Goal: Task Accomplishment & Management: Manage account settings

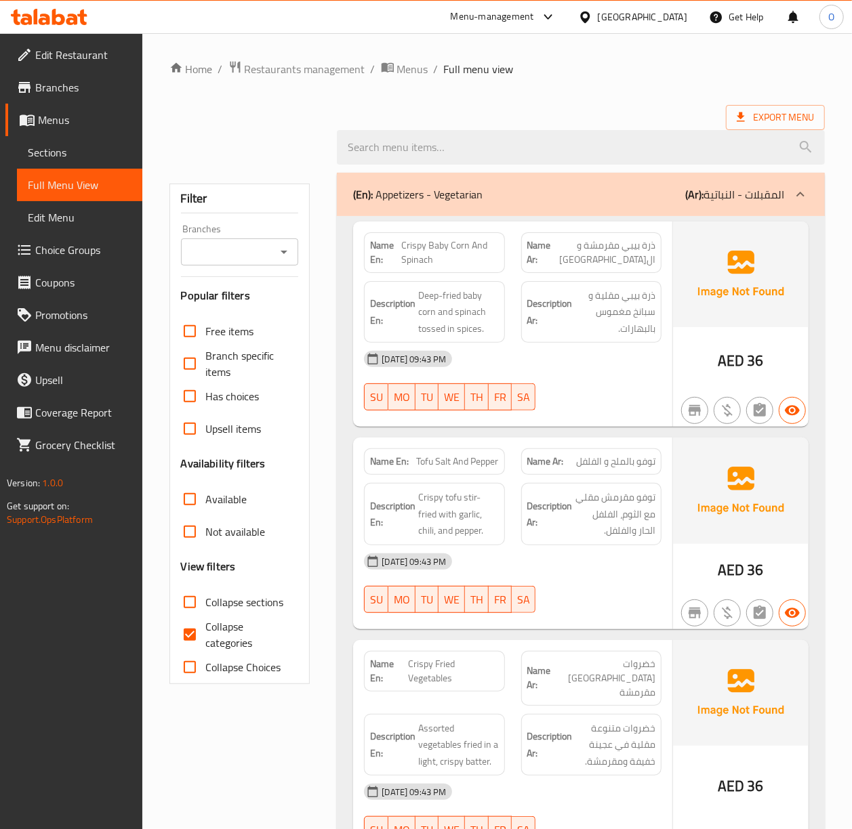
click at [92, 36] on ul "Edit Restaurant Branches Menus Sections Full Menu View Edit Menu Choice Groups …" at bounding box center [66, 250] width 152 height 434
click at [91, 58] on span "Edit Restaurant" at bounding box center [83, 55] width 96 height 16
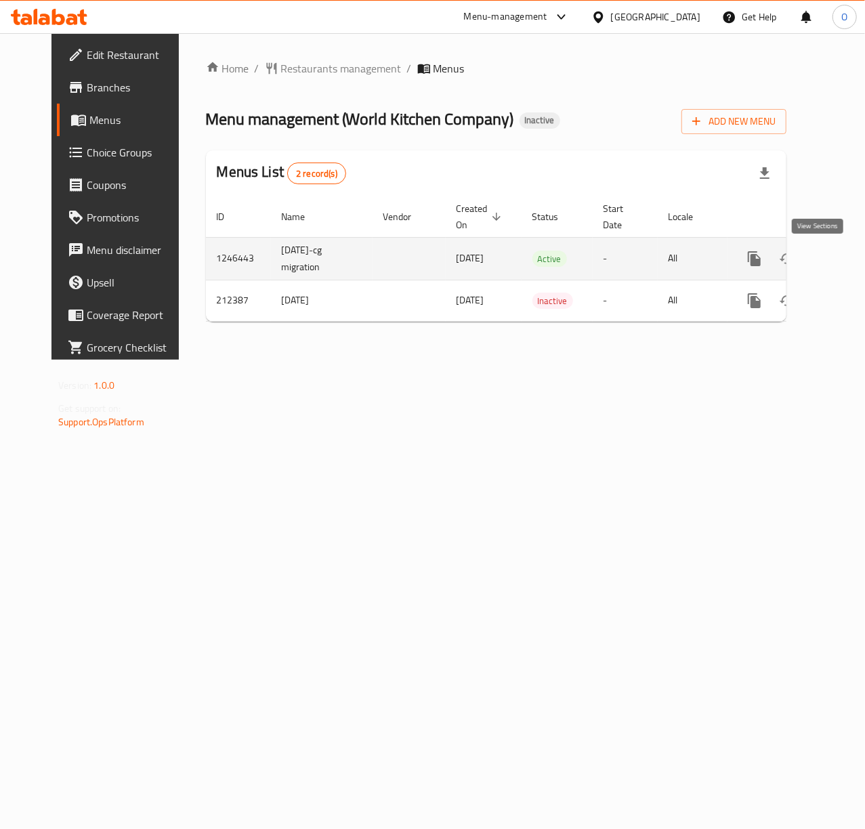
click at [844, 264] on icon "enhanced table" at bounding box center [852, 259] width 16 height 16
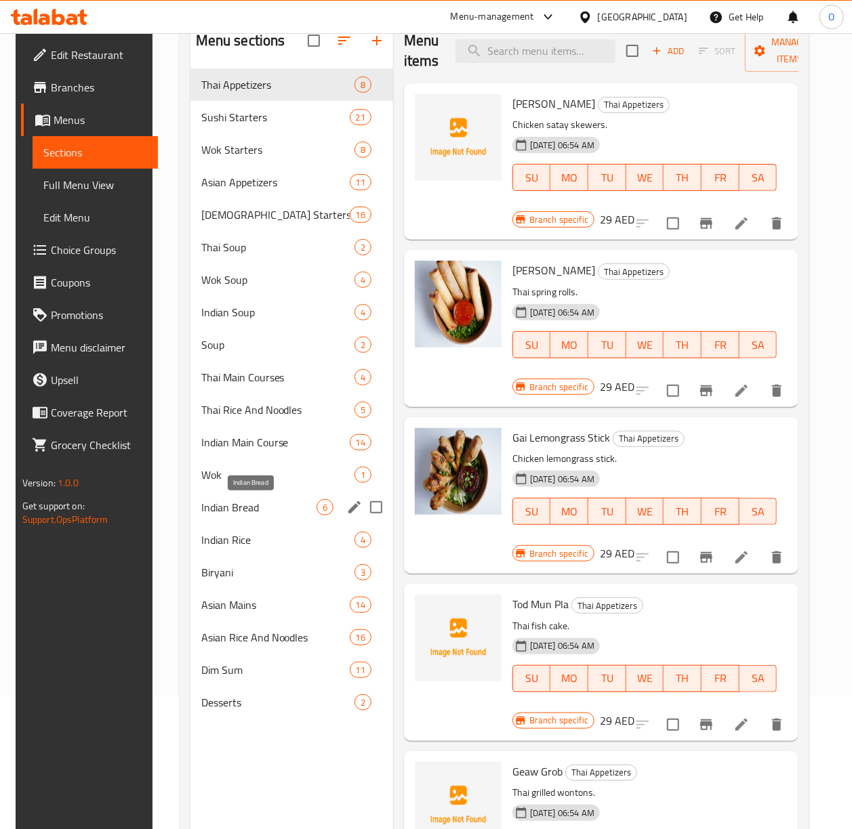
scroll to position [100, 0]
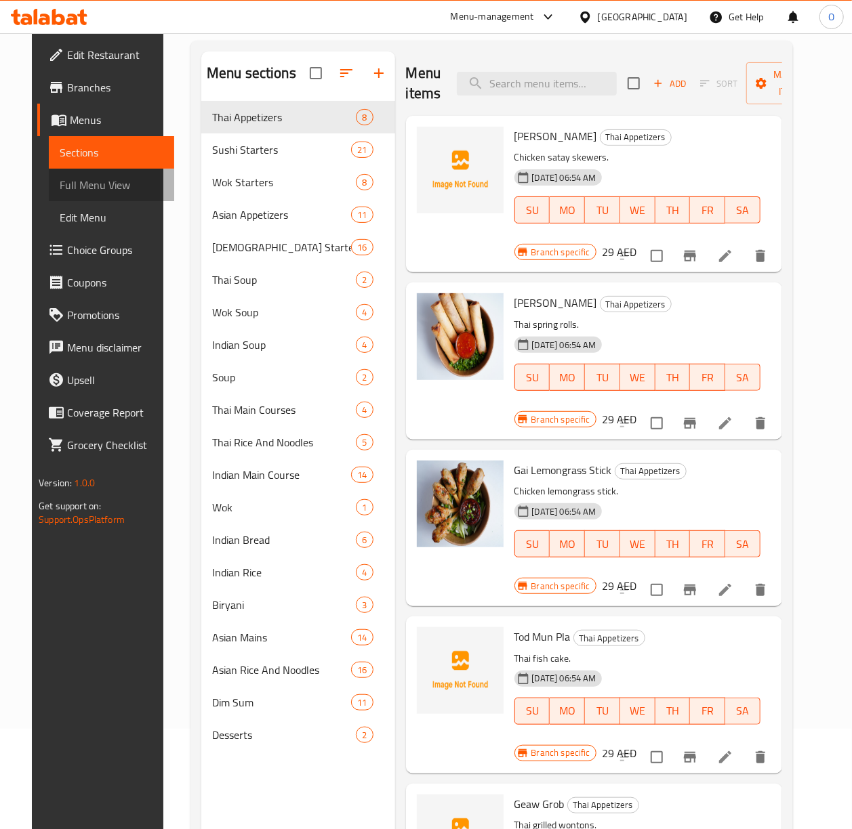
click at [77, 180] on span "Full Menu View" at bounding box center [112, 185] width 104 height 16
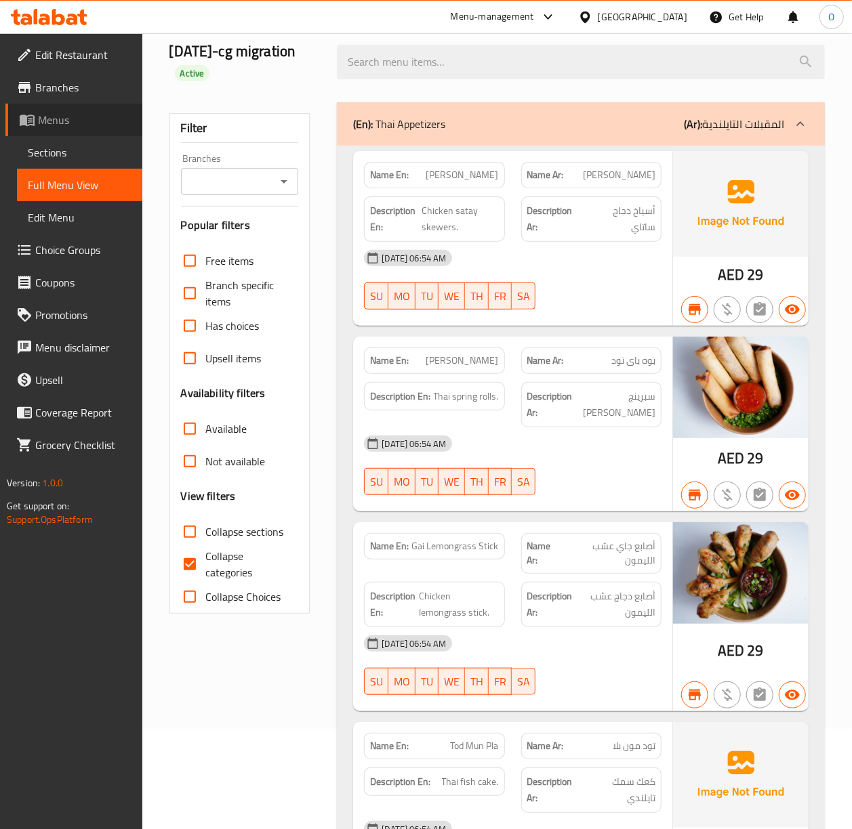
click at [60, 123] on span "Menus" at bounding box center [85, 120] width 94 height 16
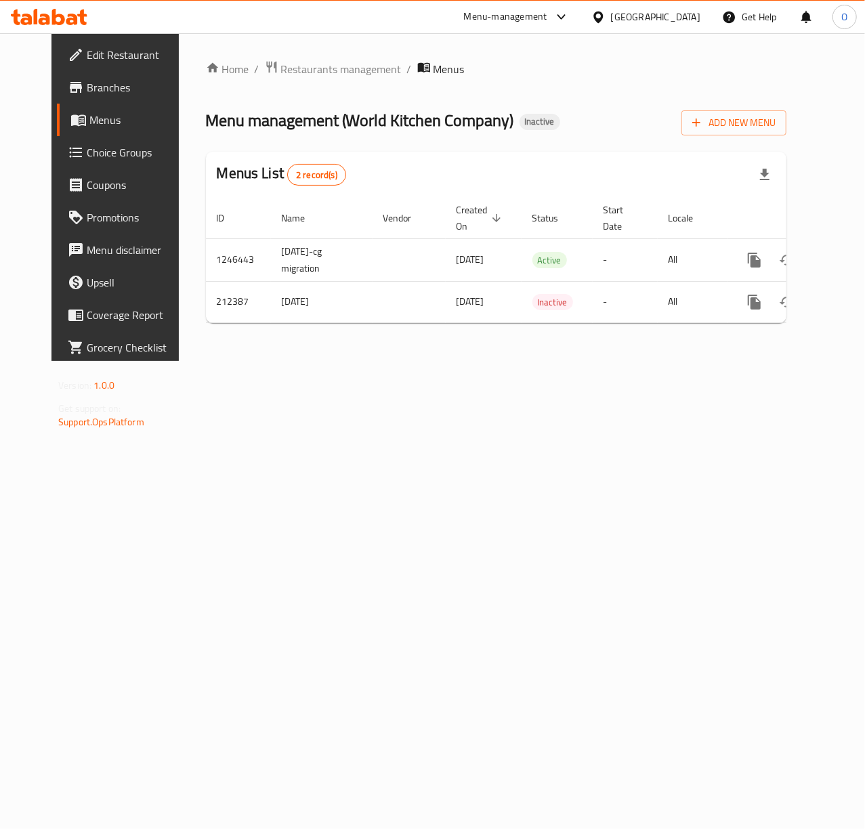
drag, startPoint x: 66, startPoint y: 92, endPoint x: 77, endPoint y: 107, distance: 18.8
click at [87, 92] on span "Branches" at bounding box center [136, 87] width 98 height 16
click at [180, 360] on div "Home / Restaurants management / Menus Menu management ( World Kitchen Company )…" at bounding box center [496, 196] width 635 height 327
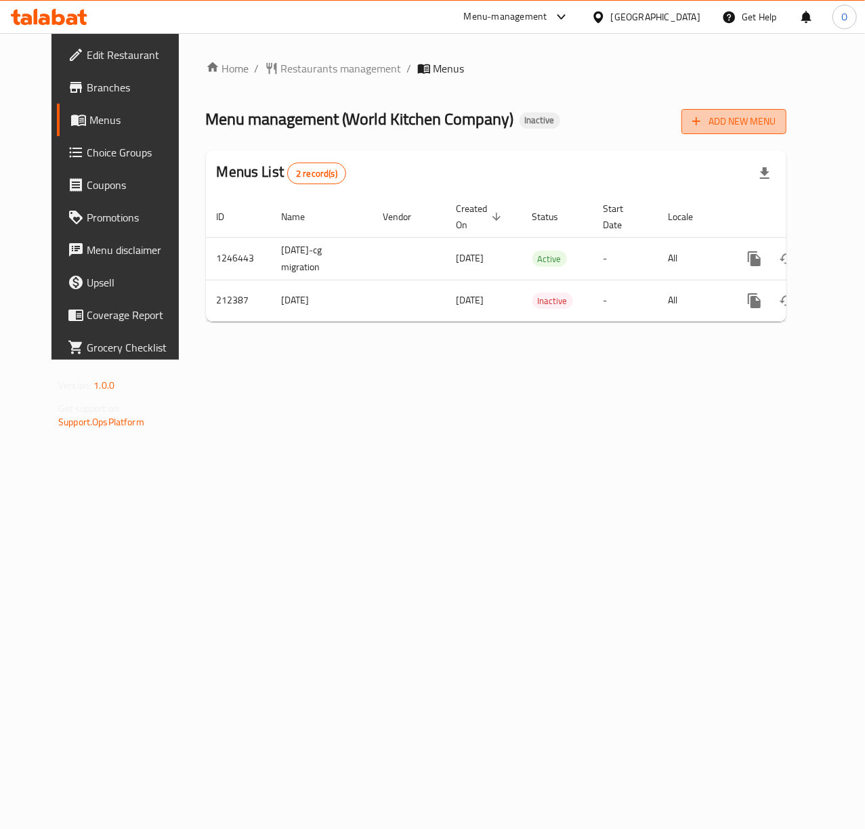
click at [762, 130] on span "Add New Menu" at bounding box center [734, 121] width 83 height 17
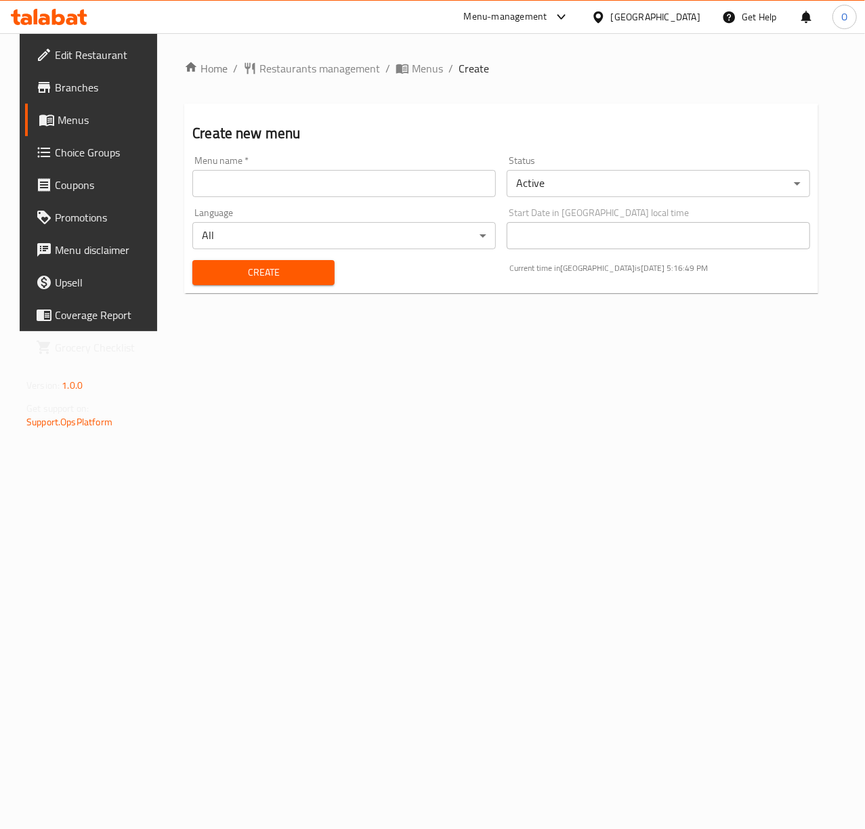
click at [266, 204] on div "Language All ​" at bounding box center [344, 229] width 314 height 52
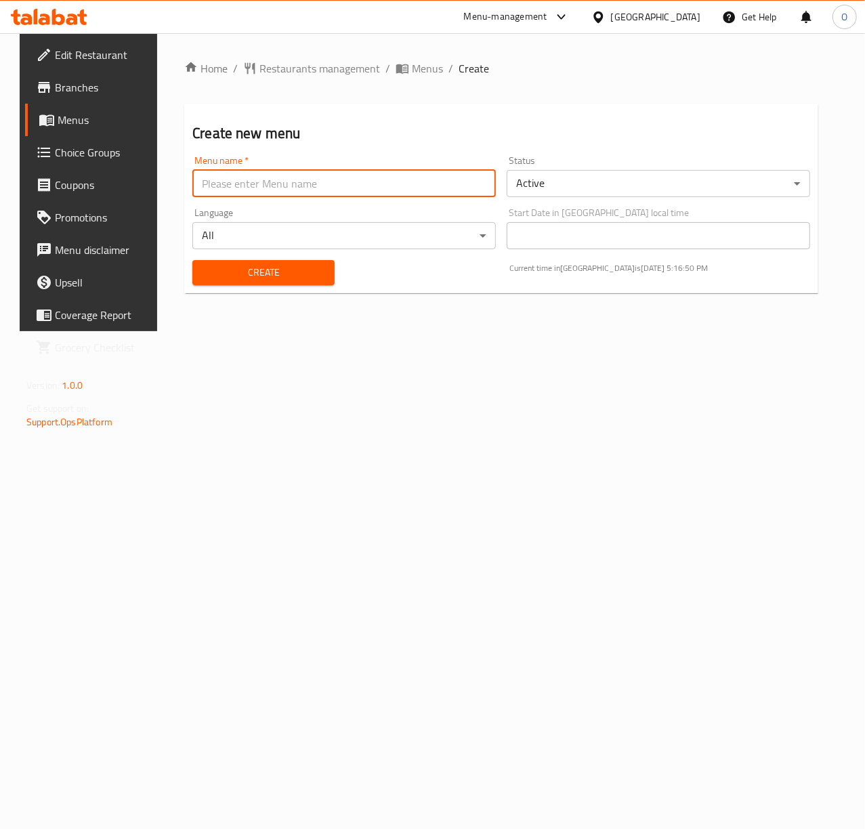
click at [262, 190] on input "text" at bounding box center [344, 183] width 304 height 27
paste input "340808322"
type input "340808322 - 16.8.2025"
click at [212, 179] on input "340808322 - 16.8.2025" at bounding box center [344, 183] width 304 height 27
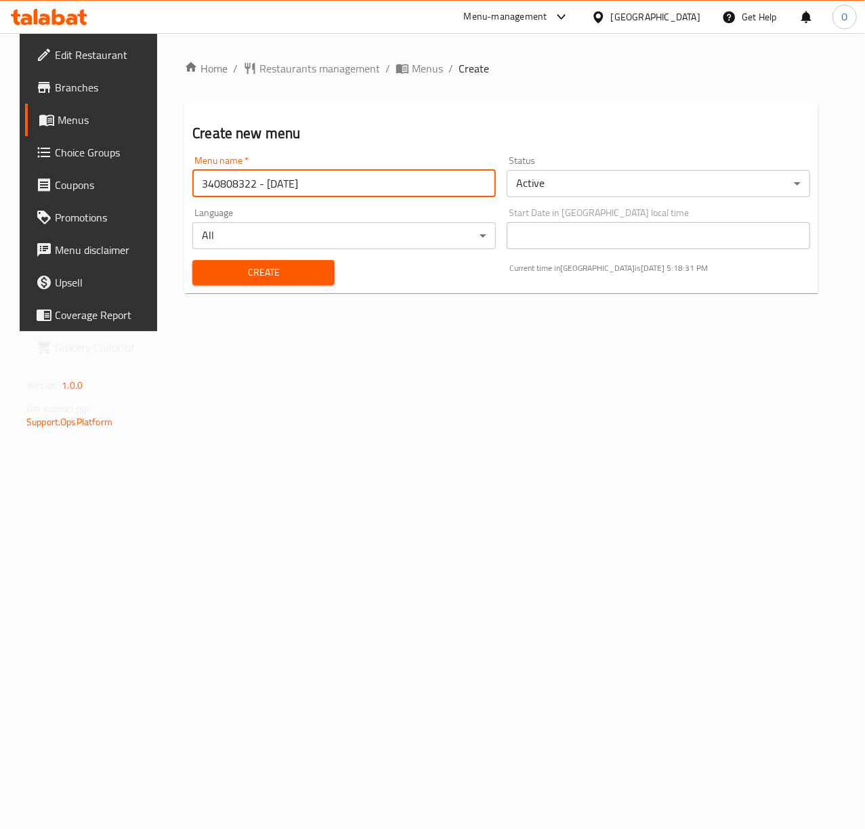
click at [211, 179] on input "340808322 - 16.8.2025" at bounding box center [344, 183] width 304 height 27
click at [203, 260] on button "Create" at bounding box center [263, 272] width 142 height 25
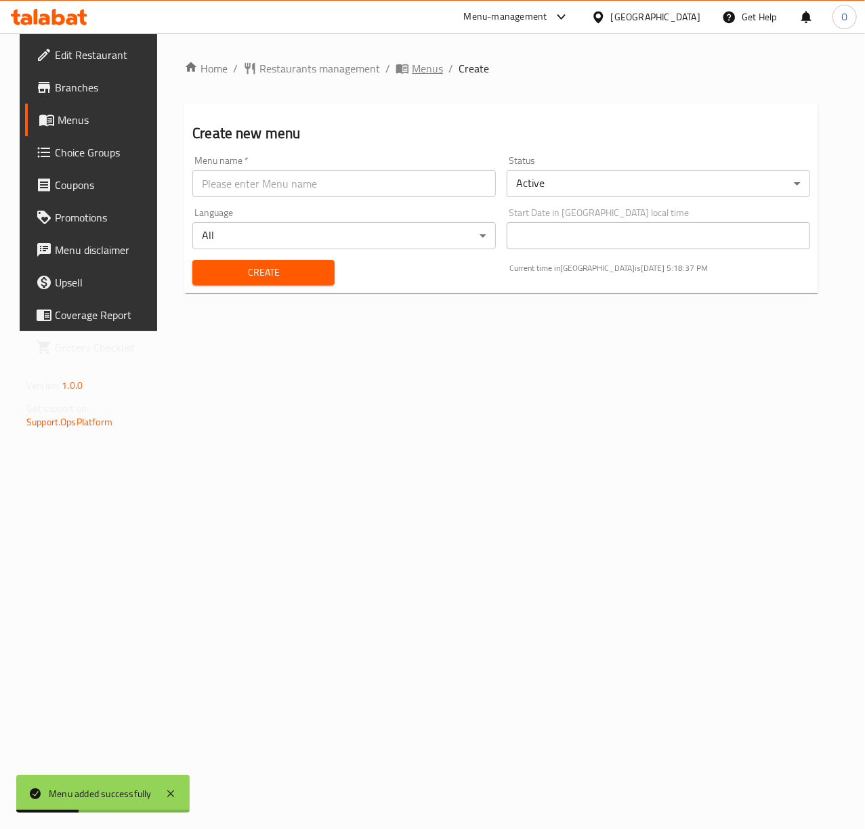
click at [396, 69] on icon "breadcrumb" at bounding box center [402, 68] width 12 height 9
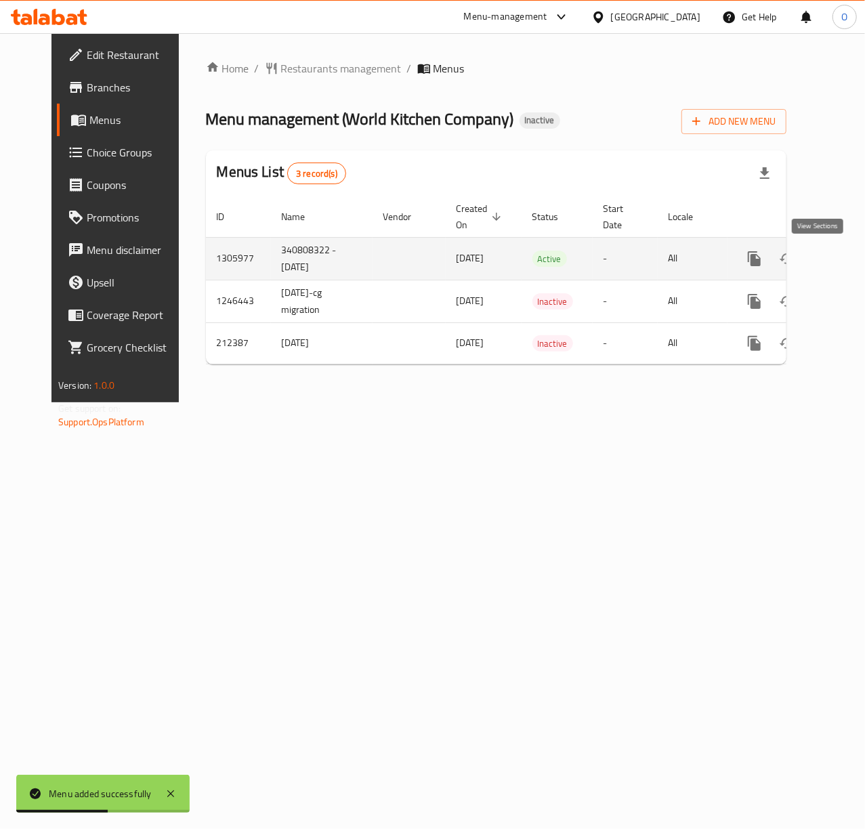
click at [836, 262] on link "enhanced table" at bounding box center [852, 259] width 33 height 33
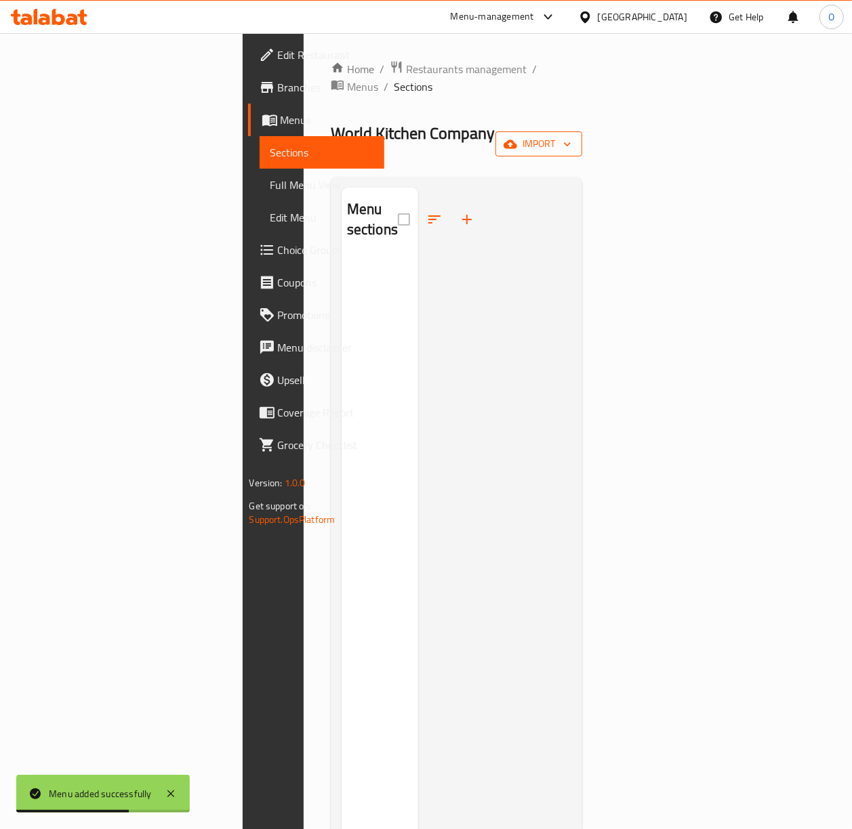
click at [571, 136] on span "import" at bounding box center [538, 144] width 65 height 17
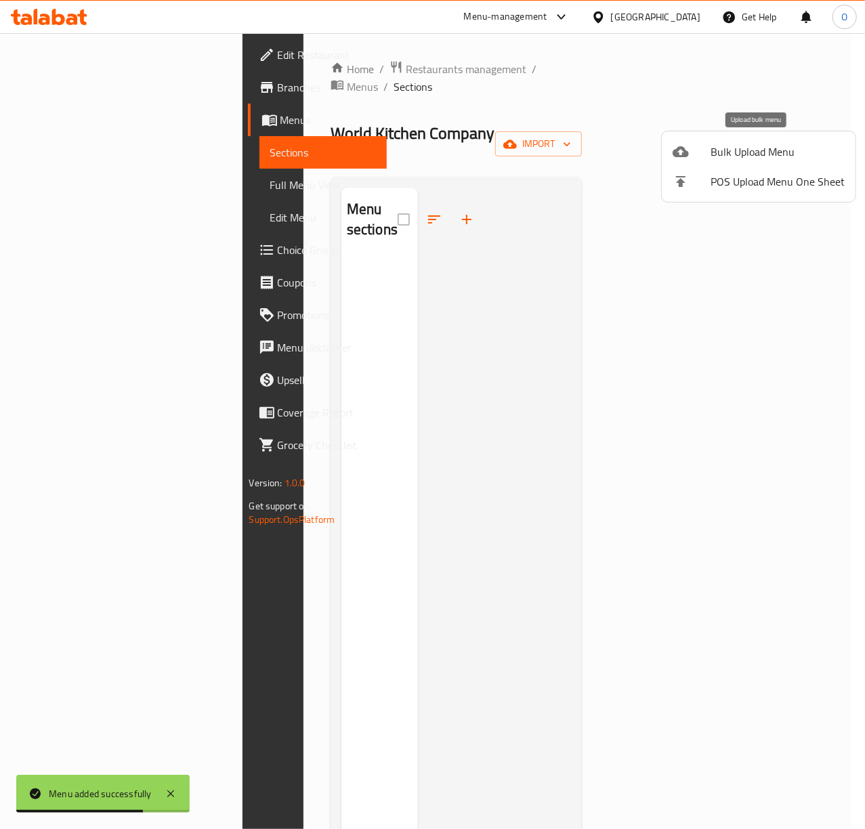
click at [694, 146] on div at bounding box center [692, 152] width 38 height 16
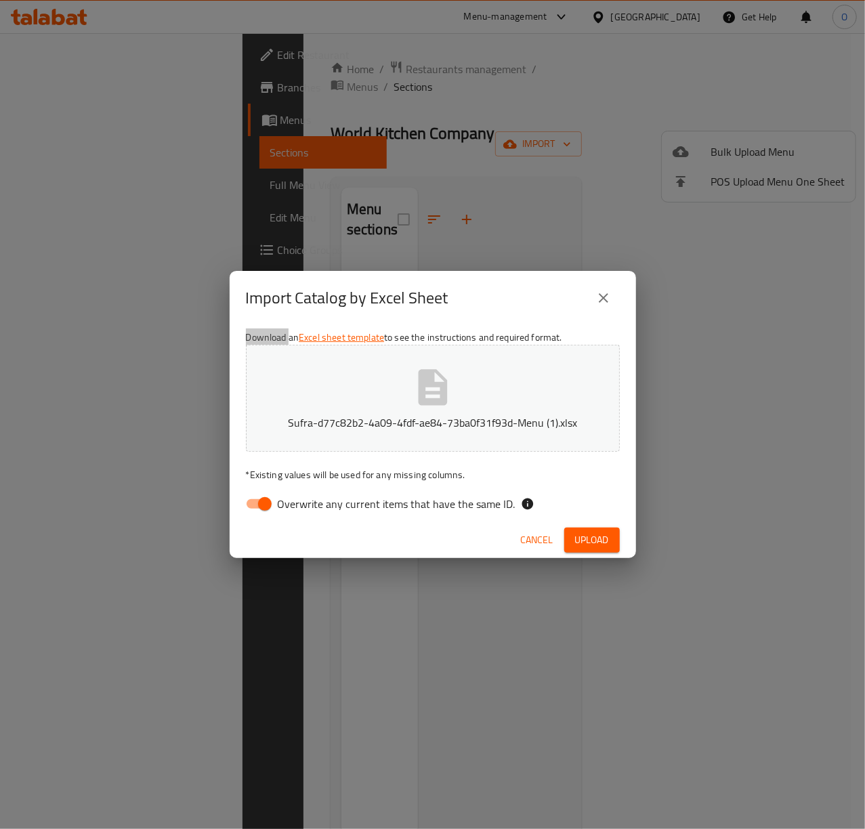
drag, startPoint x: 415, startPoint y: 499, endPoint x: 429, endPoint y: 510, distance: 18.3
click at [415, 499] on span "Overwrite any current items that have the same ID." at bounding box center [397, 504] width 238 height 16
click at [304, 499] on input "Overwrite any current items that have the same ID." at bounding box center [264, 504] width 77 height 26
checkbox input "false"
click at [569, 540] on button "Upload" at bounding box center [592, 540] width 56 height 25
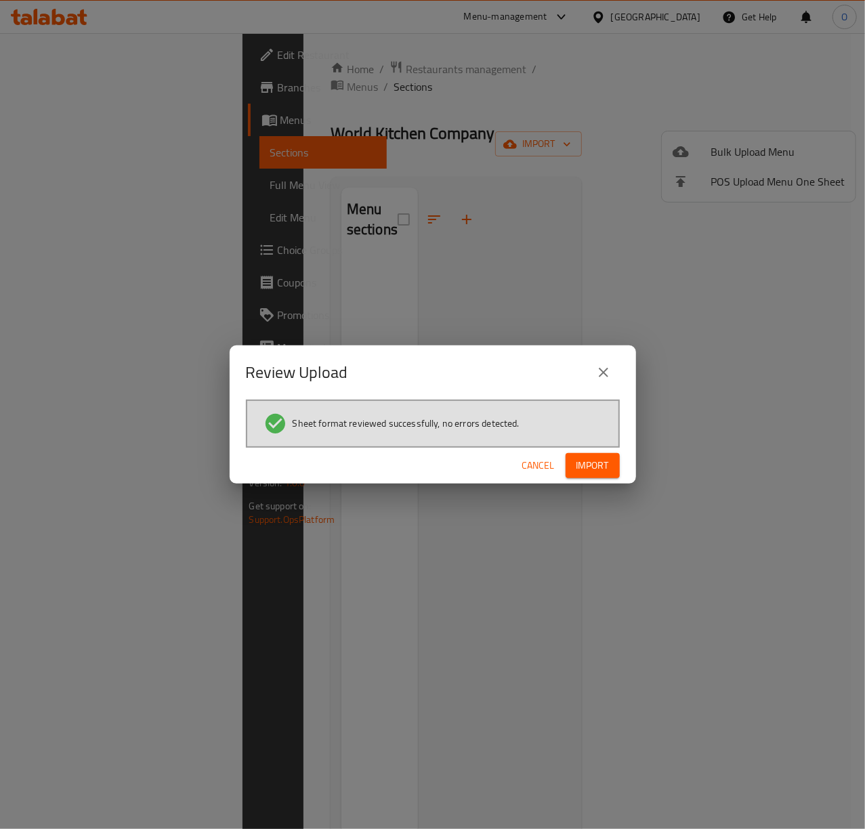
click at [588, 472] on span "Import" at bounding box center [593, 465] width 33 height 17
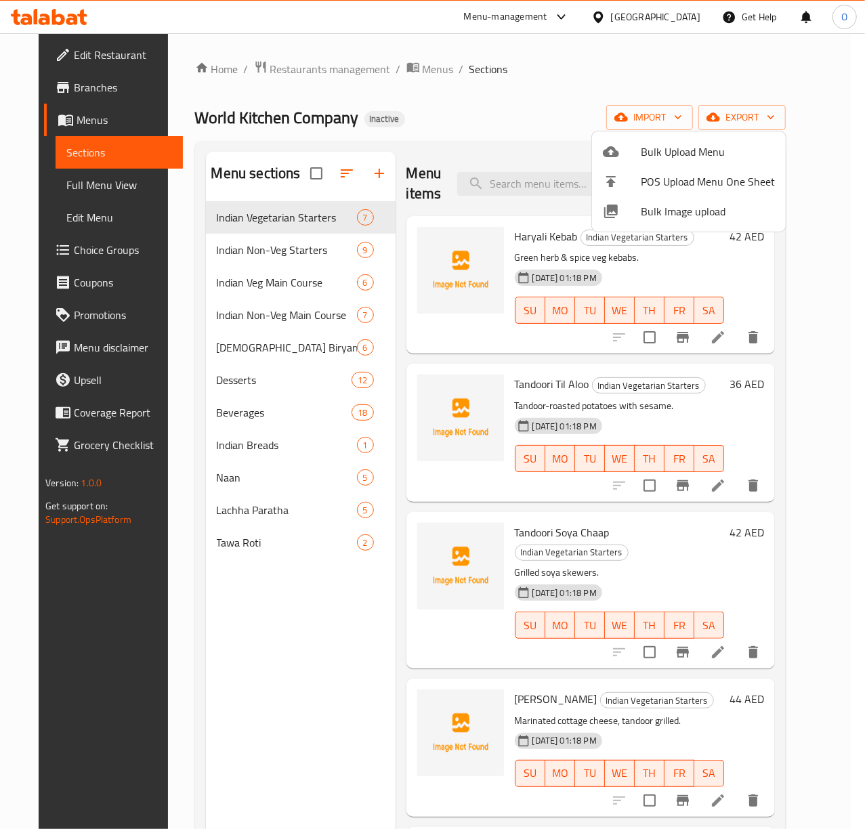
click at [345, 221] on div at bounding box center [432, 414] width 865 height 829
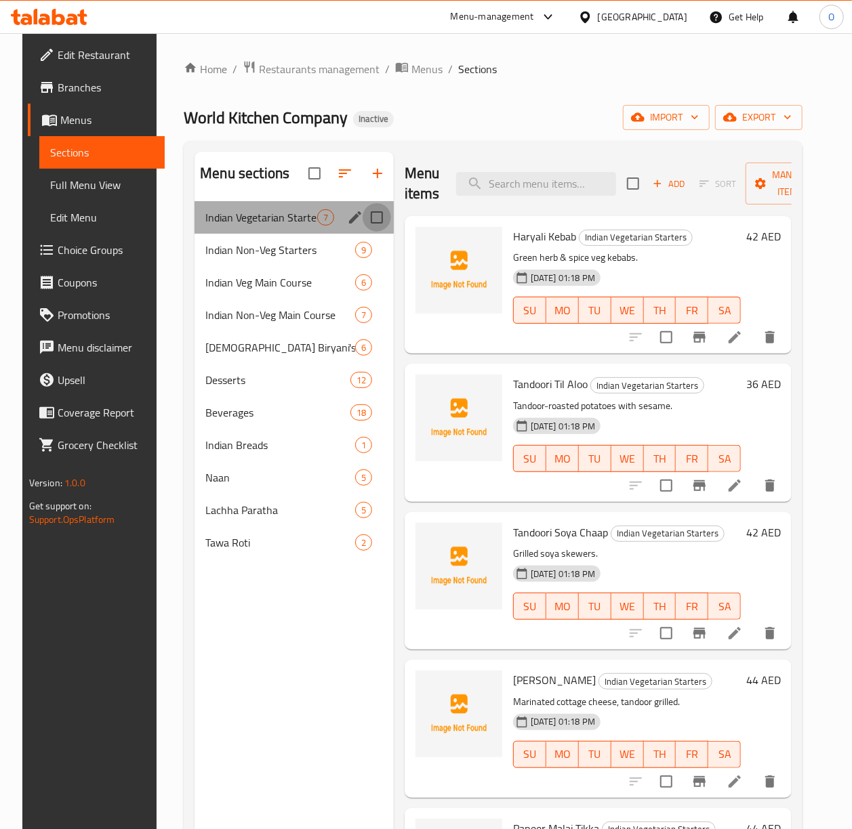
click at [369, 220] on input "Menu sections" at bounding box center [377, 217] width 28 height 28
checkbox input "true"
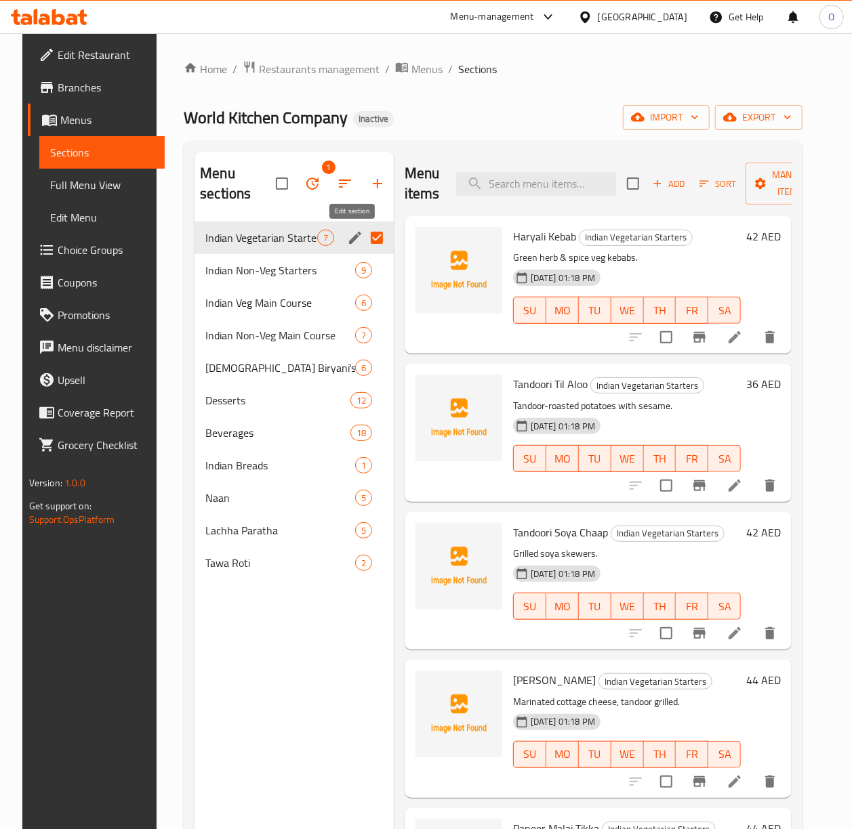
click at [350, 244] on icon "edit" at bounding box center [355, 238] width 16 height 16
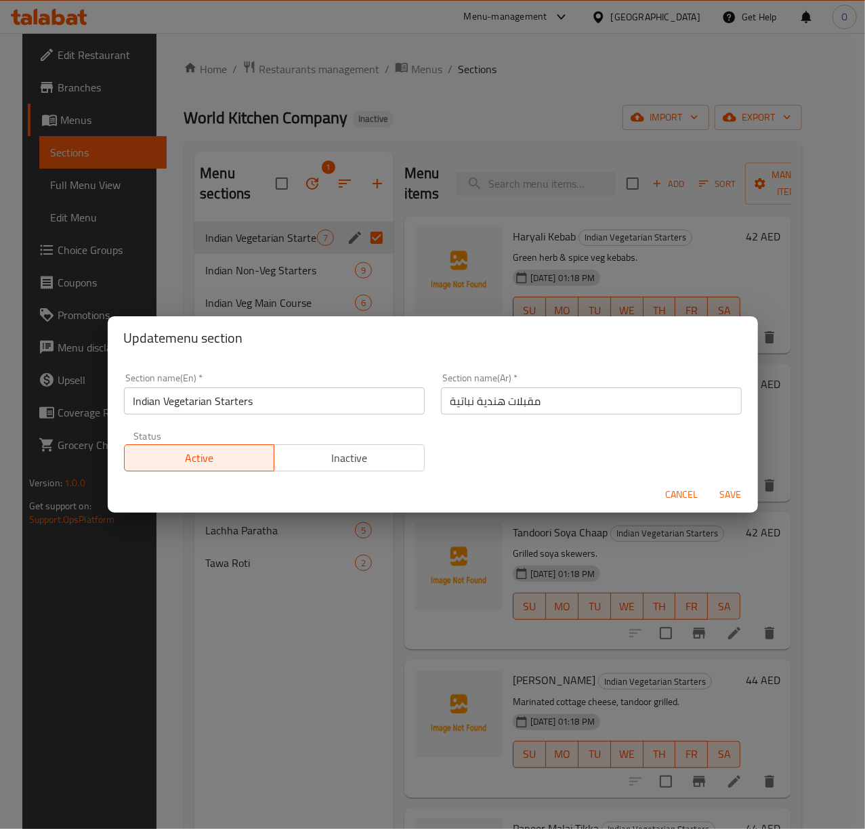
click at [441, 405] on input "مقبلات هندية نباتية" at bounding box center [591, 401] width 301 height 27
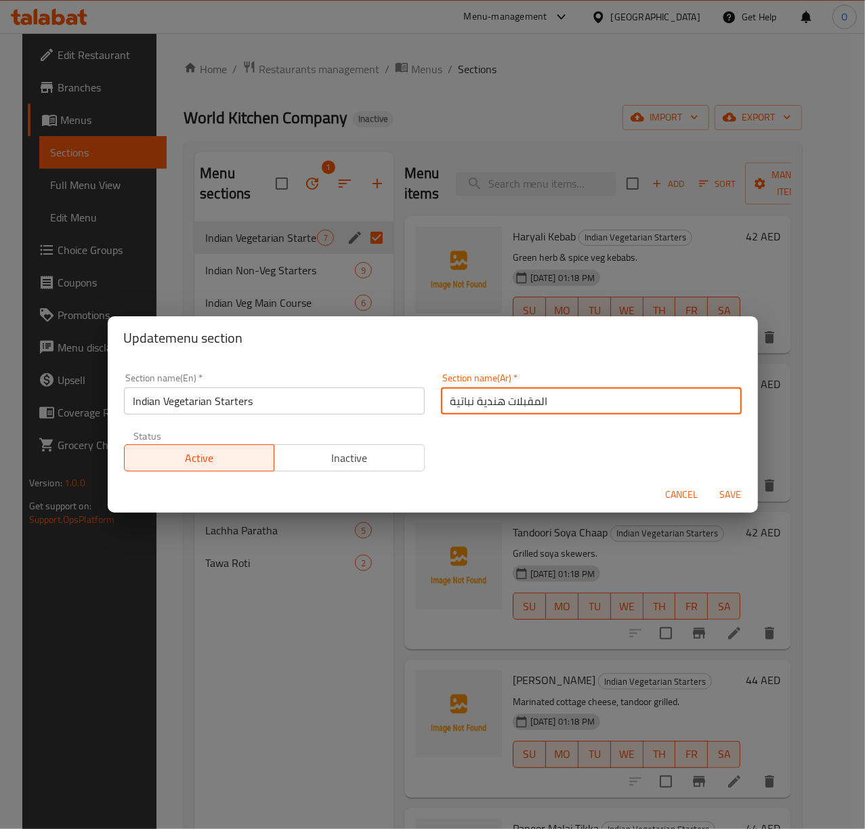
click at [497, 405] on input "المقبلات هندية نباتية" at bounding box center [591, 401] width 301 height 27
click at [468, 405] on input "المقبلات الهندية نباتية" at bounding box center [591, 401] width 301 height 27
type input "المقبلات الهندية النباتية"
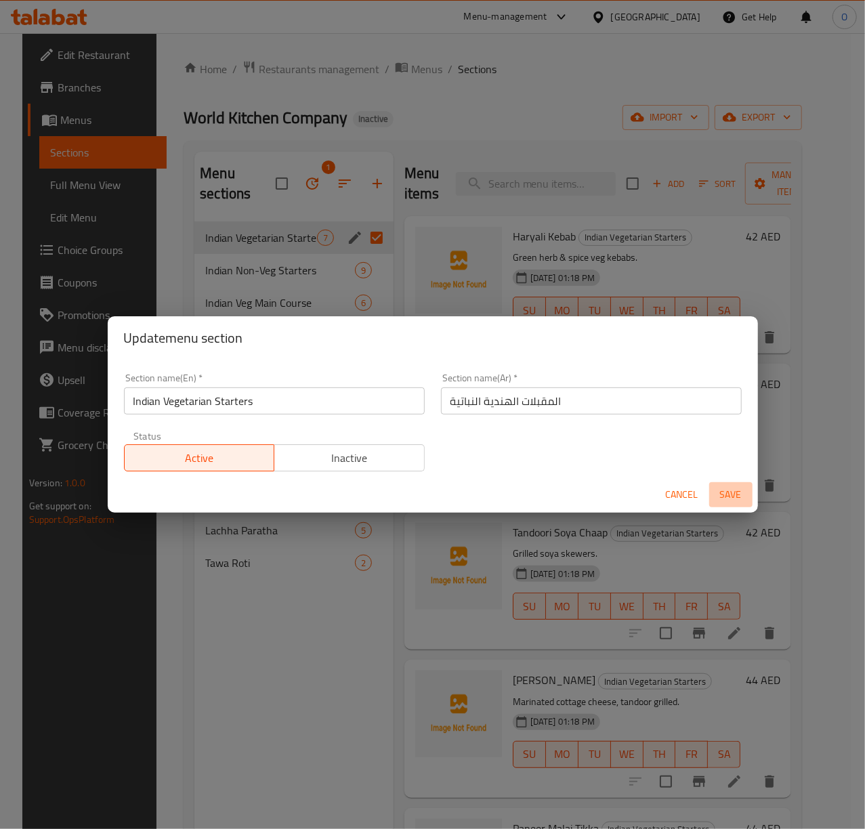
click at [730, 493] on span "Save" at bounding box center [731, 495] width 33 height 17
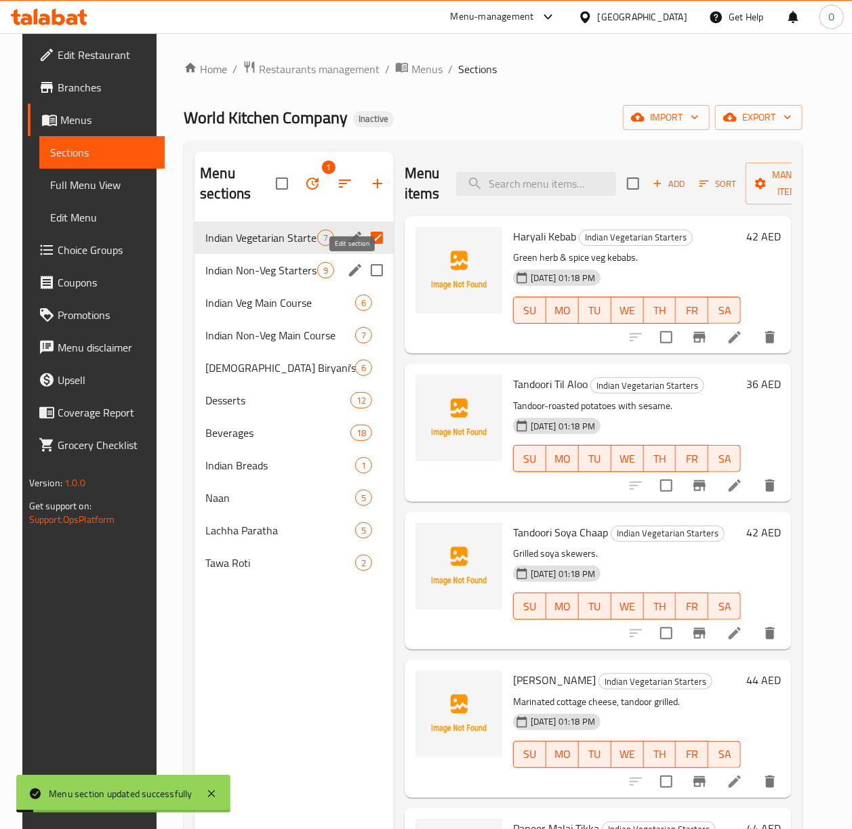
click at [356, 272] on icon "edit" at bounding box center [355, 270] width 16 height 16
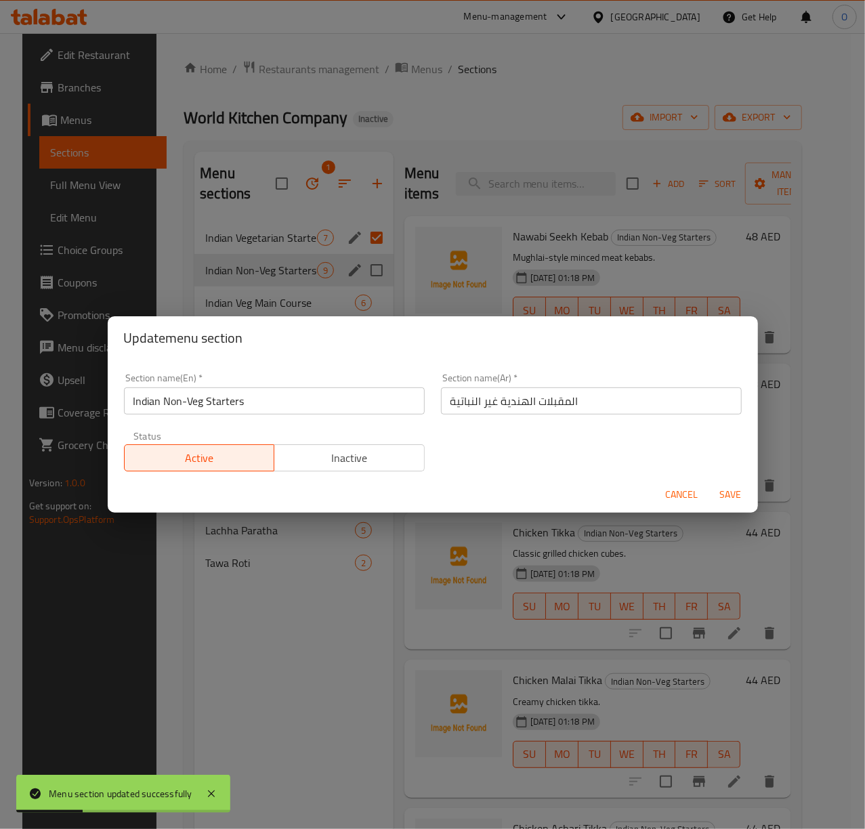
click at [724, 494] on span "Save" at bounding box center [731, 495] width 33 height 17
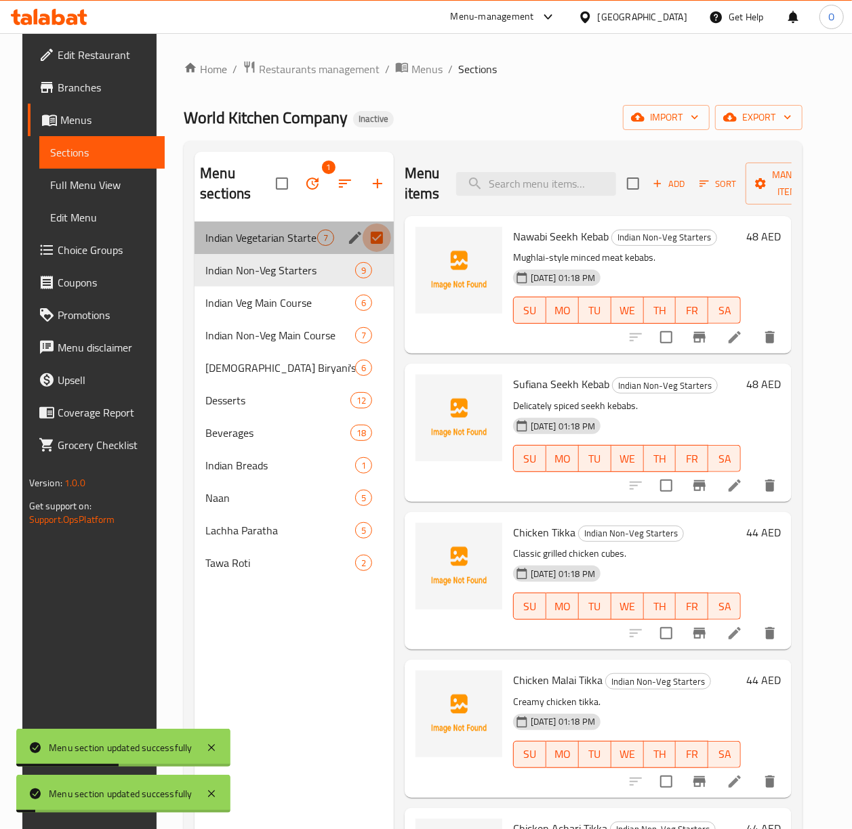
click at [370, 233] on input "Menu sections" at bounding box center [377, 238] width 28 height 28
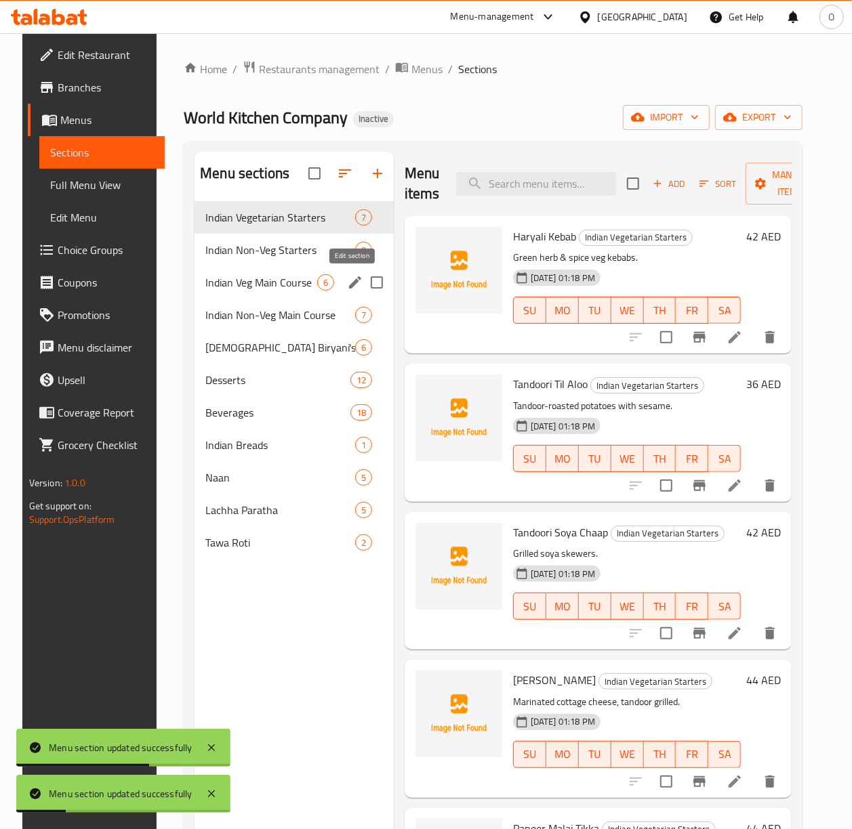
click at [354, 283] on icon "edit" at bounding box center [355, 282] width 12 height 12
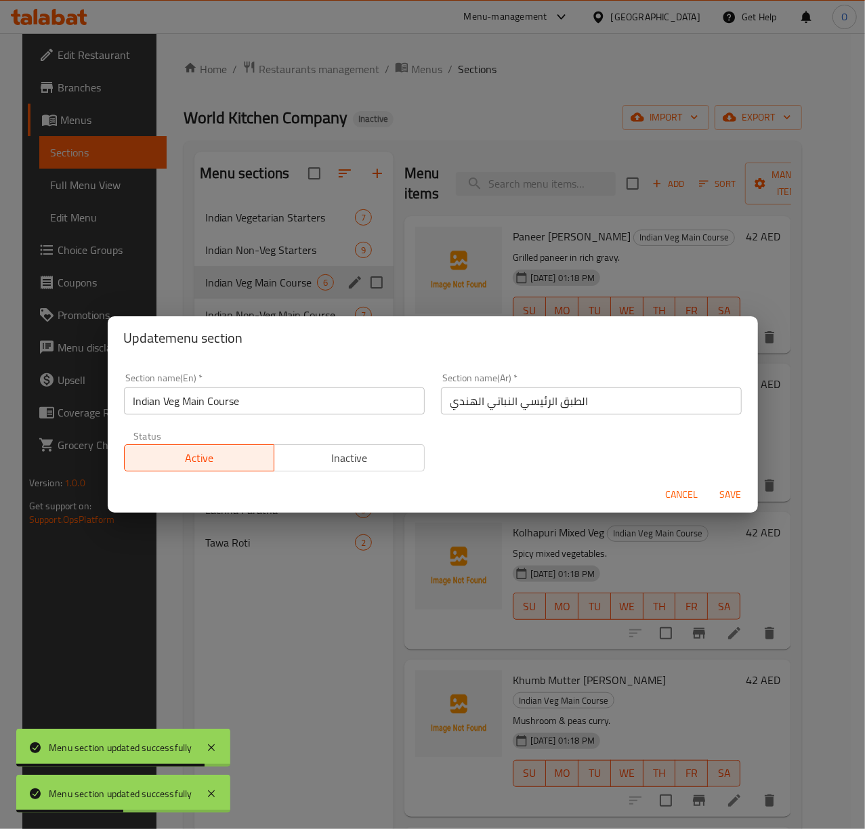
click at [571, 400] on input "الطبق الرئيسي النباتي الهندي" at bounding box center [591, 401] width 301 height 27
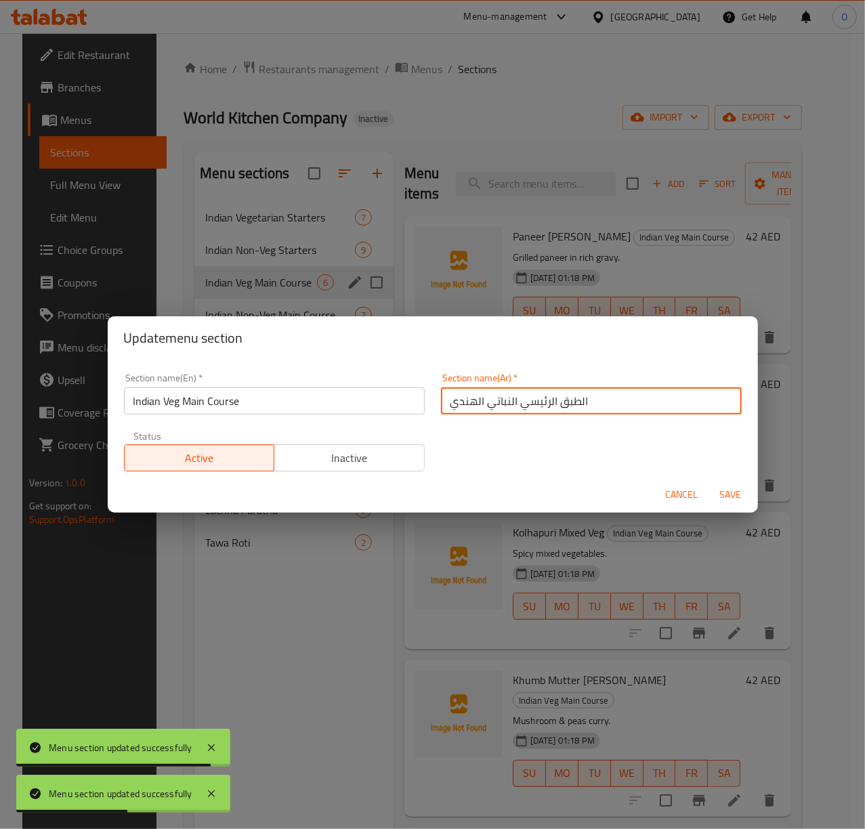
click at [571, 400] on input "الطبق الرئيسي النباتي الهندي" at bounding box center [591, 401] width 301 height 27
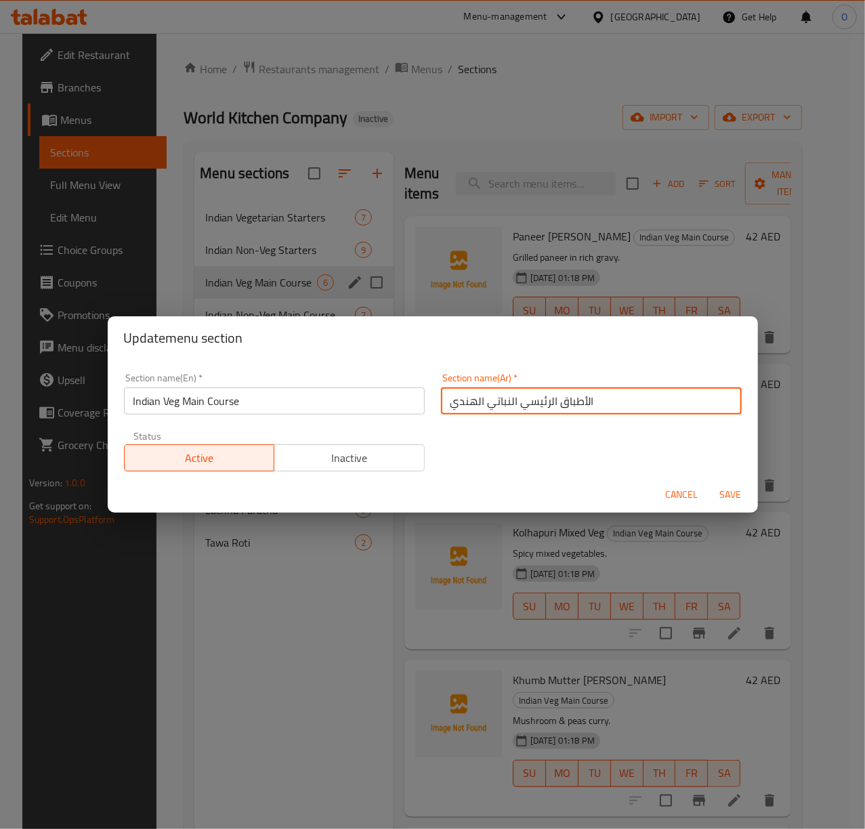
click at [516, 404] on input "الأطباق الرئيسي النباتي الهندي" at bounding box center [591, 401] width 301 height 27
click at [481, 402] on input "الأطباق الرئيسية الهندية النباتي الهندي" at bounding box center [591, 401] width 301 height 27
click at [465, 401] on input "الأطباق الرئيسية الهندية النباتية الهندي" at bounding box center [591, 401] width 301 height 27
click at [494, 396] on input "الأطباق الرئيسية الهندية النباتية" at bounding box center [591, 401] width 301 height 27
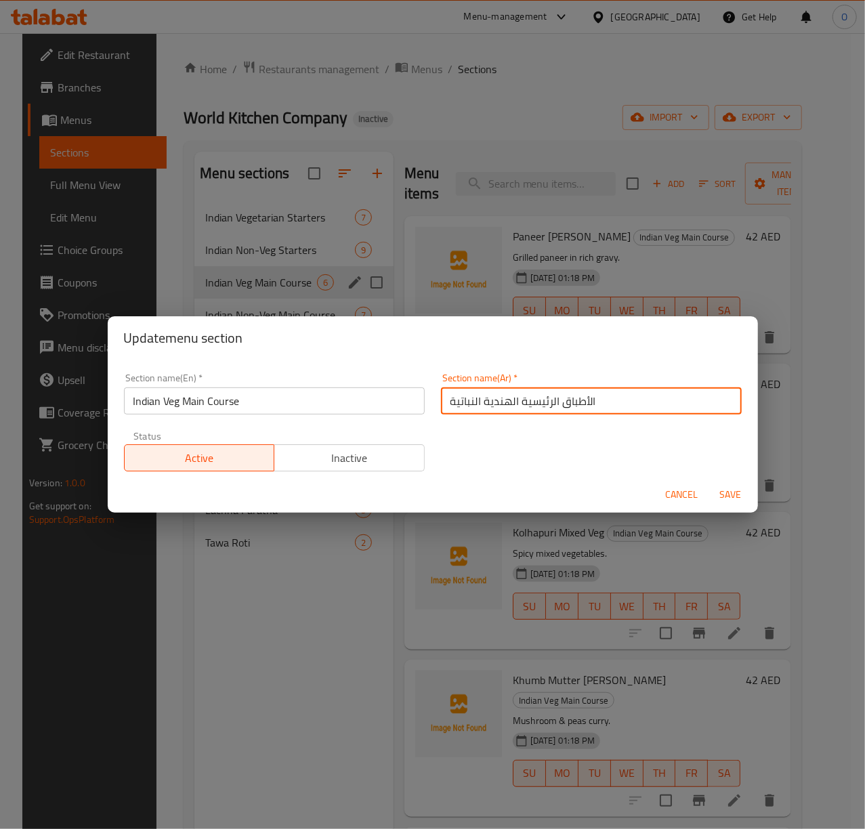
click at [494, 396] on input "الأطباق الرئيسية الهندية النباتية" at bounding box center [591, 401] width 301 height 27
type input "الأطباق الرئيسية الهندية النباتية"
click at [735, 499] on span "Save" at bounding box center [731, 495] width 33 height 17
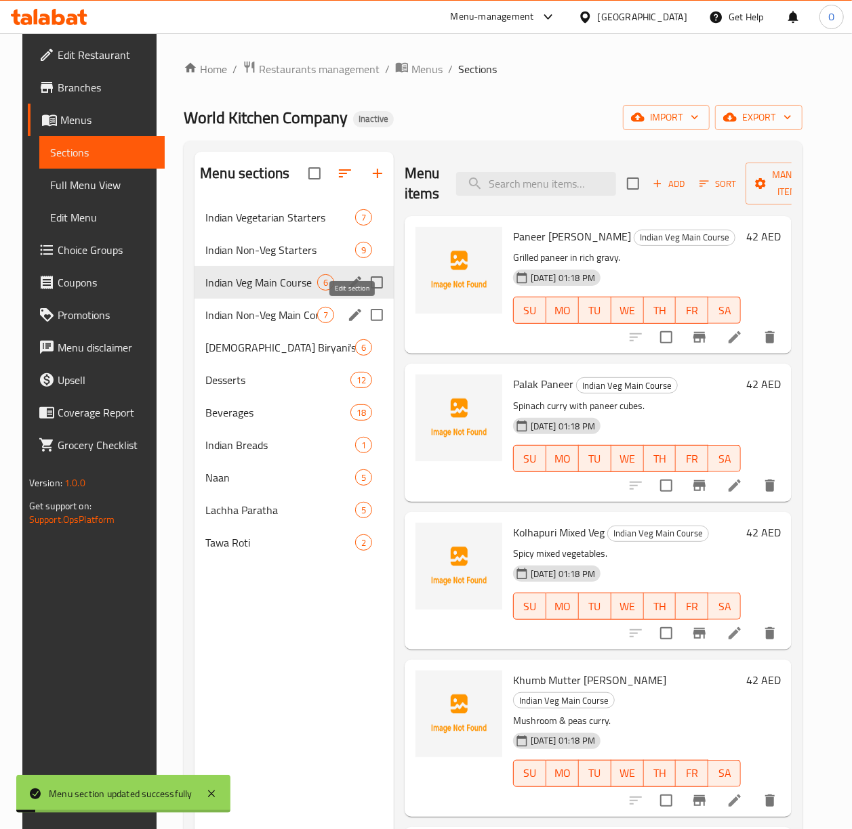
click at [349, 321] on icon "edit" at bounding box center [355, 315] width 12 height 12
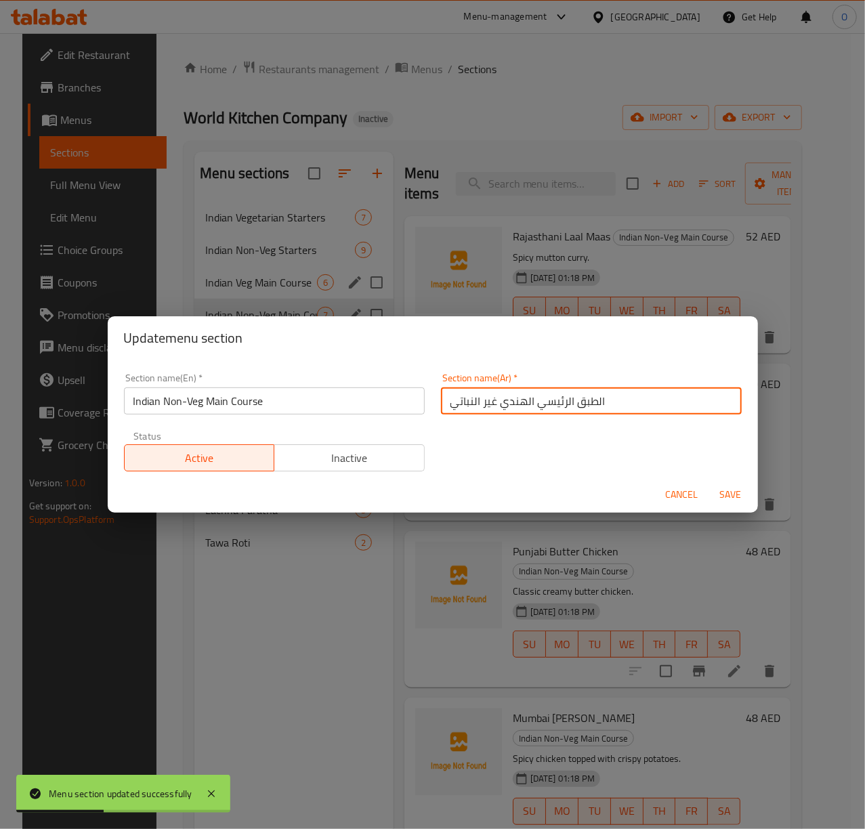
click at [482, 405] on input "الطبق الرئيسي الهندي غير النباتي" at bounding box center [591, 401] width 301 height 27
paste input "طباق الرئيسية الهندية النباتية"
click at [480, 405] on input "الأطباق الرئيسية الهندية النباتية" at bounding box center [591, 401] width 301 height 27
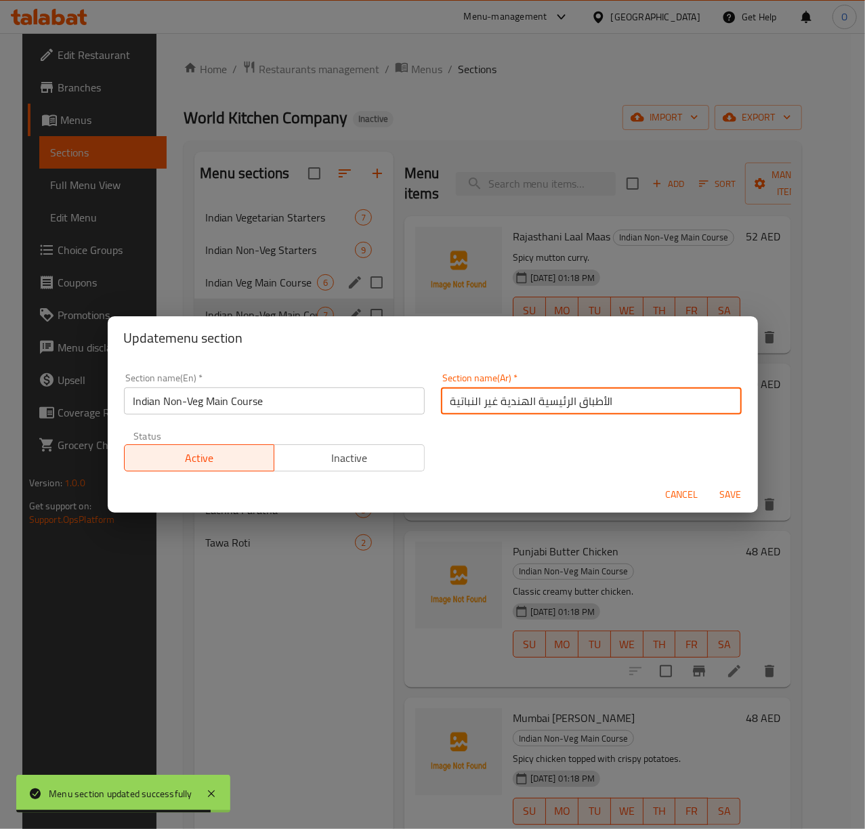
type input "الأطباق الرئيسية الهندية غير النباتية"
click at [730, 497] on span "Save" at bounding box center [731, 495] width 33 height 17
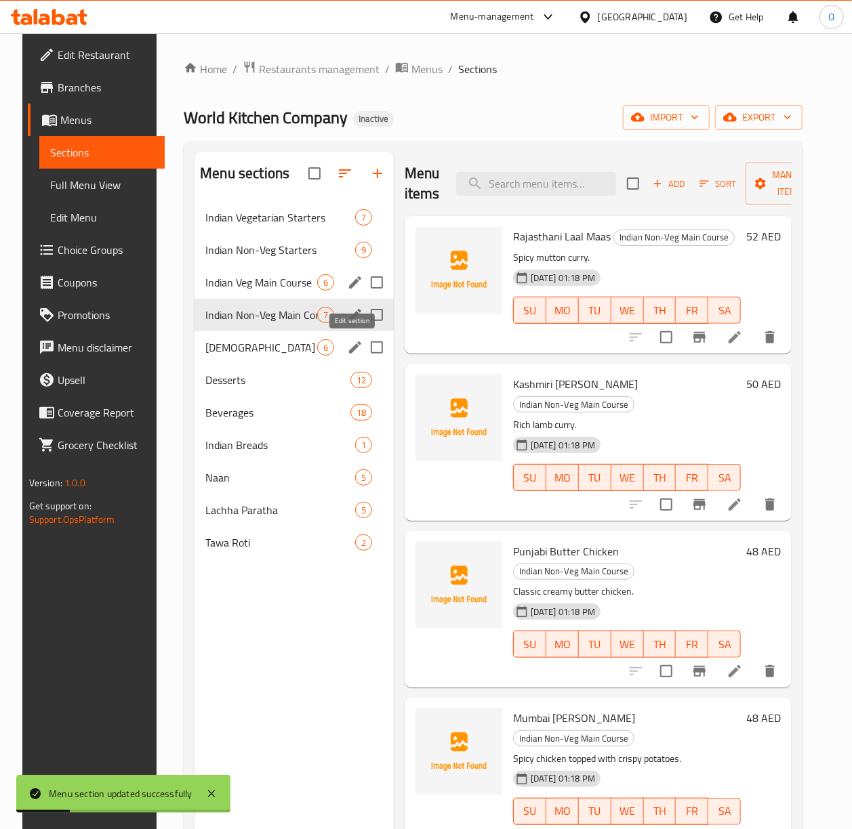
click at [355, 355] on icon "edit" at bounding box center [355, 347] width 16 height 16
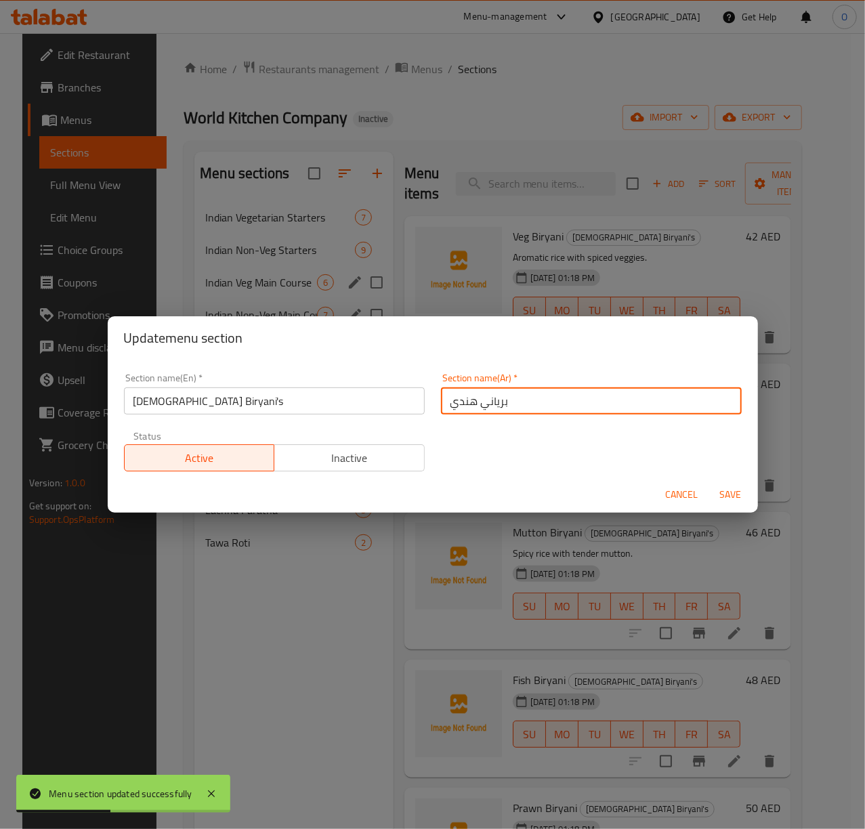
click at [442, 405] on input "برياني هندي" at bounding box center [591, 401] width 301 height 27
click at [470, 410] on input "البرياني هندي" at bounding box center [591, 401] width 301 height 27
type input "البرياني الهندي"
click at [743, 491] on span "Save" at bounding box center [731, 495] width 33 height 17
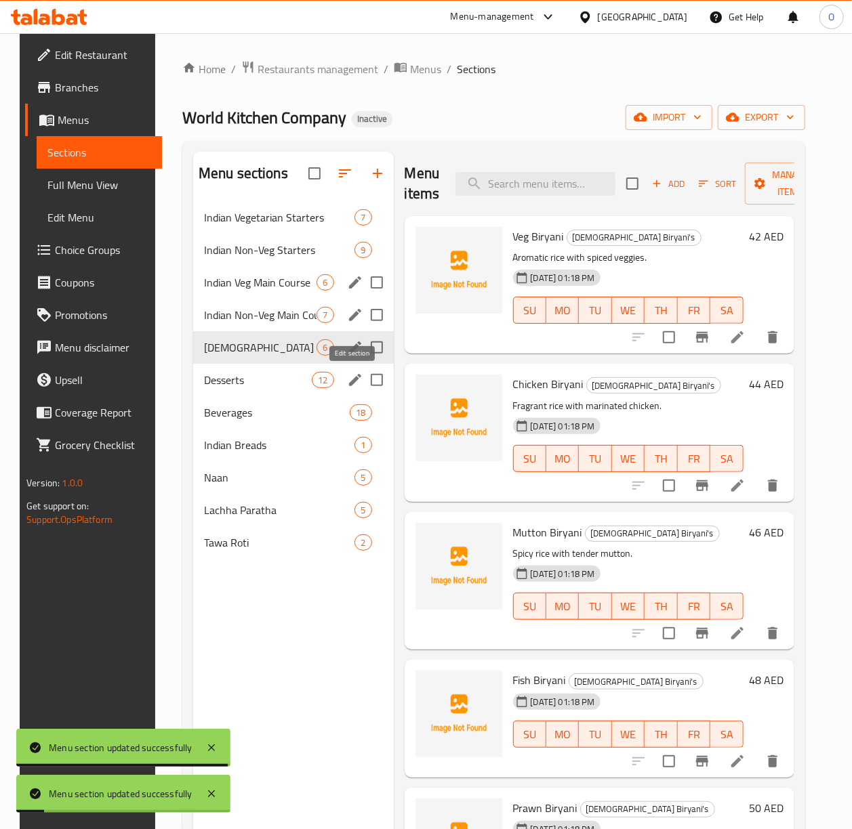
click at [353, 381] on icon "edit" at bounding box center [355, 380] width 12 height 12
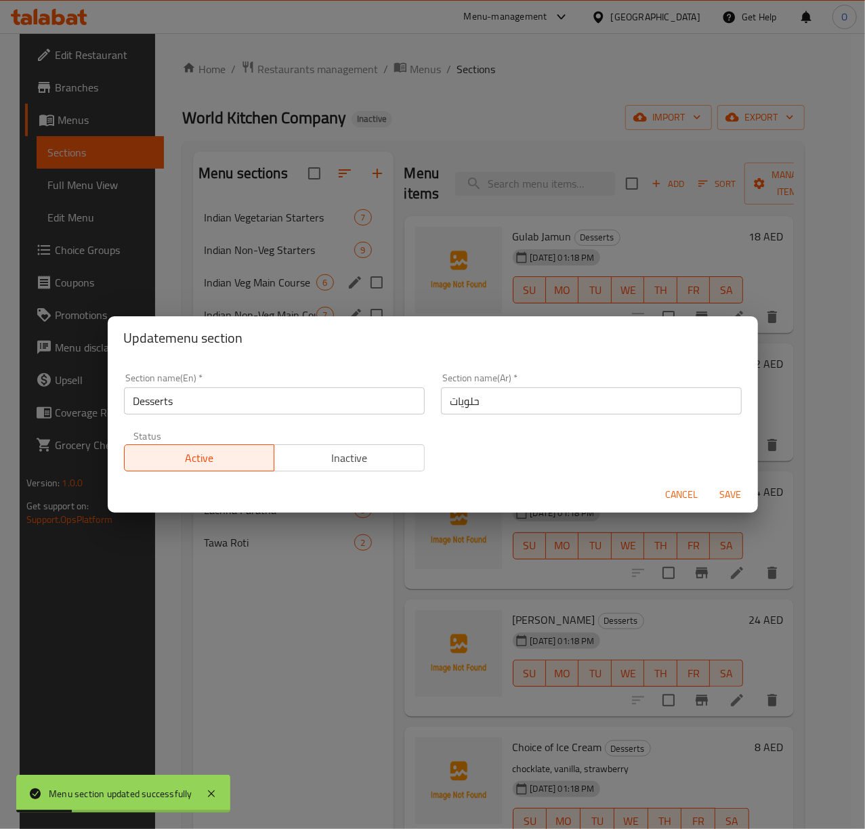
click at [442, 404] on input "حلويات" at bounding box center [591, 401] width 301 height 27
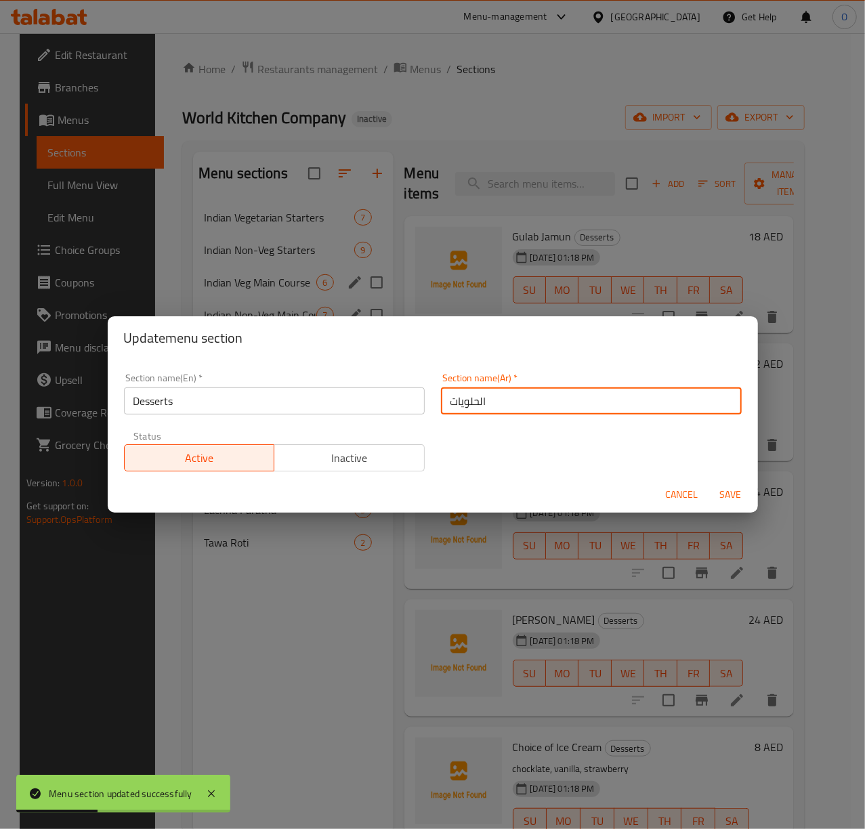
type input "الحلويات"
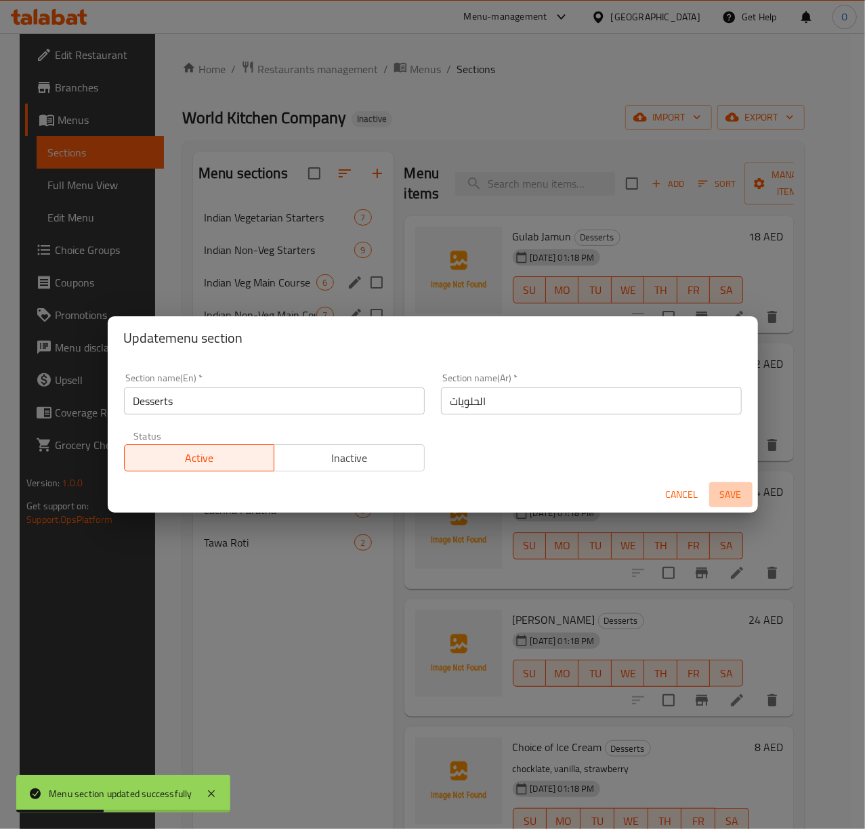
click at [727, 499] on span "Save" at bounding box center [731, 495] width 33 height 17
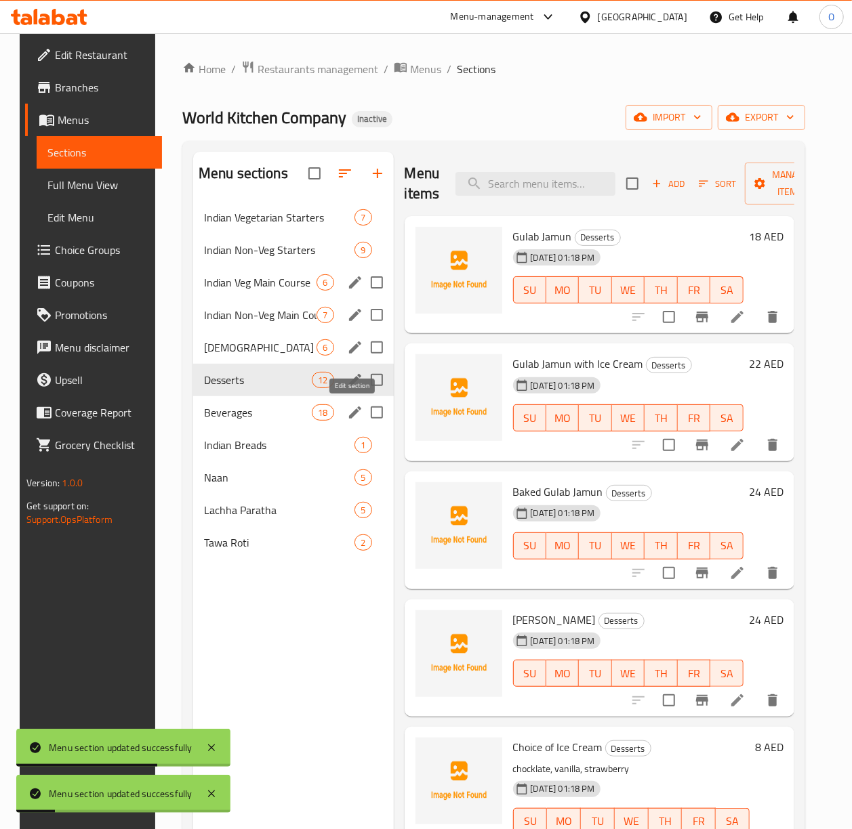
click at [347, 413] on icon "edit" at bounding box center [355, 413] width 16 height 16
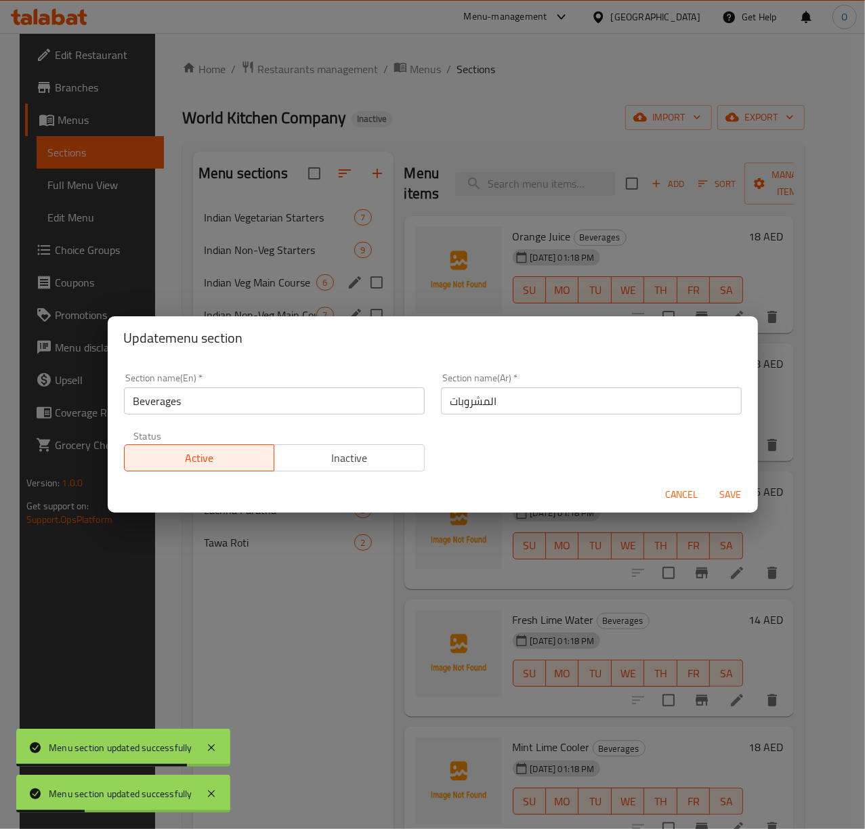
click at [694, 496] on span "Cancel" at bounding box center [682, 495] width 33 height 17
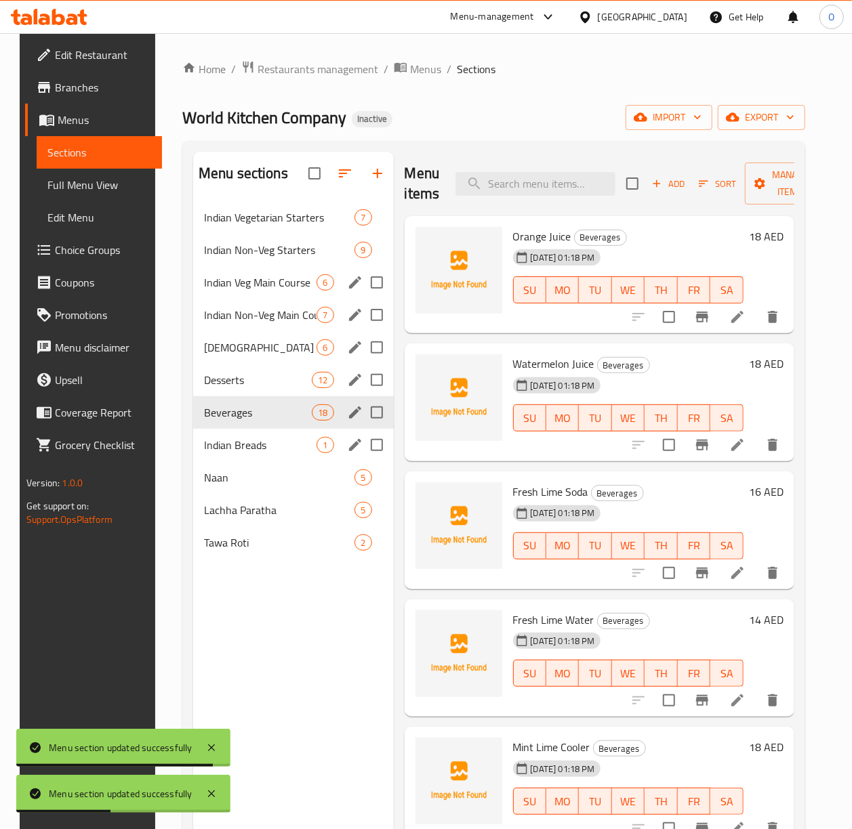
click at [355, 445] on icon "edit" at bounding box center [355, 445] width 12 height 12
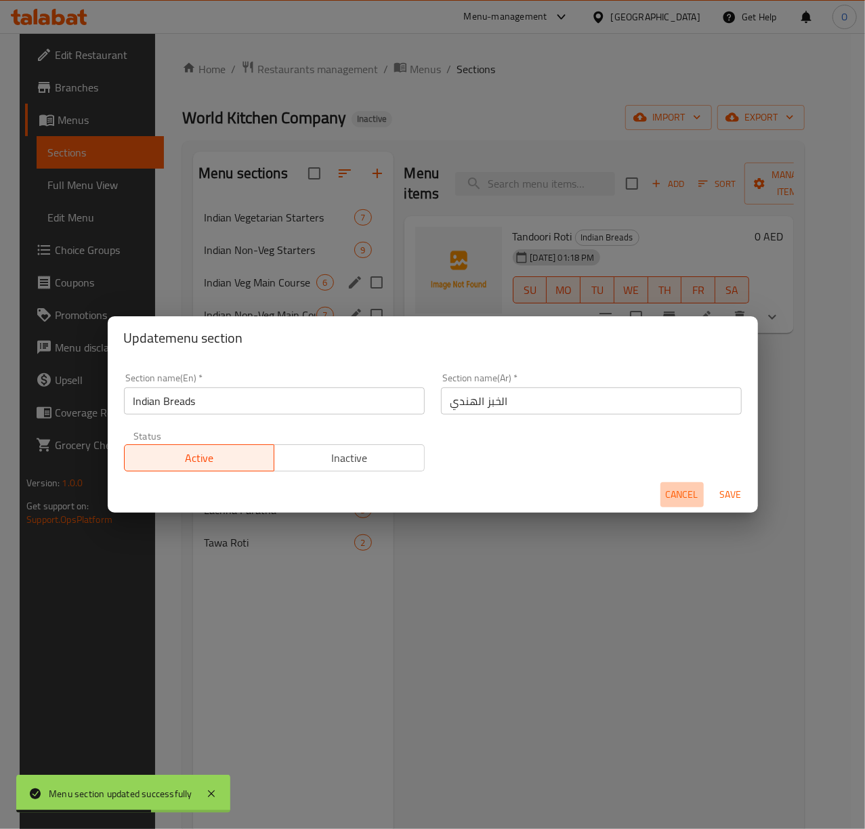
click at [695, 497] on span "Cancel" at bounding box center [682, 495] width 33 height 17
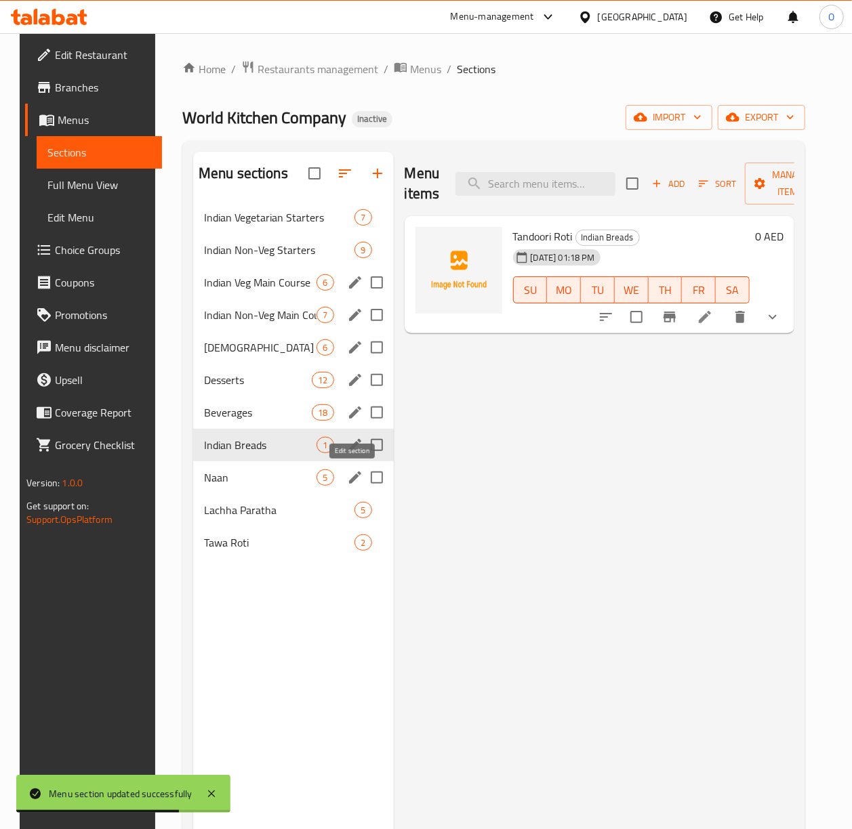
click at [347, 475] on icon "edit" at bounding box center [355, 478] width 16 height 16
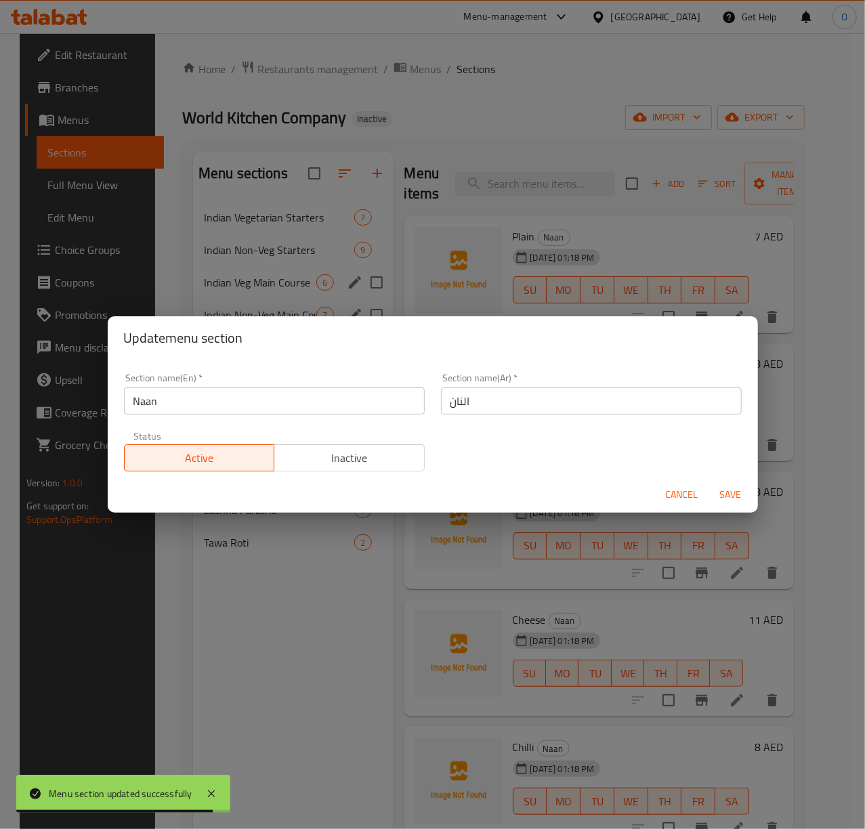
click at [675, 495] on span "Cancel" at bounding box center [682, 495] width 33 height 17
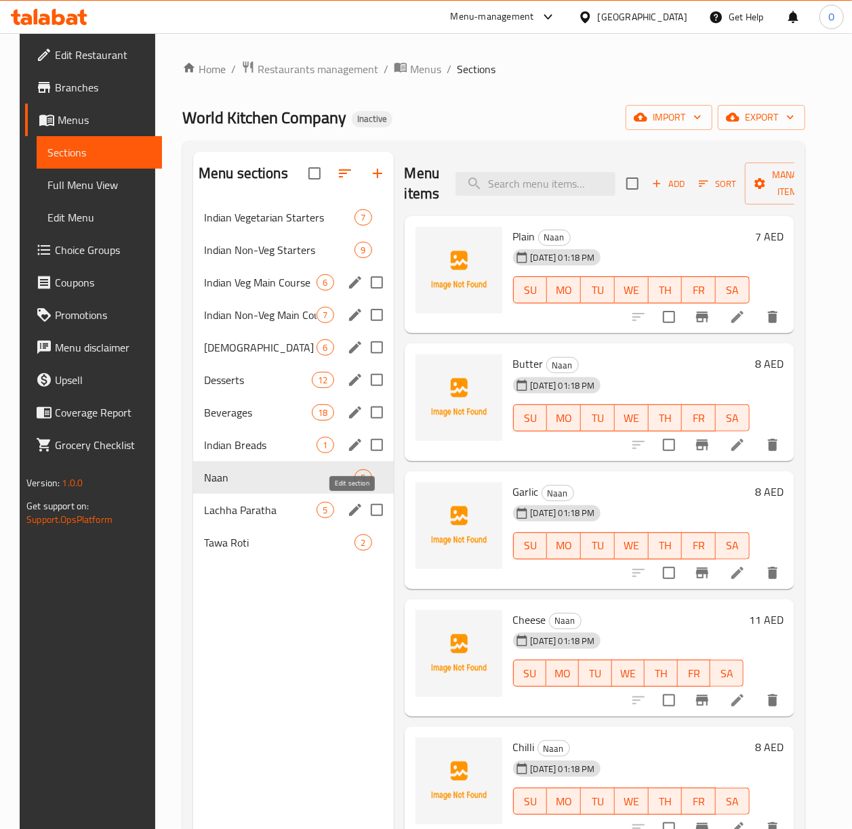
click at [350, 508] on icon "edit" at bounding box center [355, 510] width 16 height 16
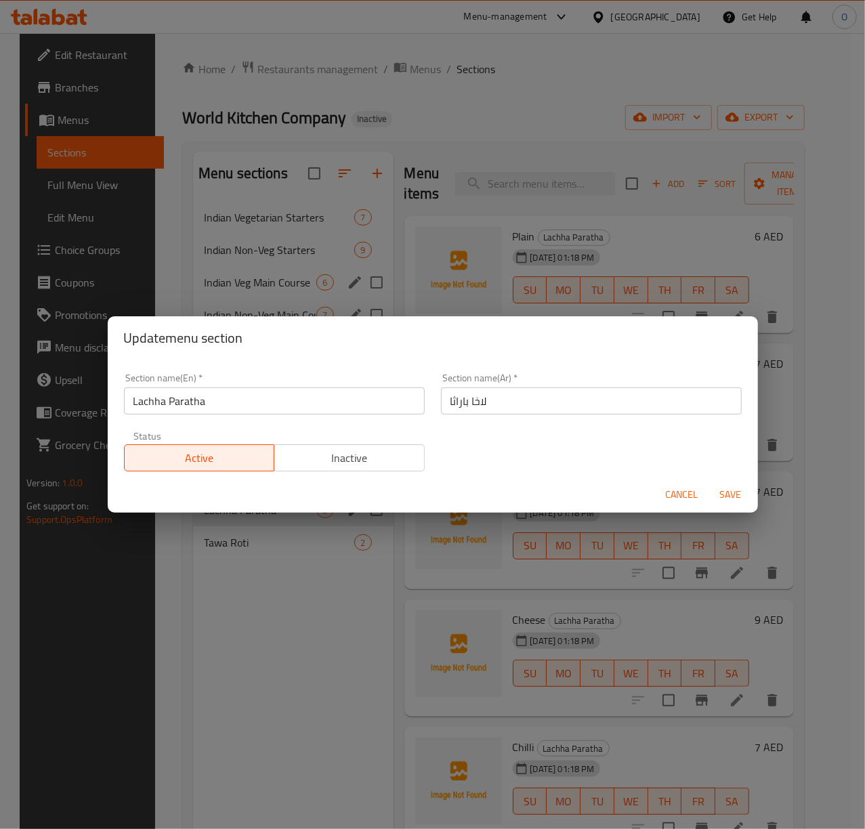
click at [153, 404] on input "Lachha Paratha" at bounding box center [274, 401] width 301 height 27
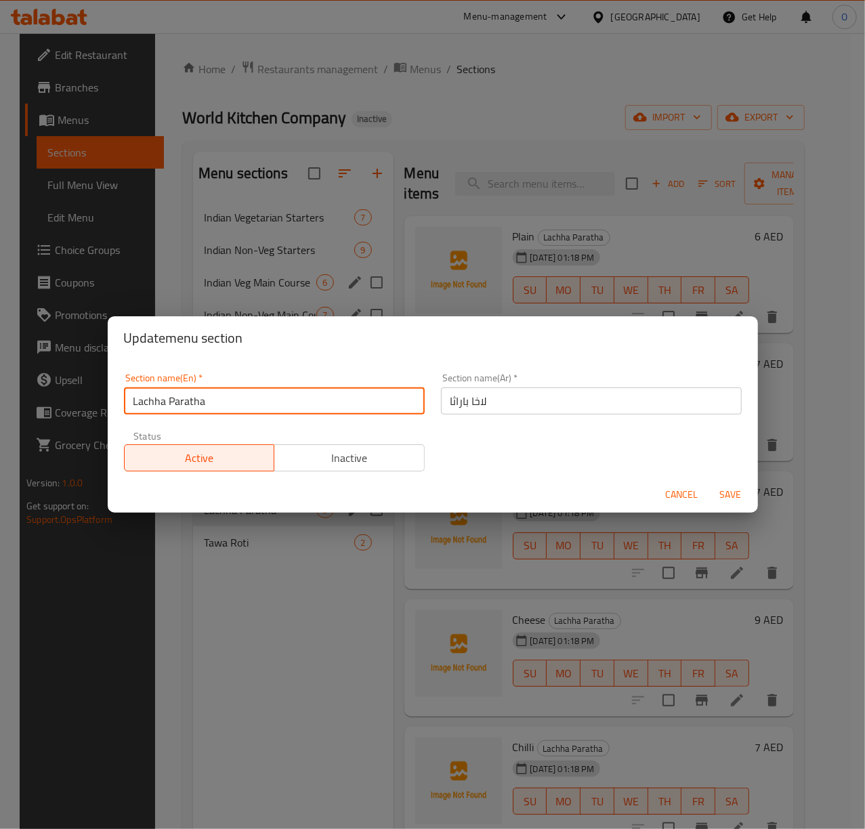
click at [153, 404] on input "Lachha Paratha" at bounding box center [274, 401] width 301 height 27
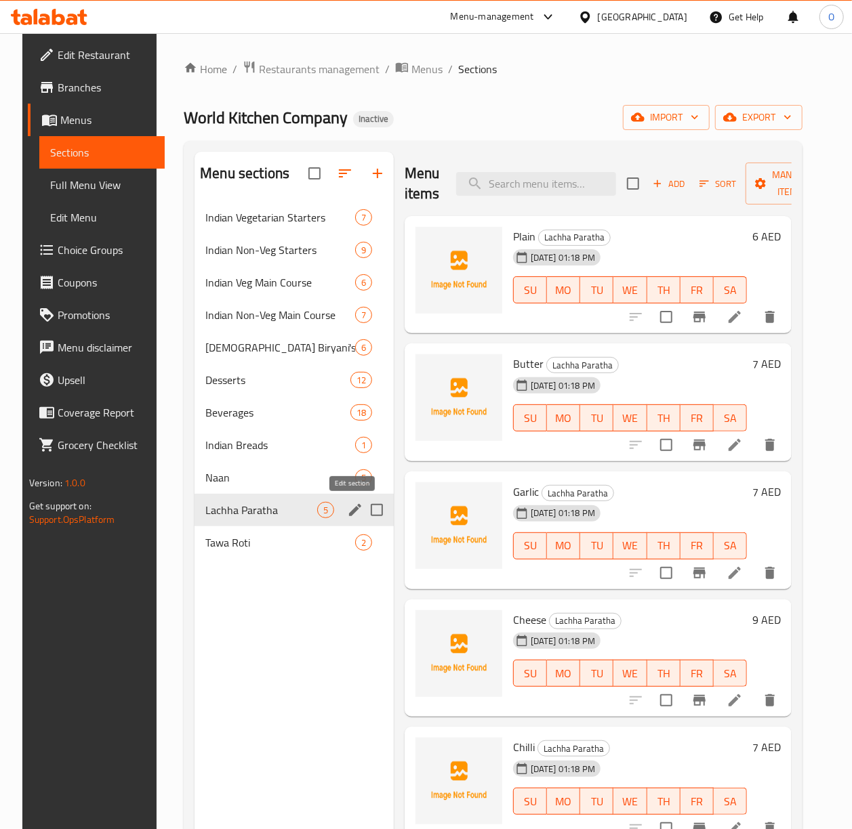
click at [355, 510] on icon "edit" at bounding box center [355, 510] width 12 height 12
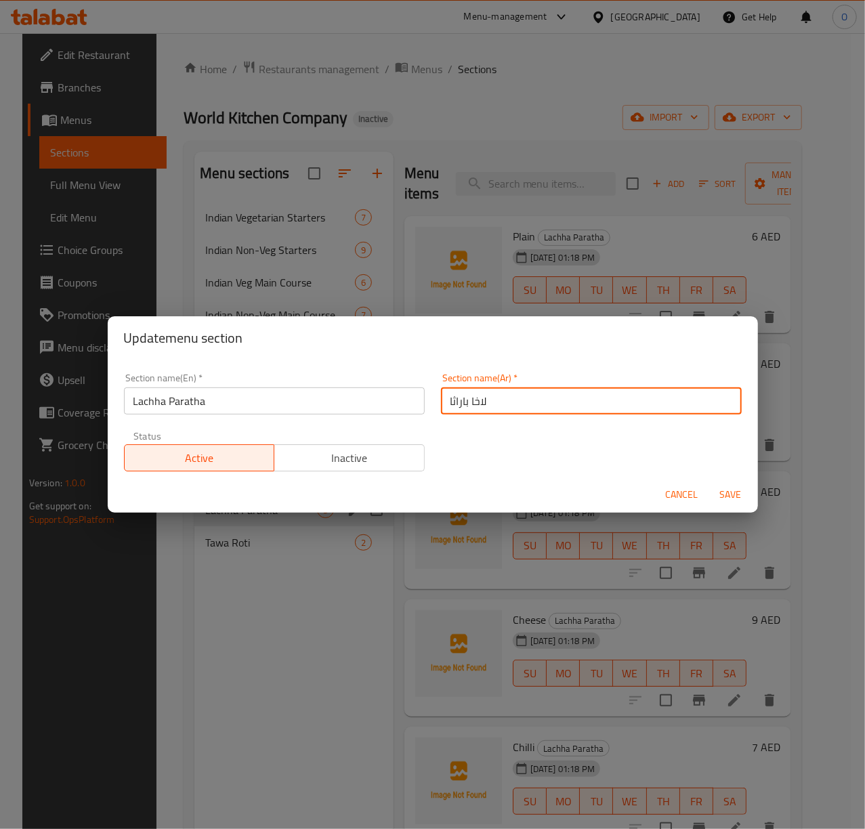
click at [467, 394] on input "لاخا باراثا" at bounding box center [591, 401] width 301 height 27
paste input "ش"
click at [455, 401] on input "لاتشا باراثا" at bounding box center [591, 401] width 301 height 27
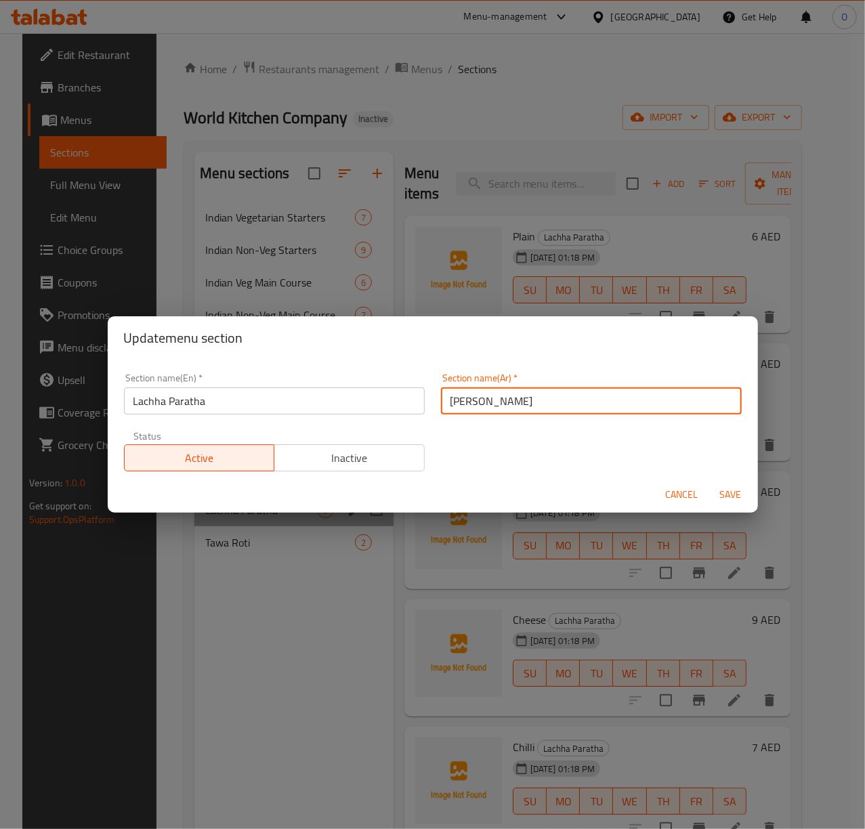
click at [455, 401] on input "لاتشا باراثا" at bounding box center [591, 401] width 301 height 27
click at [442, 402] on input "لاتشا باراثا" at bounding box center [591, 401] width 301 height 27
click at [451, 408] on input "اللاتشا باراثا" at bounding box center [591, 401] width 301 height 27
type input "اللاتشا البراتا"
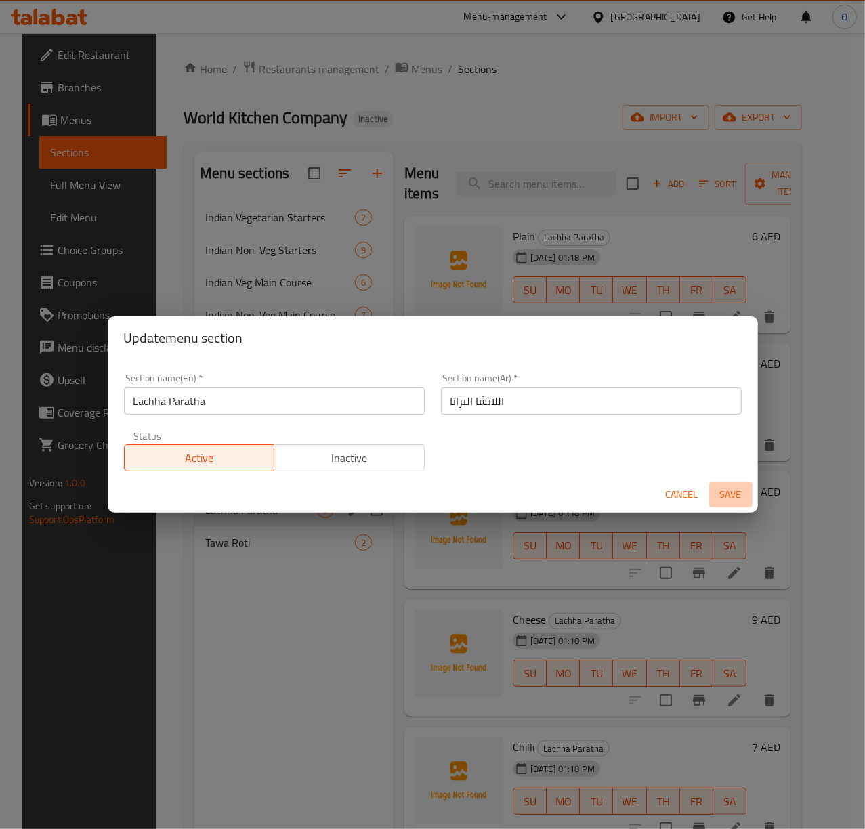
click at [733, 495] on span "Save" at bounding box center [731, 495] width 33 height 17
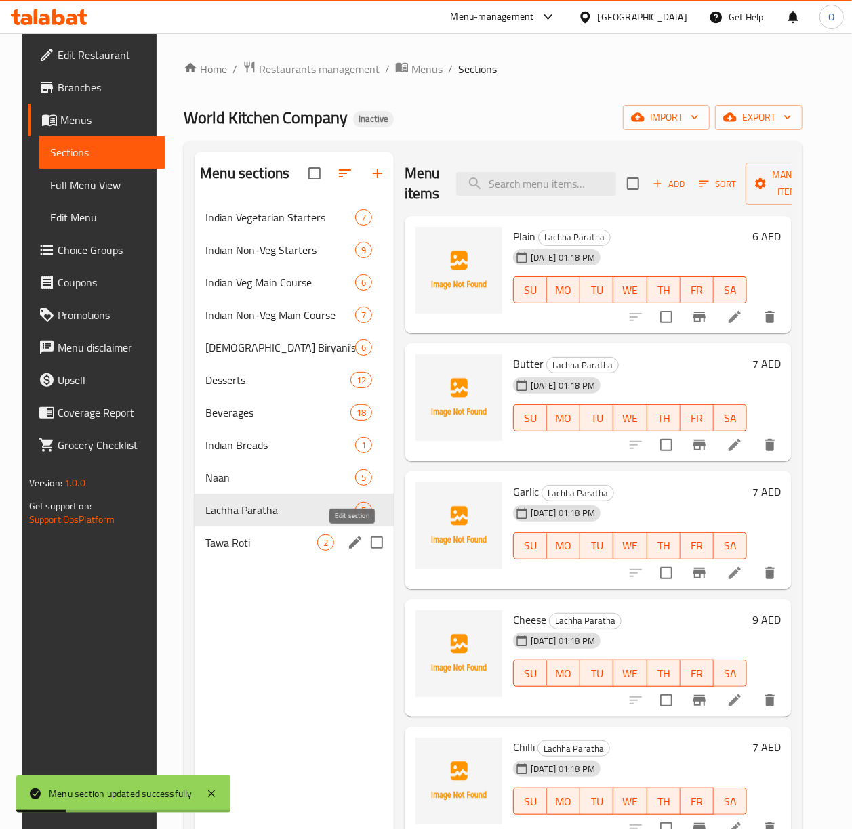
click at [352, 540] on icon "edit" at bounding box center [355, 543] width 16 height 16
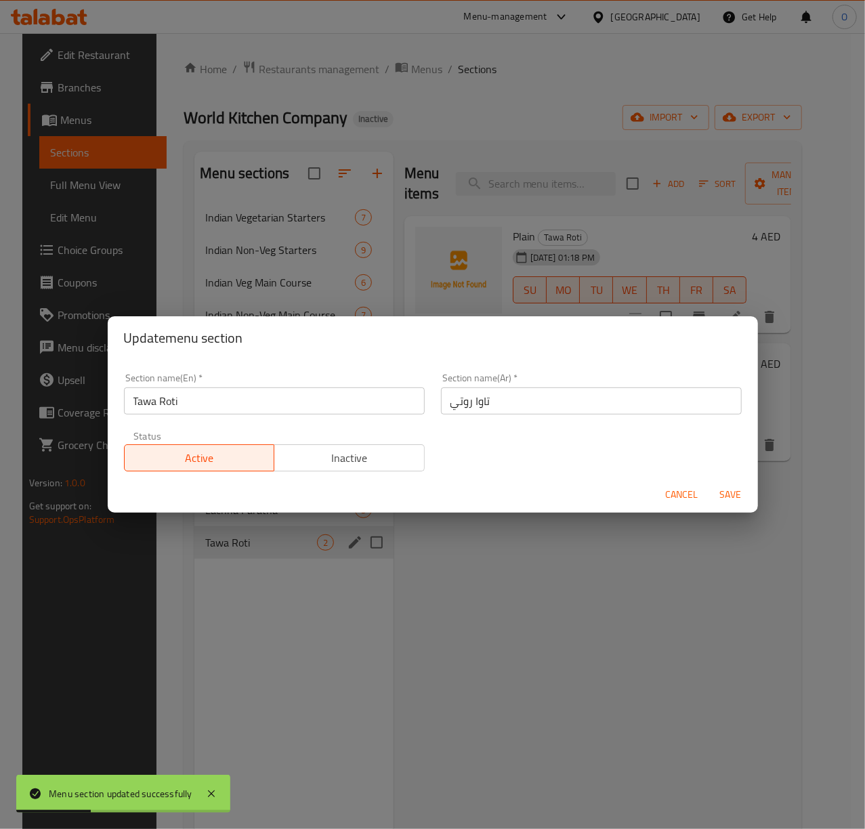
click at [453, 410] on input "تاوا روتي" at bounding box center [591, 401] width 301 height 27
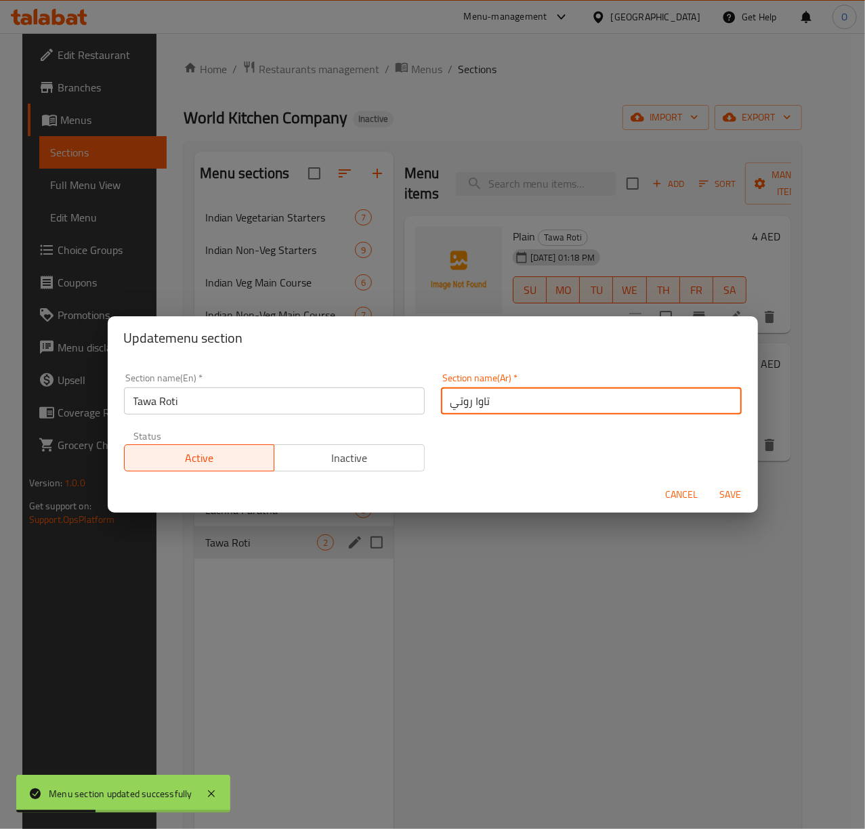
click at [453, 410] on input "تاوا روتي" at bounding box center [591, 401] width 301 height 27
type input "الروتي توا"
click at [729, 499] on span "Save" at bounding box center [731, 495] width 33 height 17
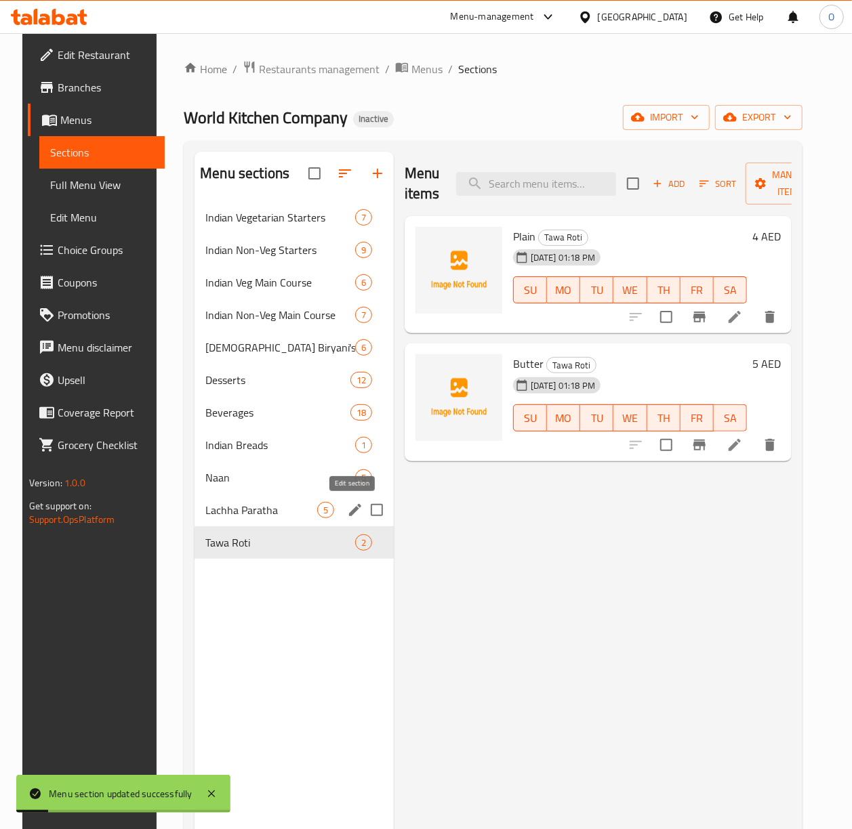
click at [350, 511] on icon "edit" at bounding box center [355, 510] width 12 height 12
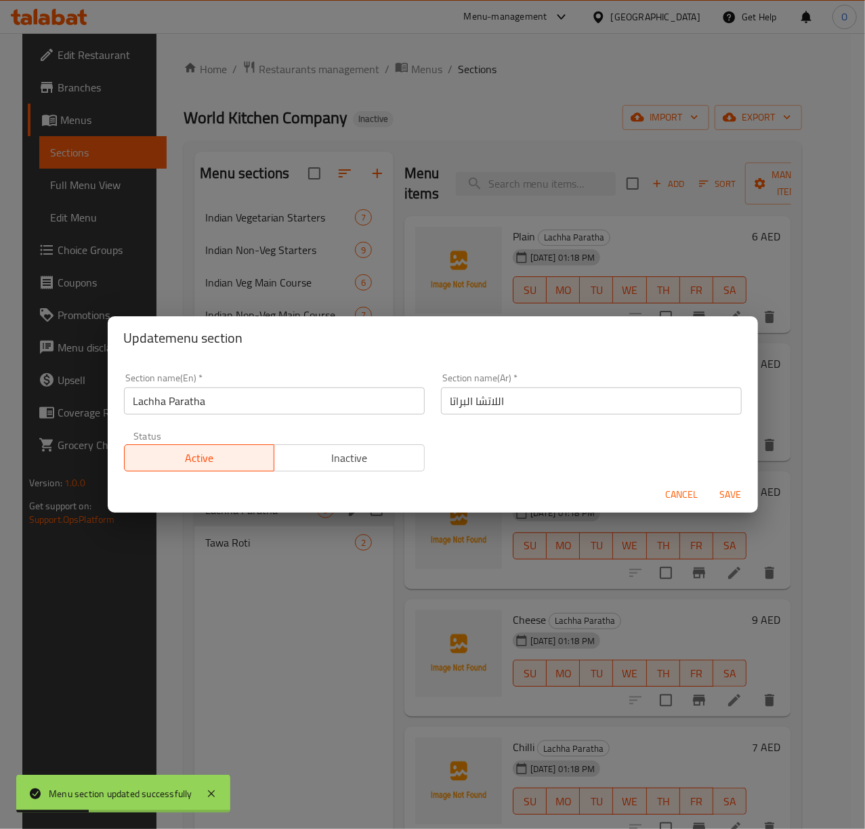
click at [461, 400] on input "اللاتشا البراتا" at bounding box center [591, 401] width 301 height 27
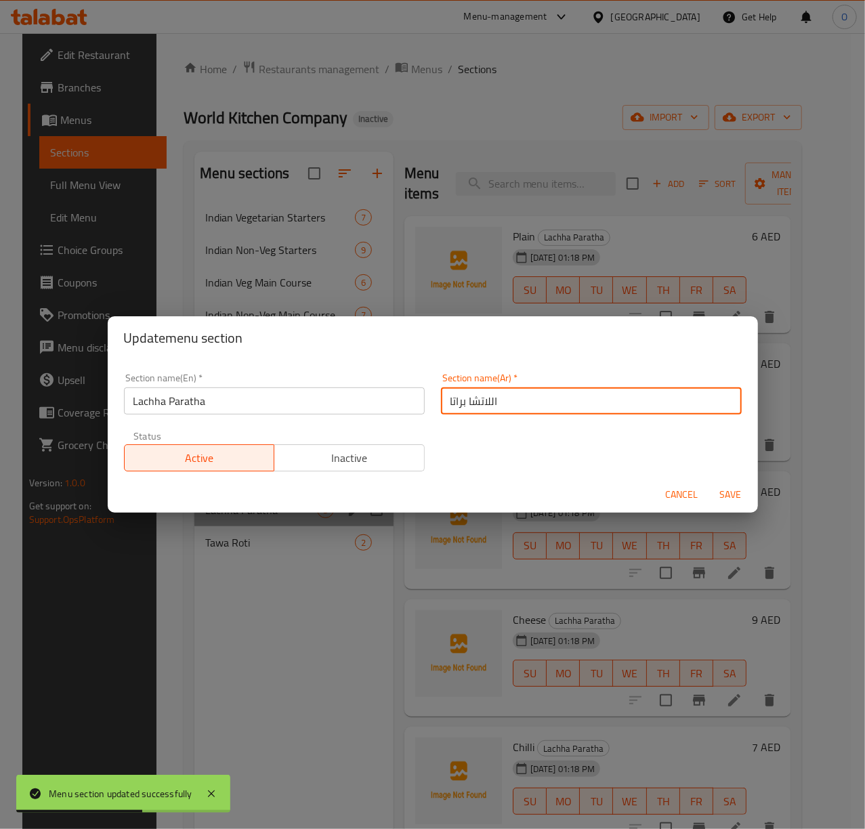
click at [508, 404] on input "اللاتشا براتا" at bounding box center [591, 401] width 301 height 27
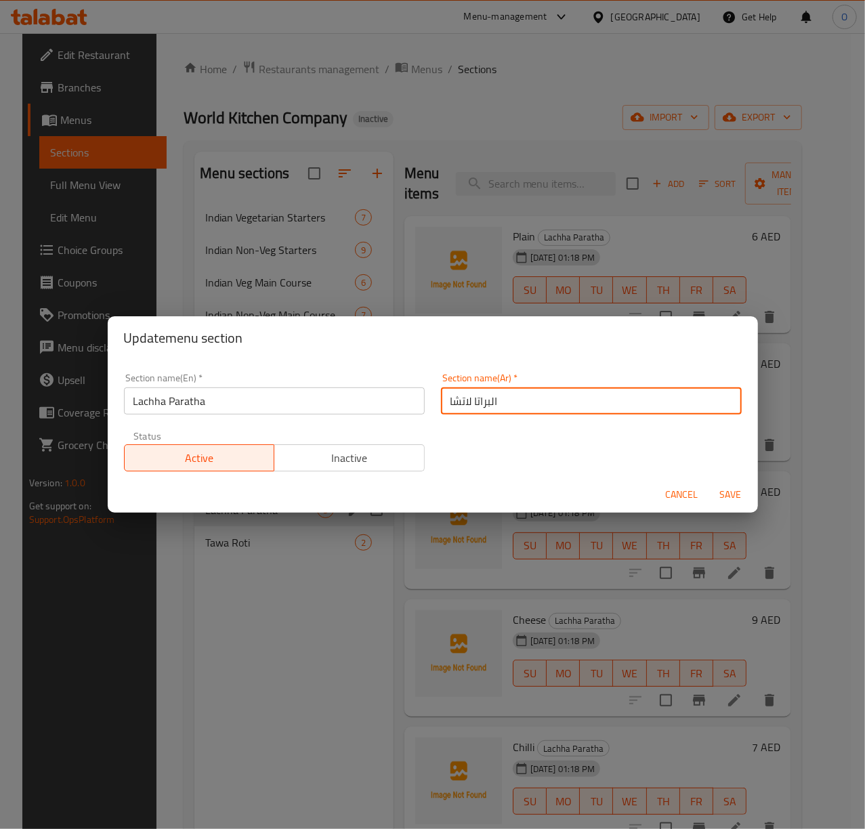
type input "البراتا لاتشا"
click at [720, 492] on span "Save" at bounding box center [731, 495] width 33 height 17
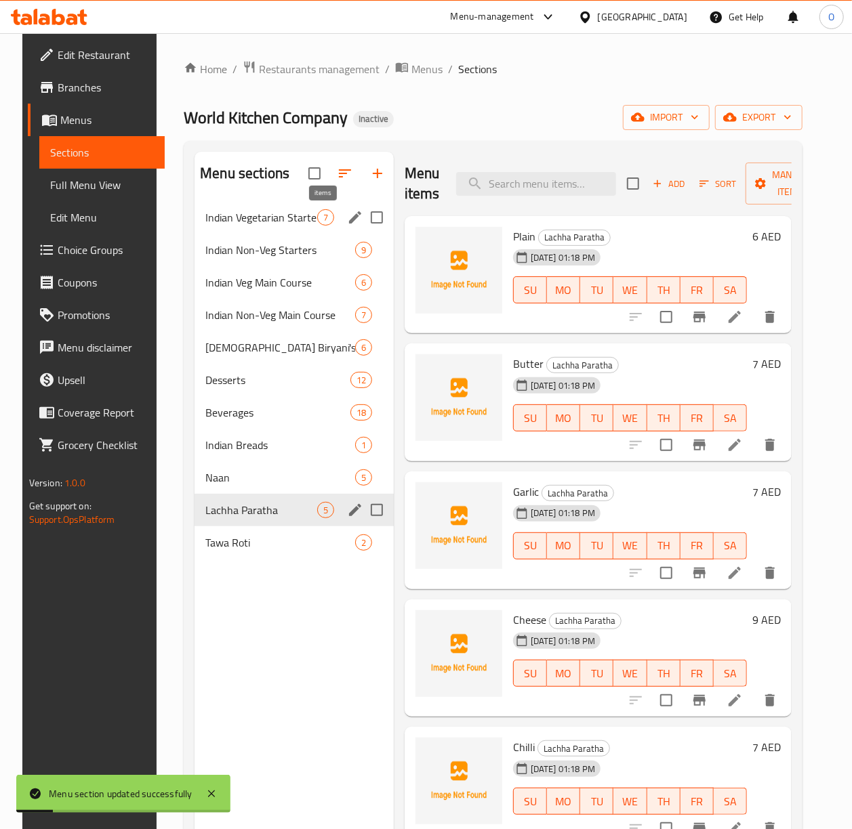
click at [329, 222] on span "7" at bounding box center [326, 217] width 16 height 13
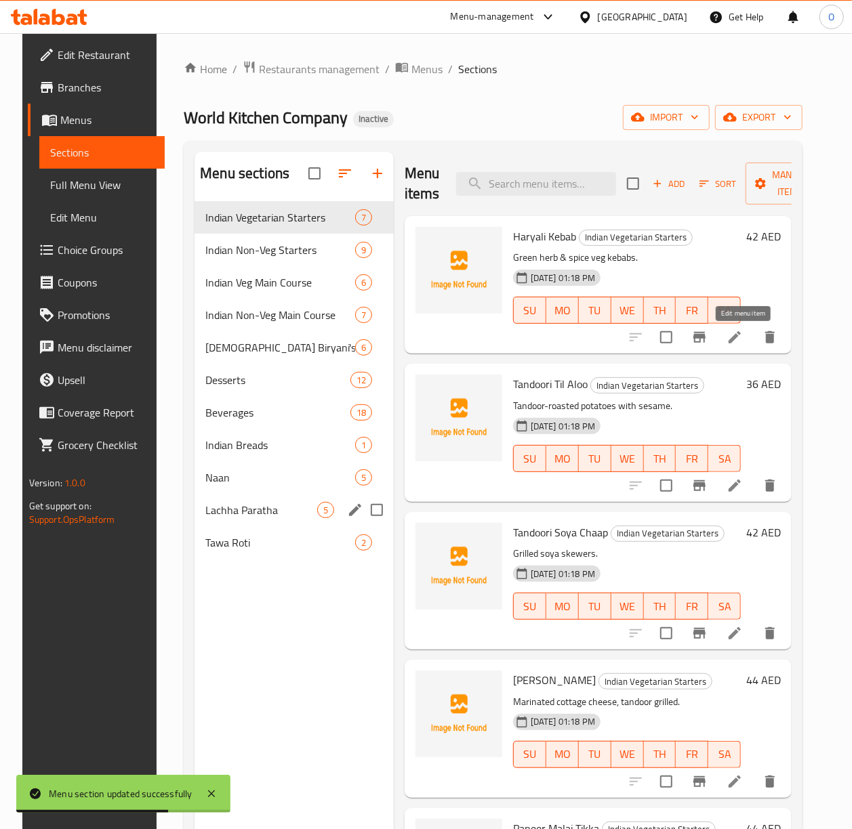
drag, startPoint x: 738, startPoint y: 339, endPoint x: 675, endPoint y: 348, distance: 63.7
click at [676, 348] on input "checkbox" at bounding box center [666, 337] width 28 height 28
click at [667, 339] on input "checkbox" at bounding box center [666, 337] width 28 height 28
checkbox input "false"
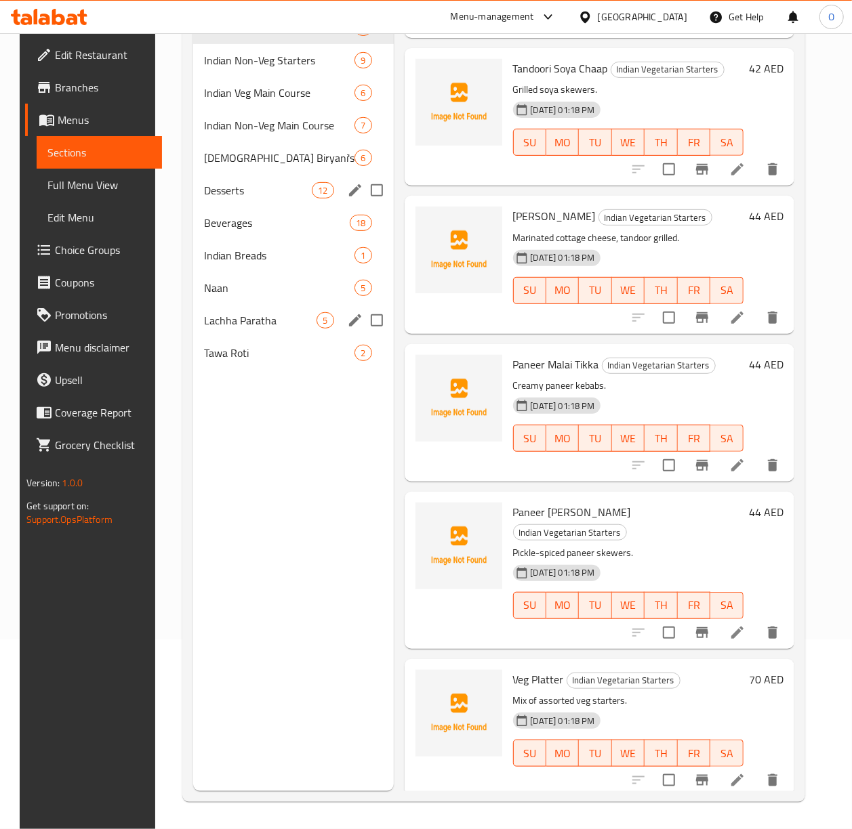
scroll to position [100, 0]
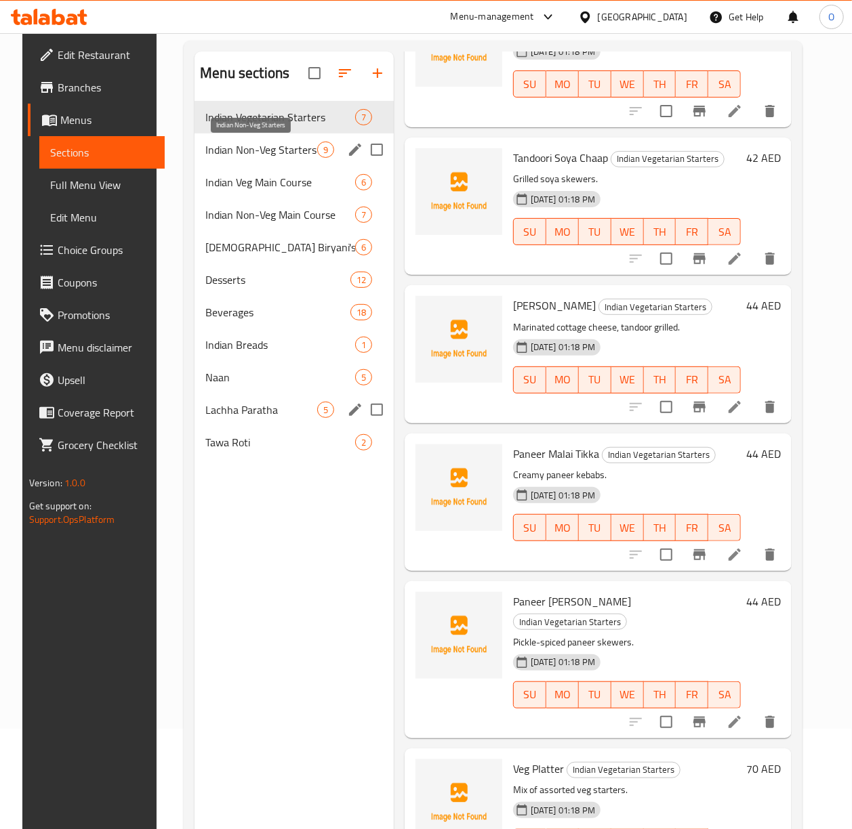
click at [298, 150] on span "Indian Non-Veg Starters" at bounding box center [261, 150] width 112 height 16
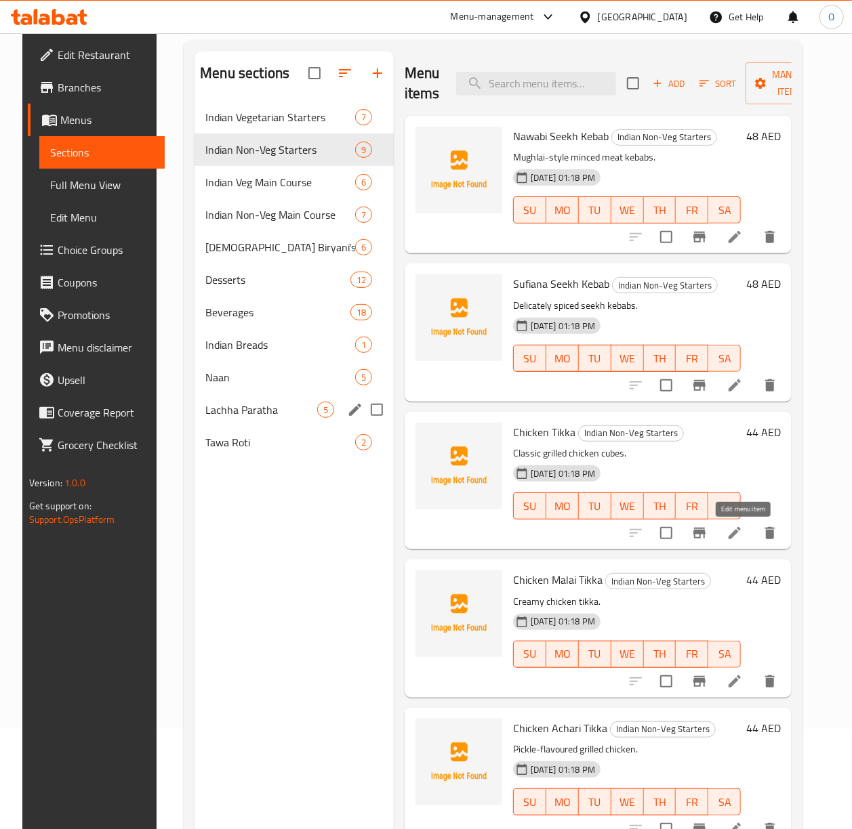
click at [659, 562] on div "Chicken Malai Tikka Indian Non-Veg Starters Creamy chicken tikka. 16-08-2025 01…" at bounding box center [598, 629] width 387 height 138
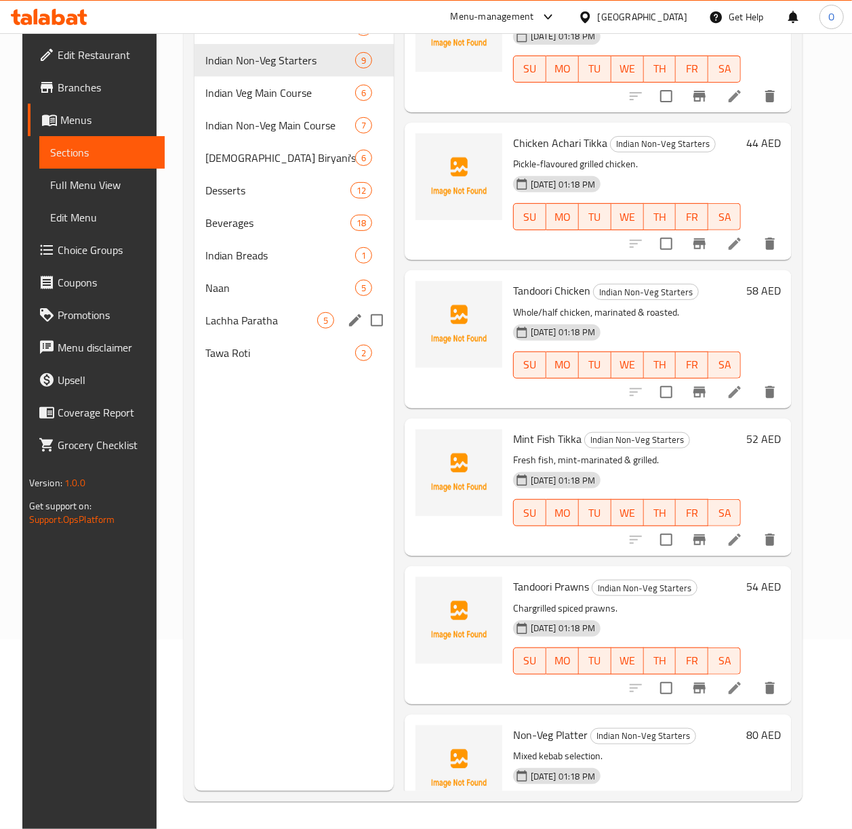
scroll to position [389, 0]
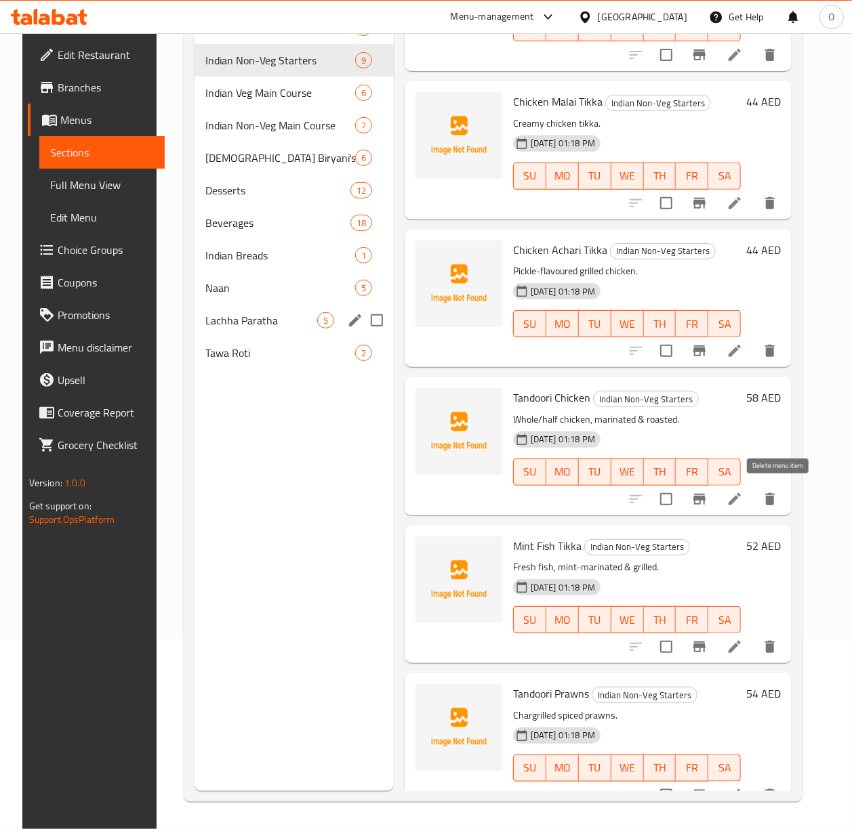
click at [779, 507] on button "delete" at bounding box center [769, 499] width 33 height 33
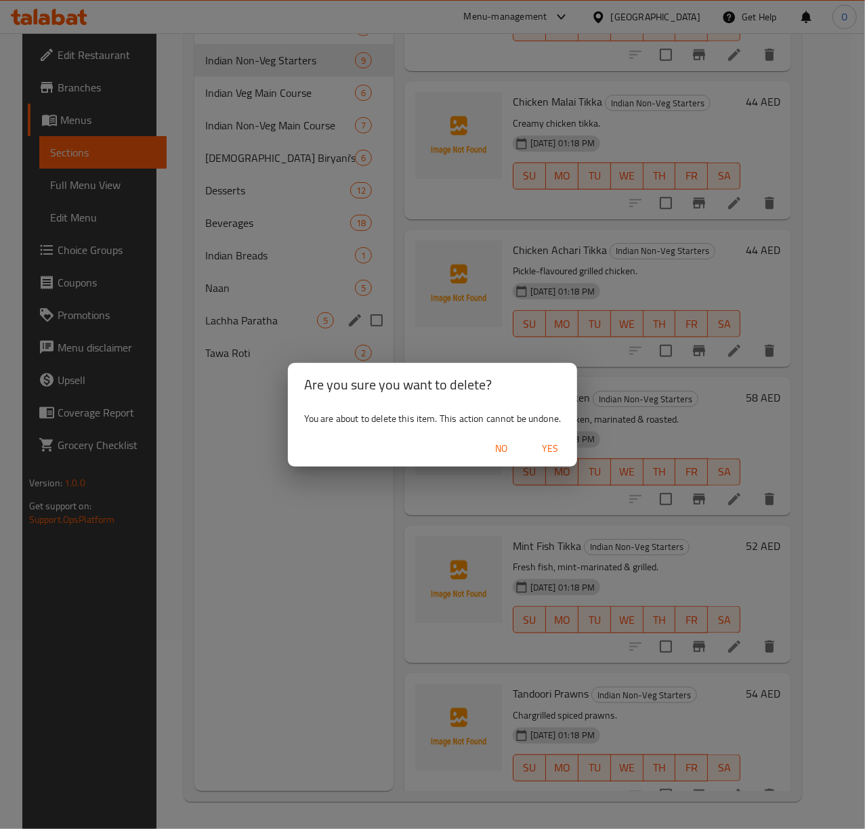
click at [561, 453] on span "Yes" at bounding box center [550, 448] width 33 height 17
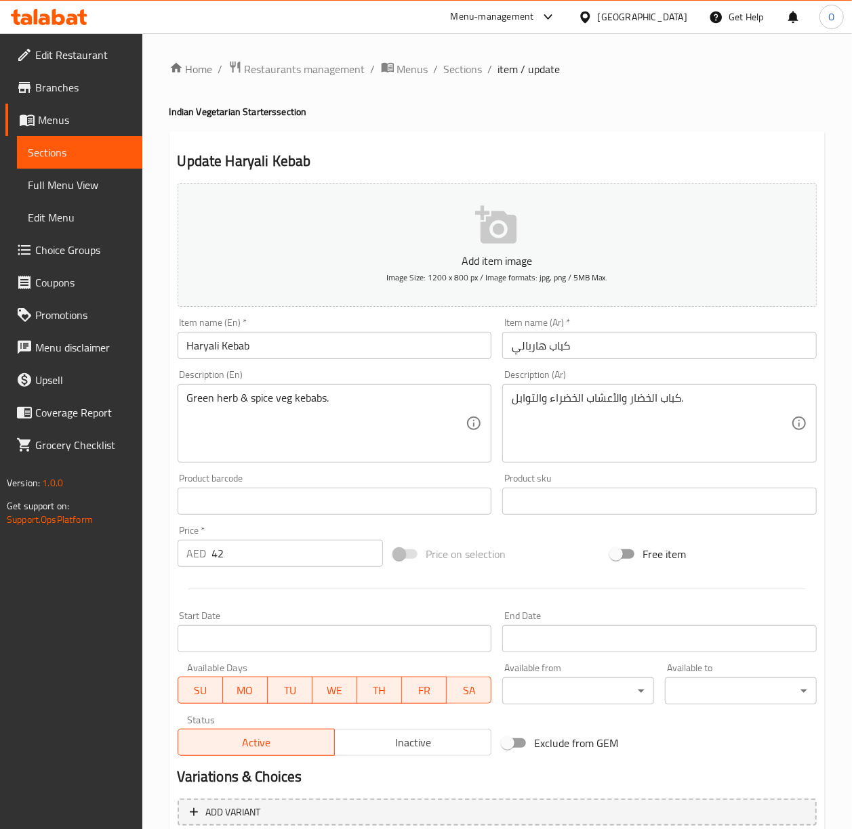
click at [285, 350] on input "Haryali Kebab" at bounding box center [335, 345] width 314 height 27
click at [516, 348] on input "كباب هاريالي" at bounding box center [659, 345] width 314 height 27
click at [413, 353] on input "Haryali Kebab" at bounding box center [335, 345] width 314 height 27
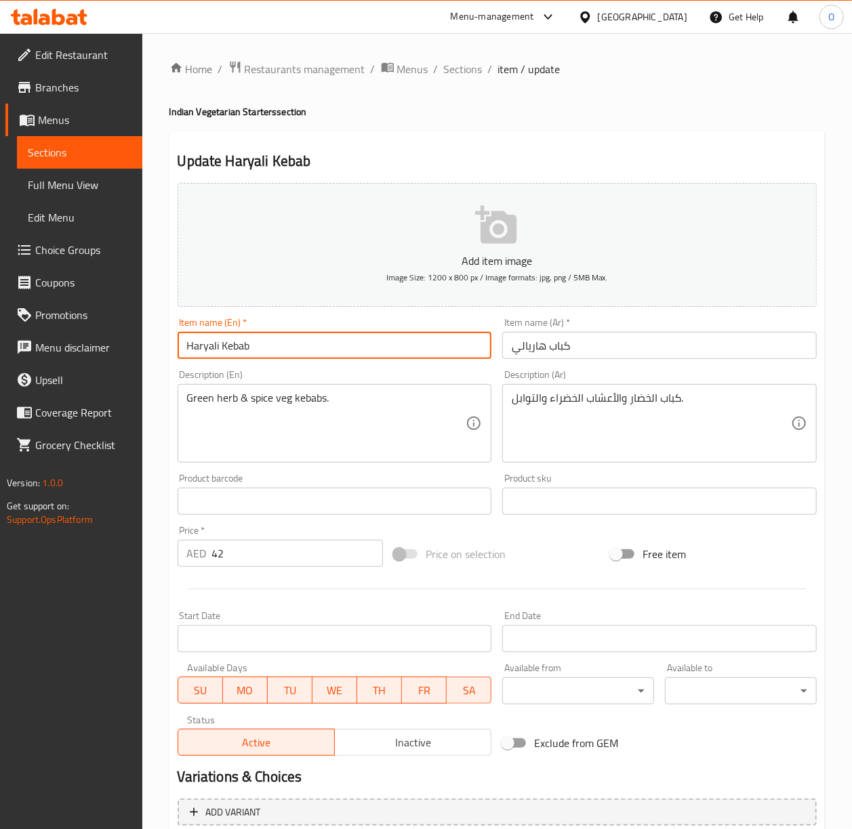
click at [413, 353] on input "Haryali Kebab" at bounding box center [335, 345] width 314 height 27
click at [283, 348] on input "Haryali Kebab" at bounding box center [335, 345] width 314 height 27
click at [282, 346] on input "Haryali Kebab" at bounding box center [335, 345] width 314 height 27
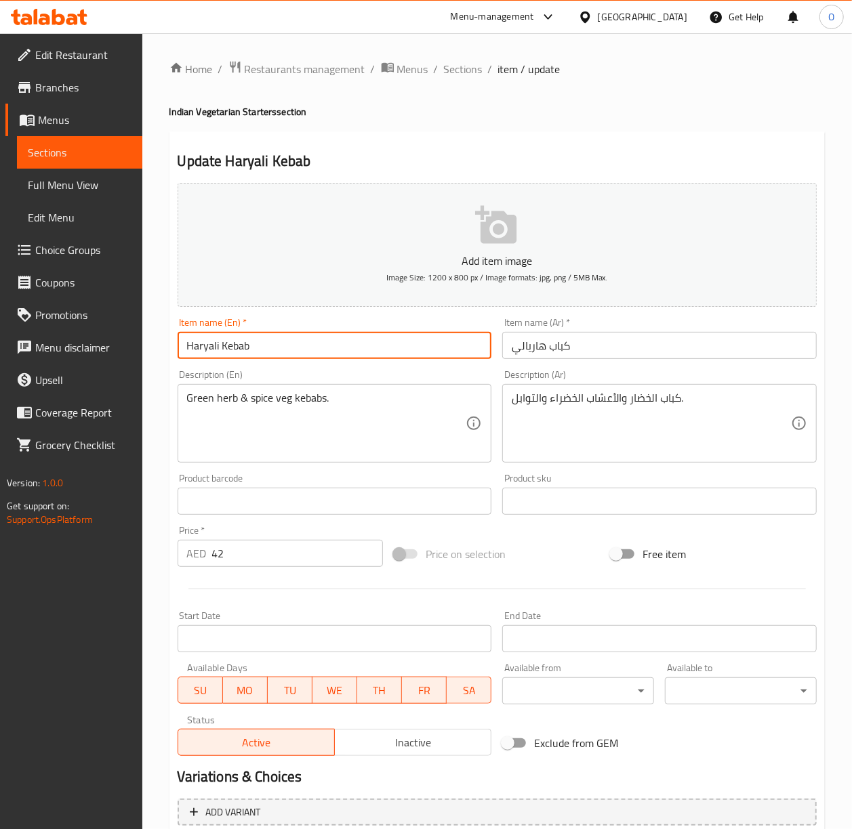
paste input "Hariyali Kebab"
click at [280, 350] on input "Haryali KebabHariyali Kebab" at bounding box center [335, 345] width 314 height 27
click at [278, 350] on input "Haryali KebabHariyali Kebab" at bounding box center [335, 345] width 314 height 27
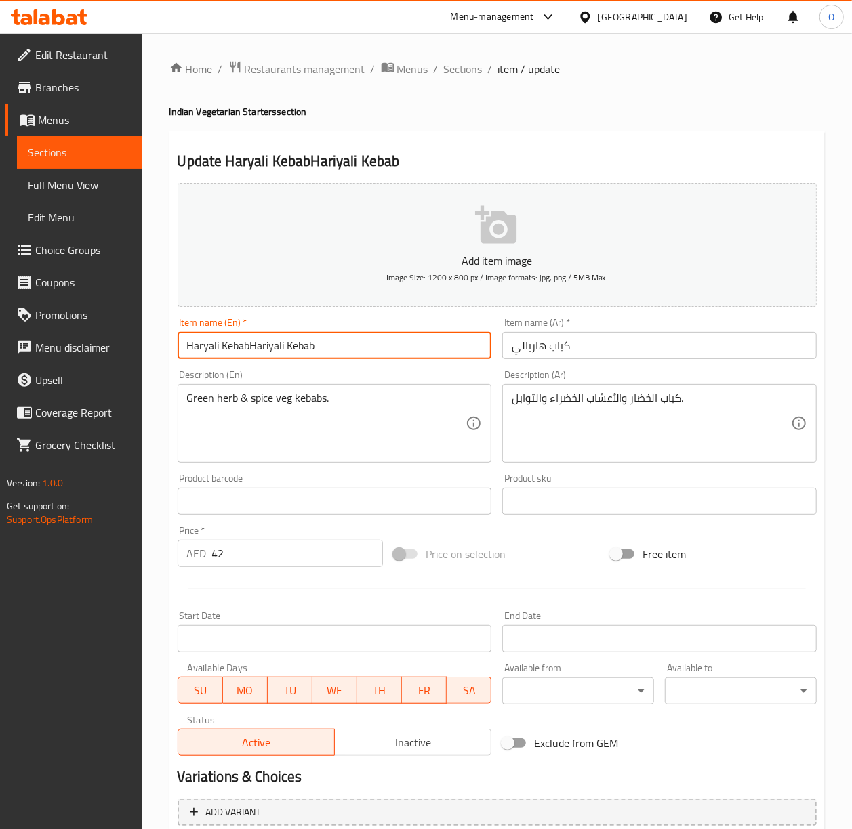
paste input "text"
click at [198, 348] on input "Hariyali Kebab" at bounding box center [335, 345] width 314 height 27
drag, startPoint x: 198, startPoint y: 348, endPoint x: 194, endPoint y: 339, distance: 9.7
click at [198, 348] on input "Hariyali Kebab" at bounding box center [335, 345] width 314 height 27
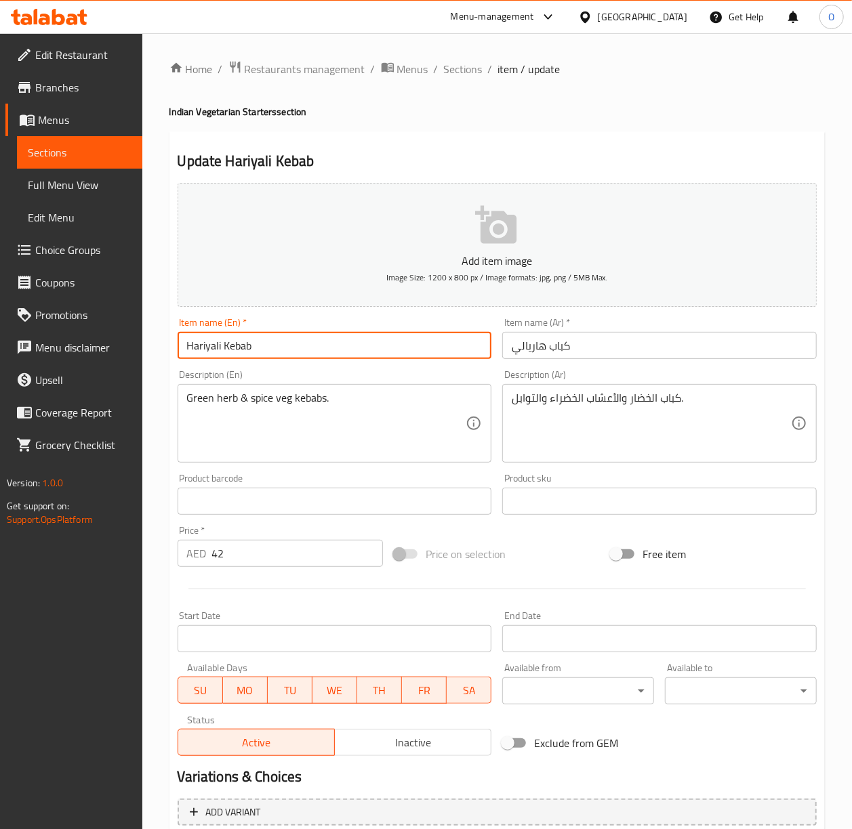
type input "Hariyali Kebab"
click at [521, 355] on input "كباب هاريالي" at bounding box center [659, 345] width 314 height 27
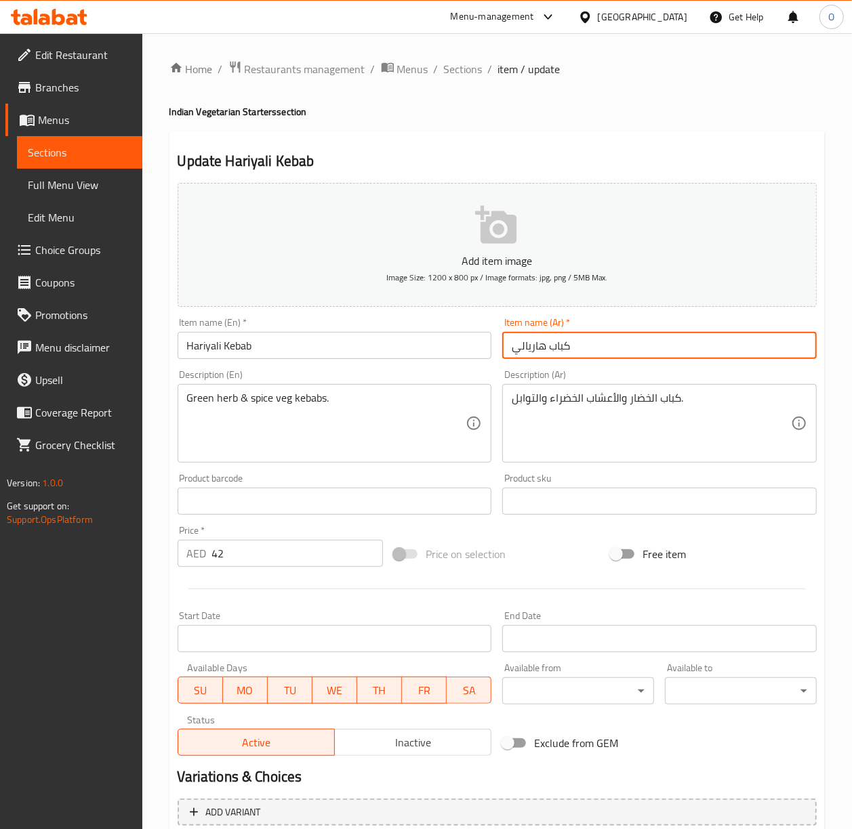
click at [521, 355] on input "كباب هاريالي" at bounding box center [659, 345] width 314 height 27
paste input "text"
type input "كباب هاريالي"
click at [529, 359] on input "كباب هاريالي" at bounding box center [659, 345] width 314 height 27
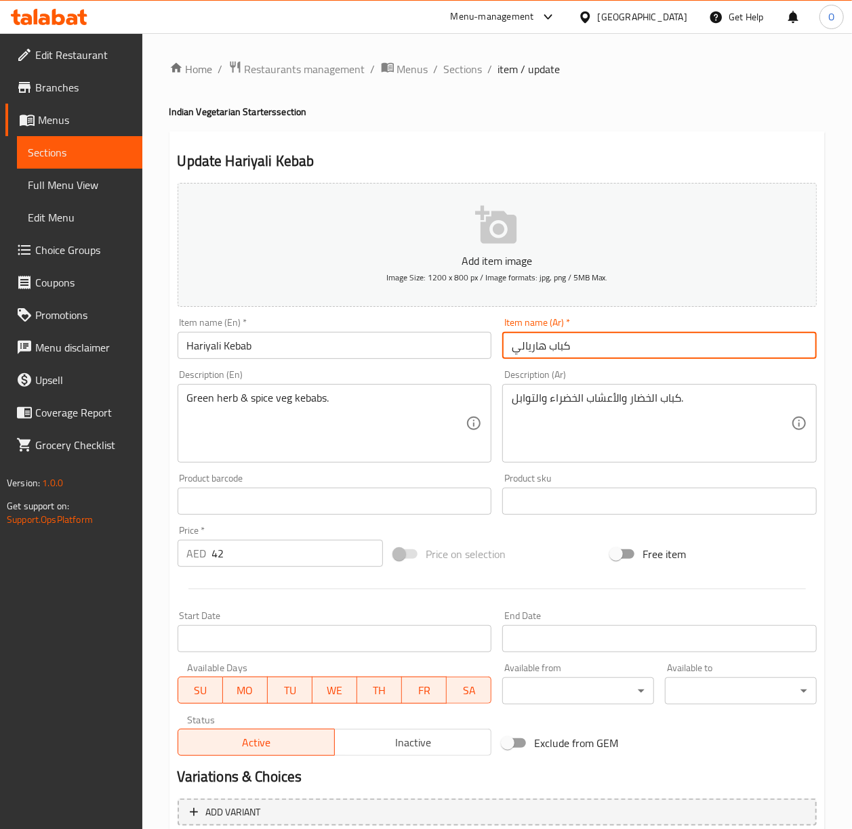
click at [529, 358] on input "كباب هاريالي" at bounding box center [659, 345] width 314 height 27
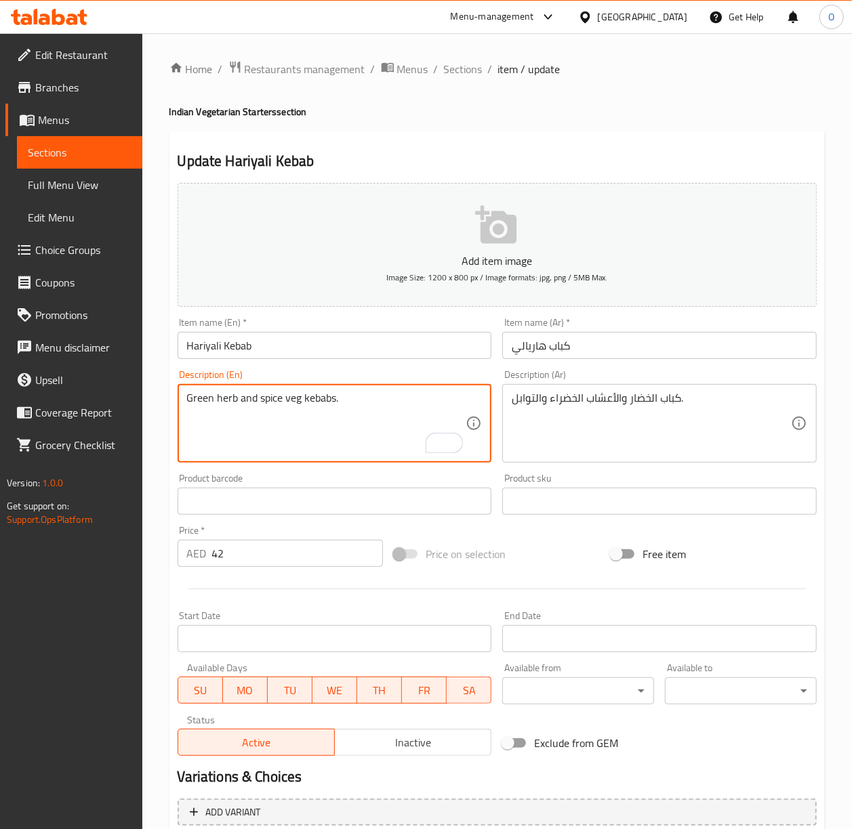
type textarea "Green herb and spice veg kebabs."
click at [327, 428] on textarea "Green herb and spice veg kebabs." at bounding box center [326, 424] width 279 height 64
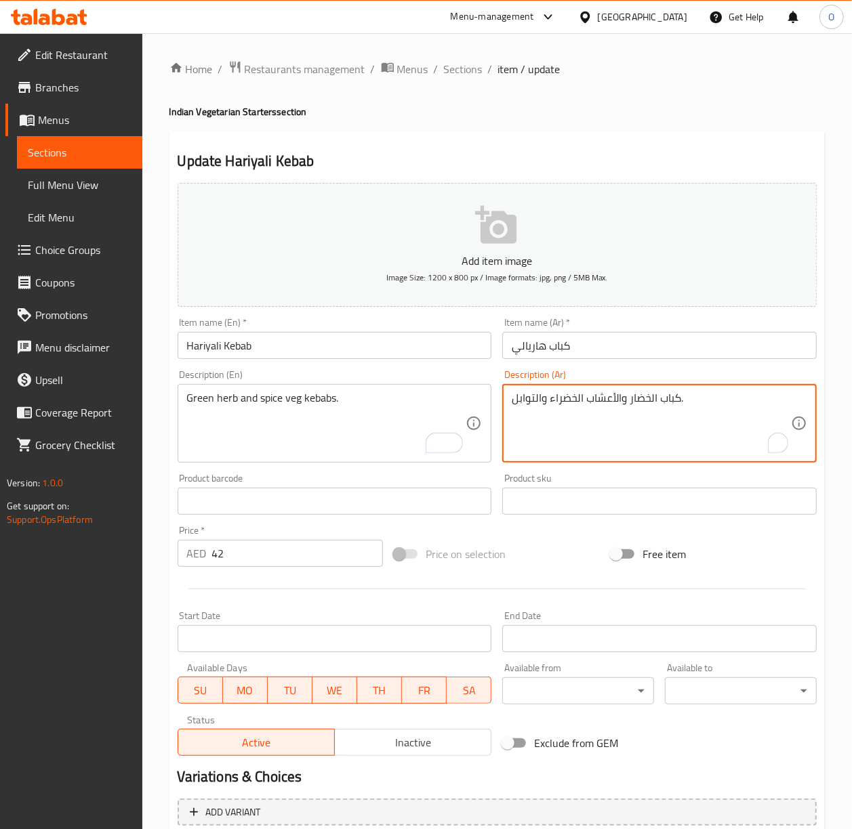
click at [610, 417] on textarea "كباب الخضار والأعشاب الخضراء والتوابل." at bounding box center [651, 424] width 279 height 64
paste textarea "ب"
type textarea "كباب الخضار بالأعشاب الخضراء والتوابل."
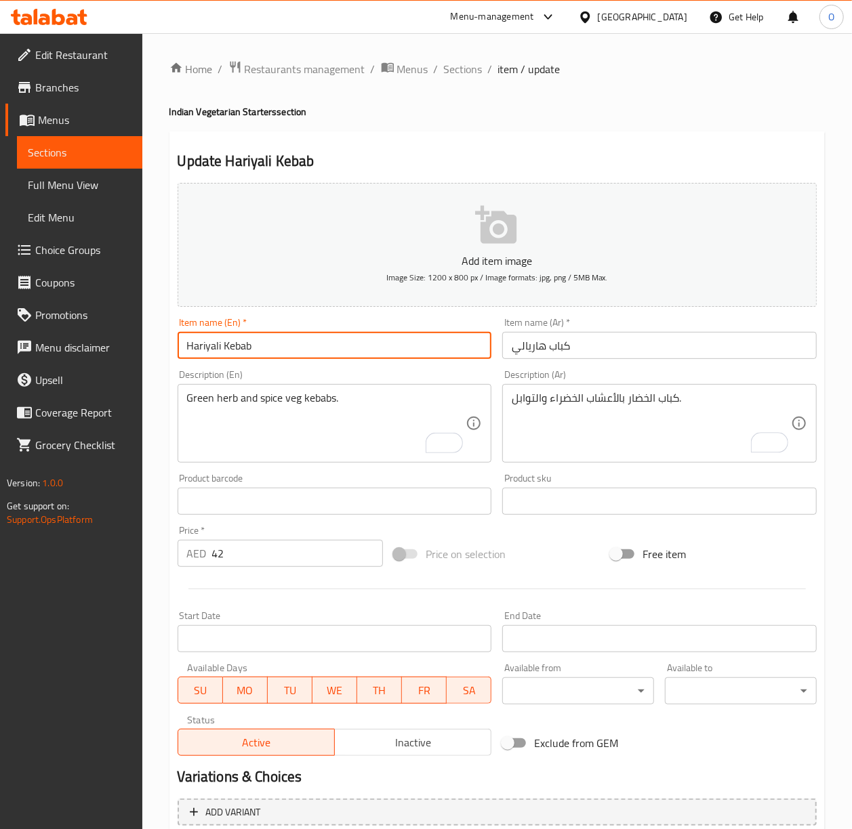
click at [426, 350] on input "Hariyali Kebab" at bounding box center [335, 345] width 314 height 27
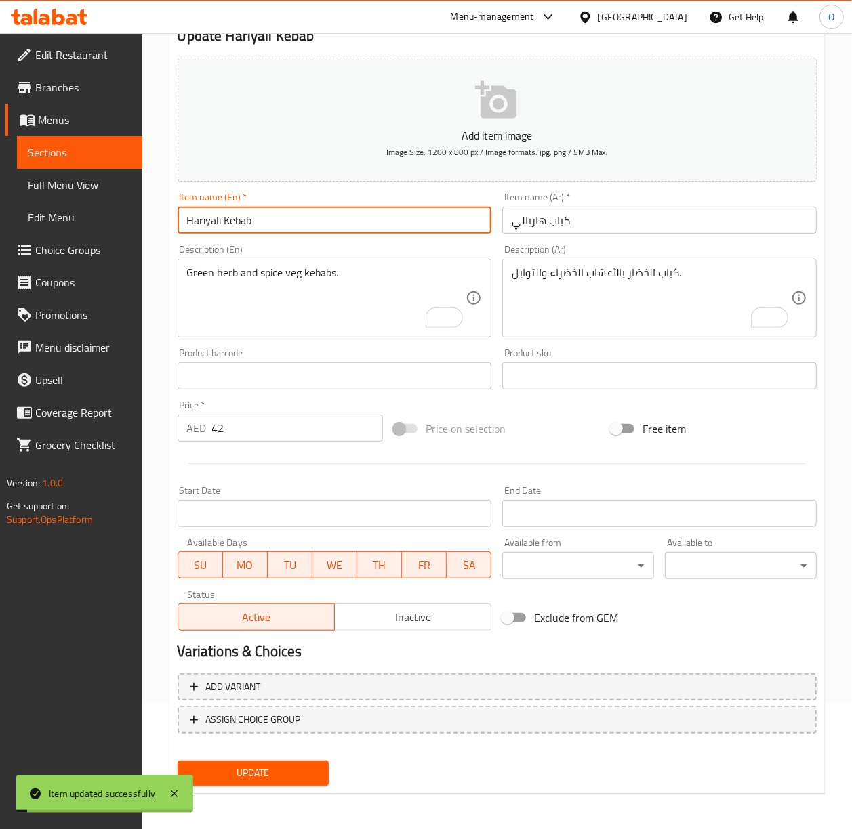
scroll to position [127, 0]
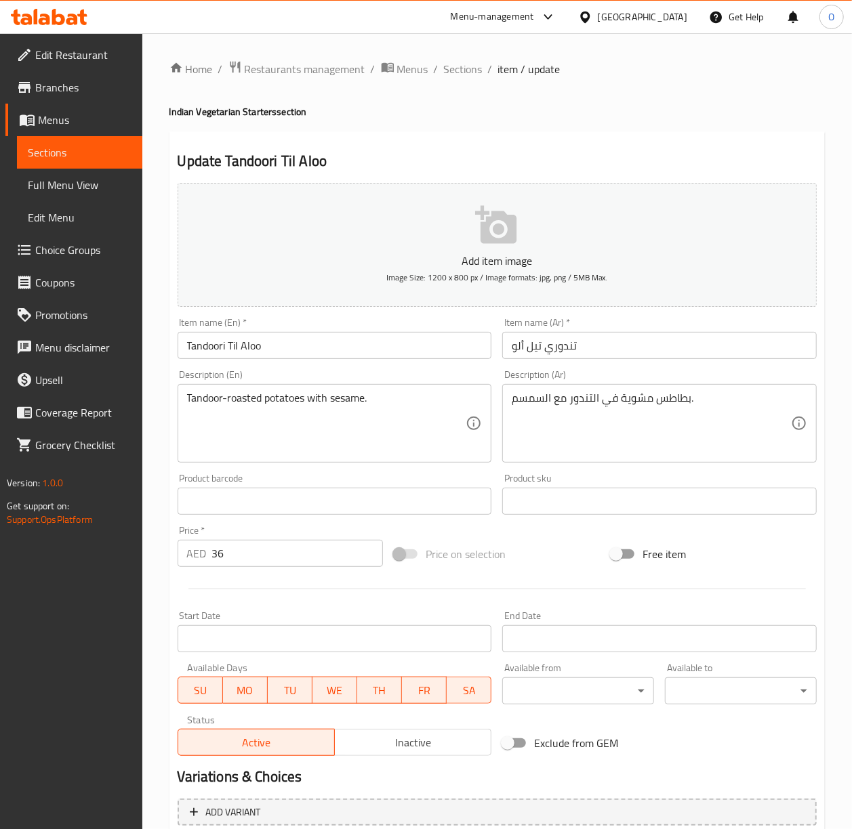
click at [270, 331] on div "Item name (En)   * Tandoori Til Aloo Item name (En) *" at bounding box center [335, 338] width 314 height 41
click at [272, 347] on input "Tandoori Til Aloo" at bounding box center [335, 345] width 314 height 27
click at [259, 353] on input "Tandoori Til Aloo" at bounding box center [335, 345] width 314 height 27
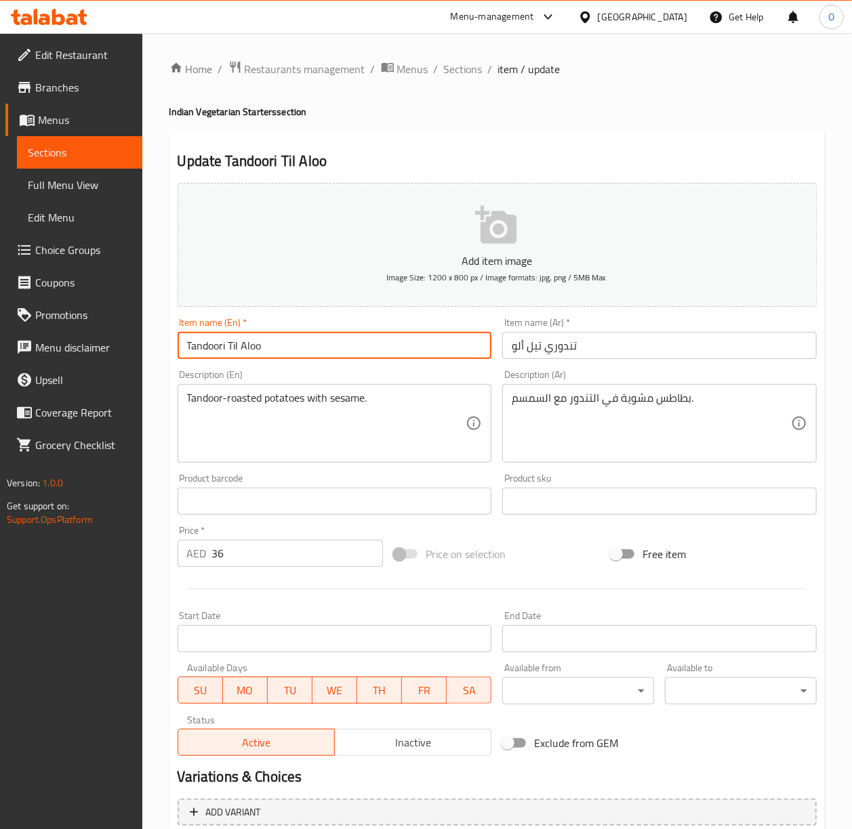
click at [259, 353] on input "Tandoori Til Aloo" at bounding box center [335, 345] width 314 height 27
click at [543, 380] on div "Description (Ar) بطاطس مشوية في التندور مع السمسم. Description (Ar)" at bounding box center [659, 416] width 314 height 93
click at [545, 355] on input "تندوري تيل ألو" at bounding box center [659, 345] width 314 height 27
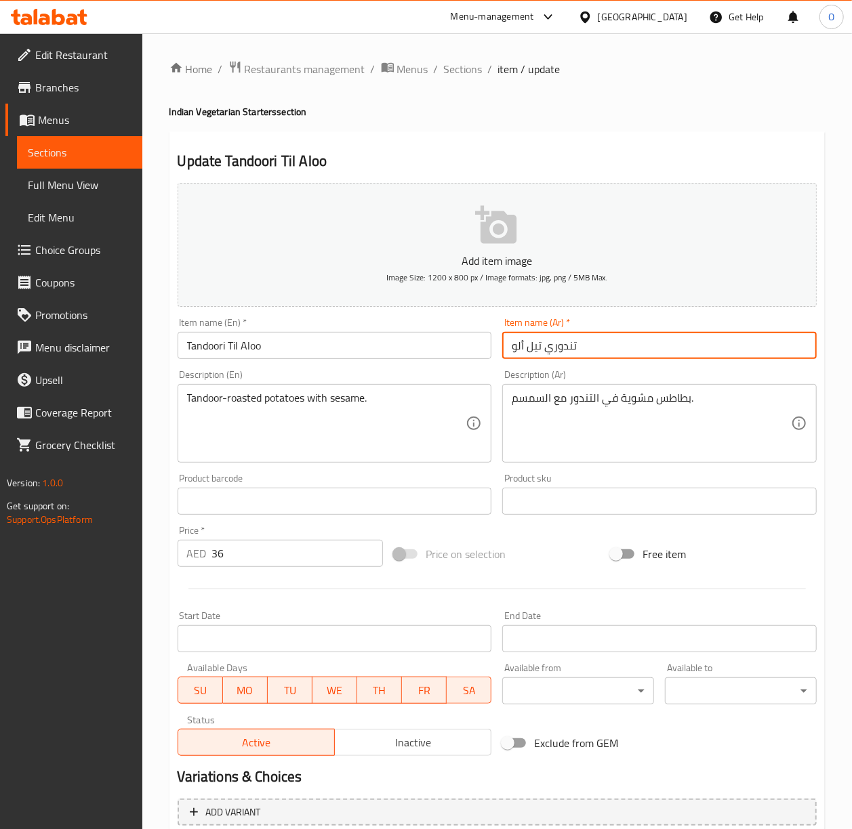
click at [459, 347] on input "Tandoori Til Aloo" at bounding box center [335, 345] width 314 height 27
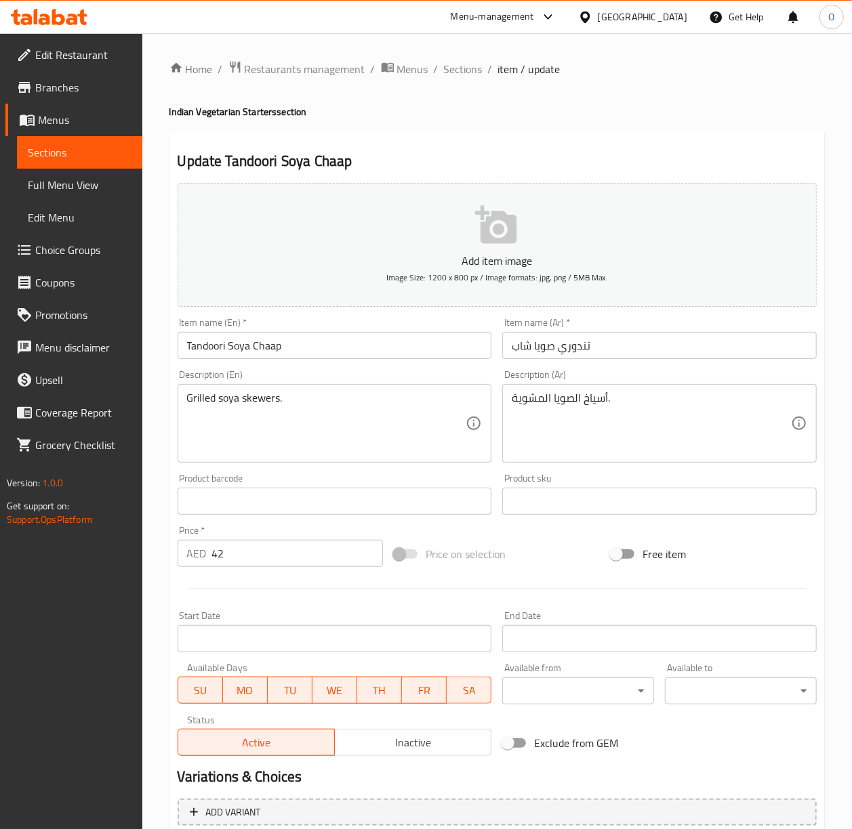
click at [390, 335] on input "Tandoori Soya Chaap" at bounding box center [335, 345] width 314 height 27
drag, startPoint x: 390, startPoint y: 335, endPoint x: 260, endPoint y: 347, distance: 130.7
click at [260, 347] on input "Tandoori Soya Chaap" at bounding box center [335, 345] width 314 height 27
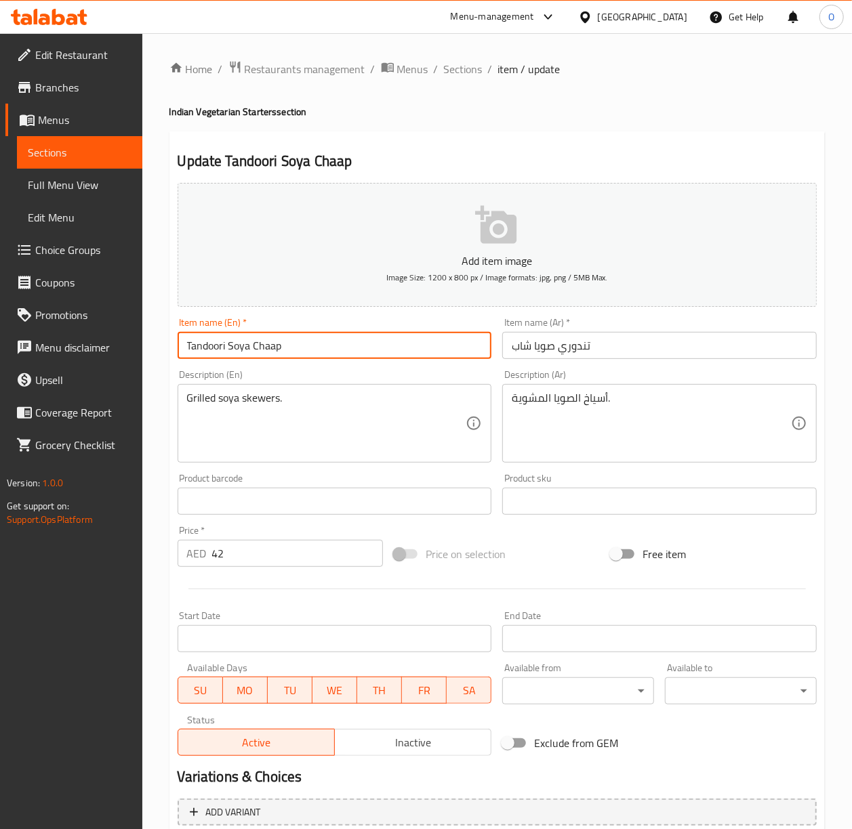
click at [260, 347] on input "Tandoori Soya Chaap" at bounding box center [335, 345] width 314 height 27
click at [412, 347] on input "Tandoori Soya Chaap" at bounding box center [335, 345] width 314 height 27
click at [268, 353] on input "Tandoori Soya Chaap" at bounding box center [335, 345] width 314 height 27
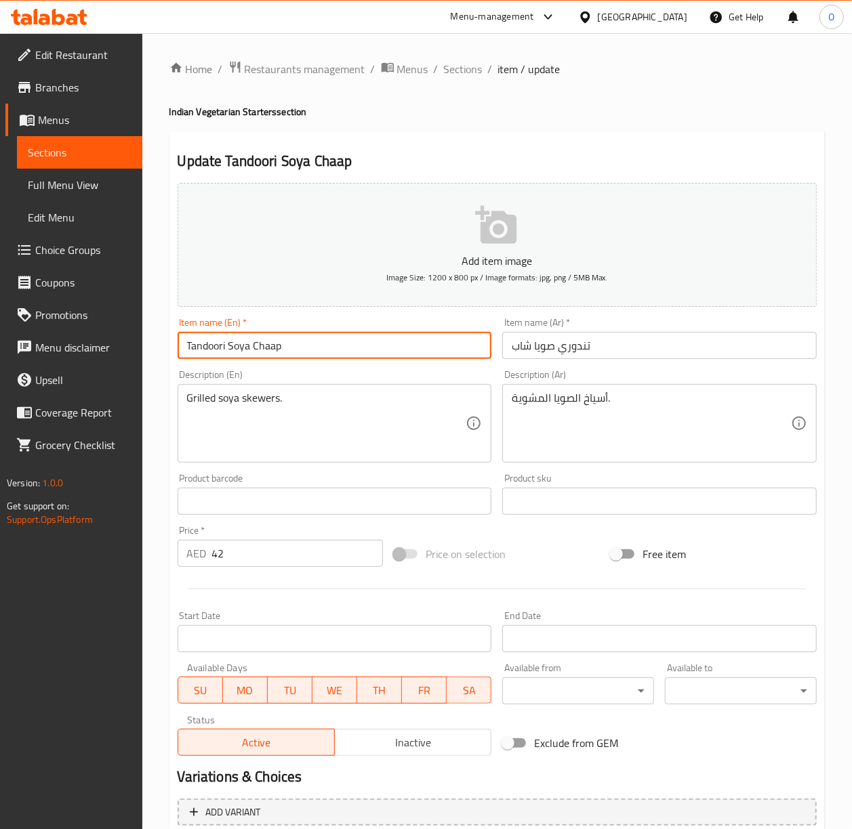
click at [245, 345] on input "Tandoori Soya Chaap" at bounding box center [335, 345] width 314 height 27
click at [253, 348] on input "Tandoori Soya Chaap" at bounding box center [335, 345] width 314 height 27
click at [247, 348] on input "Tandoori Soya Chaap" at bounding box center [335, 345] width 314 height 27
click at [248, 348] on input "Tandoori Soya Chaap" at bounding box center [335, 345] width 314 height 27
type input "Tandoori Soy Chaap"
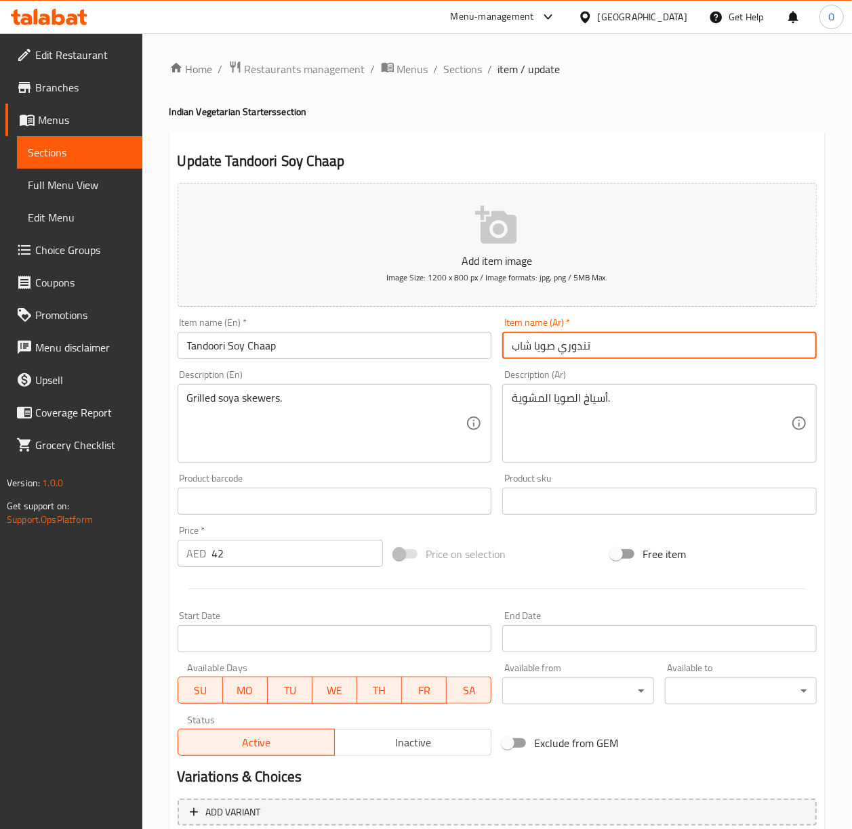
click at [532, 354] on input "تندوري صويا شاب" at bounding box center [659, 345] width 314 height 27
type input "تندوري صويا تشاب"
click at [236, 402] on textarea "Grilled soya skewers." at bounding box center [326, 424] width 279 height 64
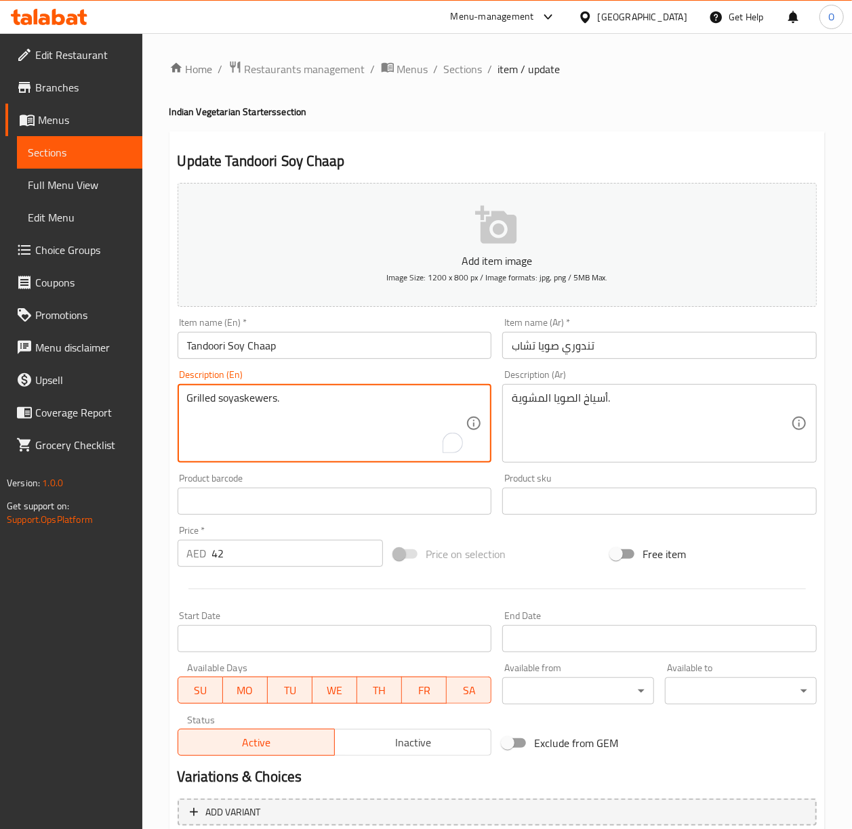
type textarea "Grilled soyaskewers."
click at [312, 346] on input "Tandoori Soy Chaap" at bounding box center [335, 345] width 314 height 27
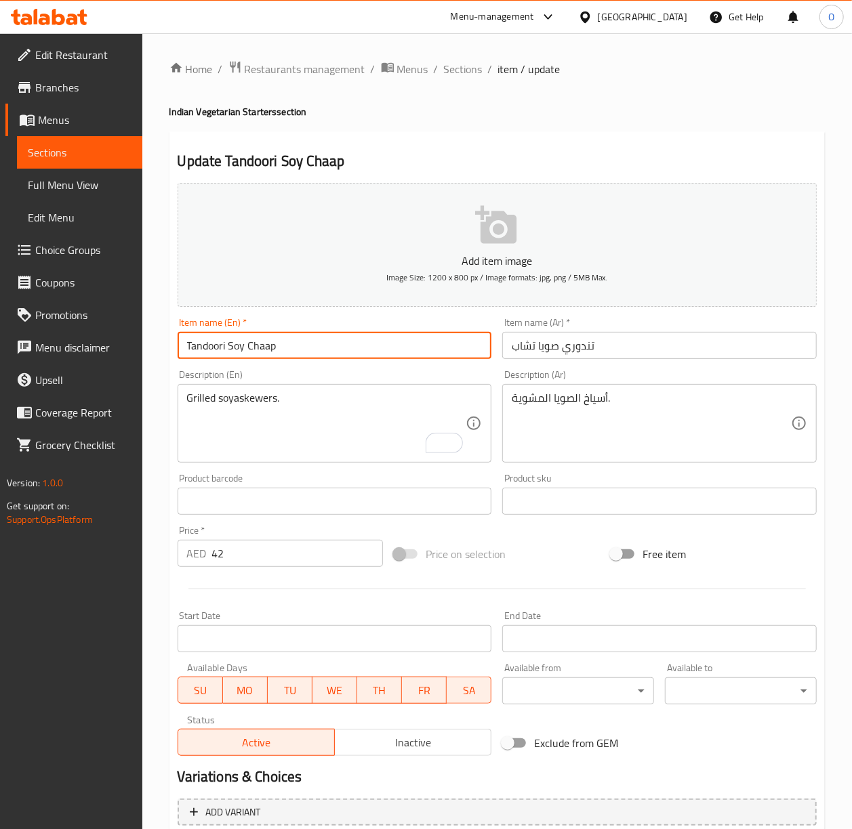
click at [312, 346] on input "Tandoori Soy Chaap" at bounding box center [335, 345] width 314 height 27
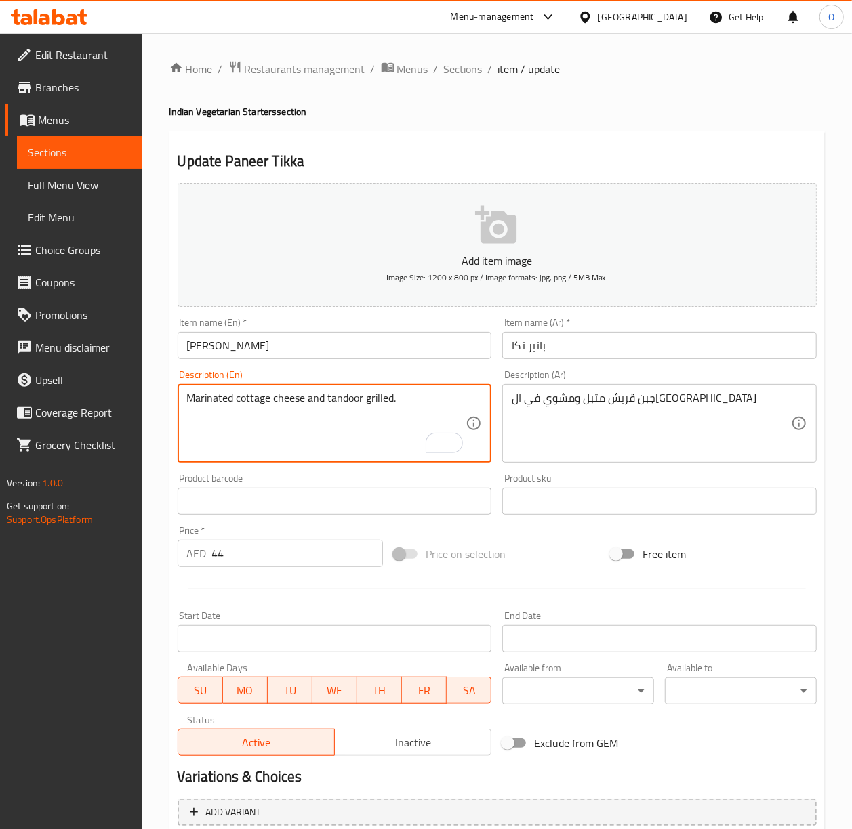
type textarea "Marinated cottage cheese and tandoor grilled."
click at [393, 343] on input "Paneer Tikka" at bounding box center [335, 345] width 314 height 27
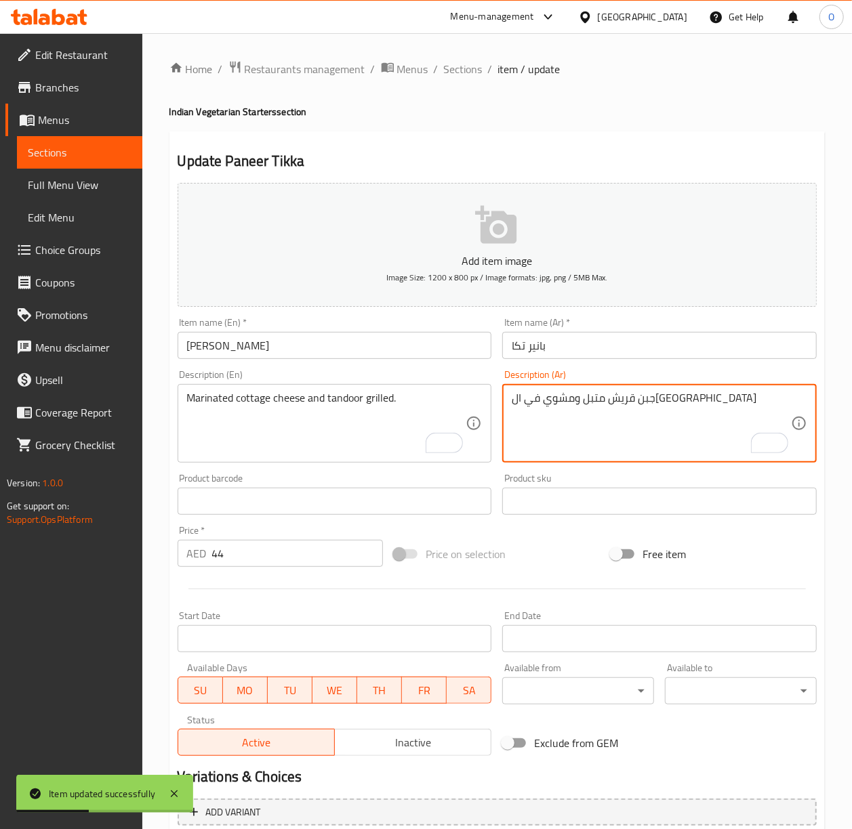
click at [657, 402] on textarea "جبن قريش متبل ومشوي في التندور" at bounding box center [651, 424] width 279 height 64
type textarea "جبنة قريش متبل ومشوي في التندور"
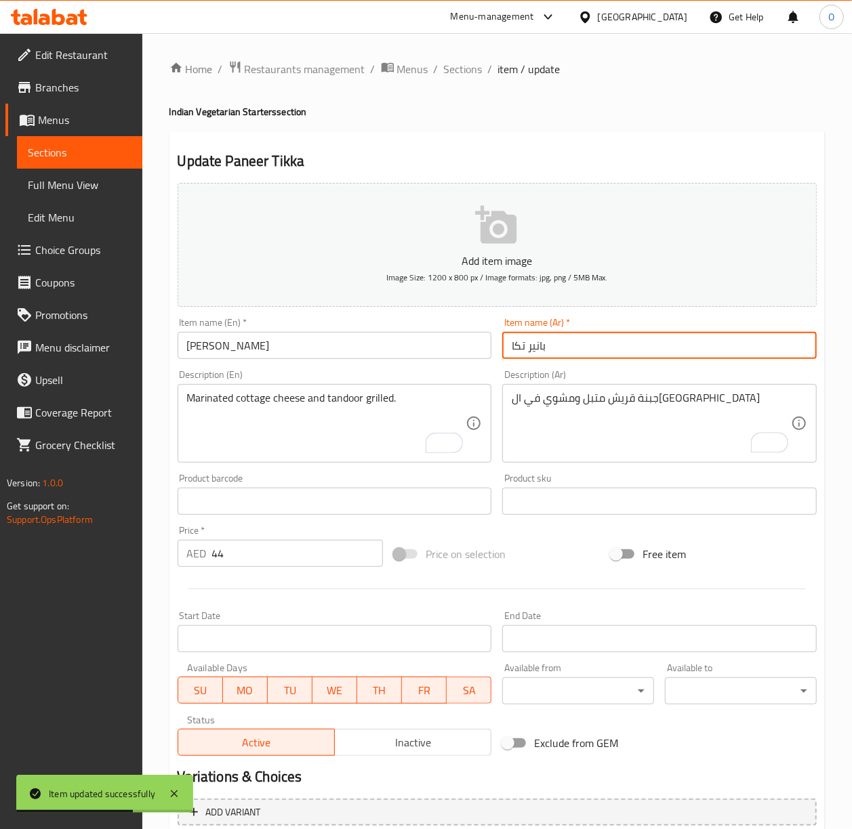
click at [684, 356] on input "بانير تكا" at bounding box center [659, 345] width 314 height 27
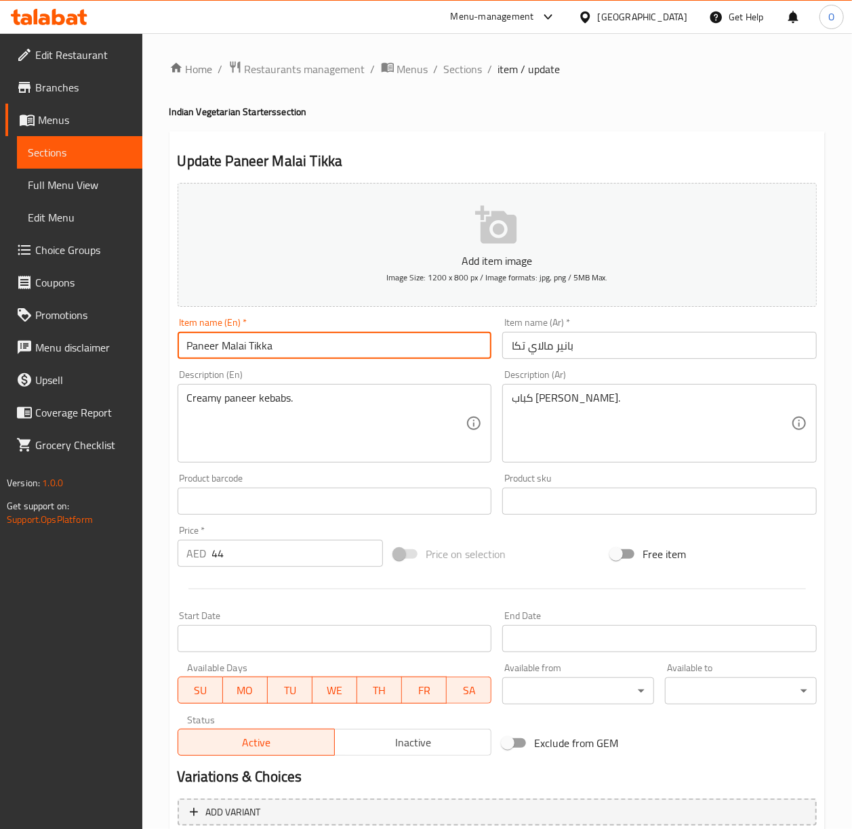
click at [237, 342] on input "Paneer Malai Tikka" at bounding box center [335, 345] width 314 height 27
click at [400, 342] on input "Paneer Malai Tikka" at bounding box center [335, 345] width 314 height 27
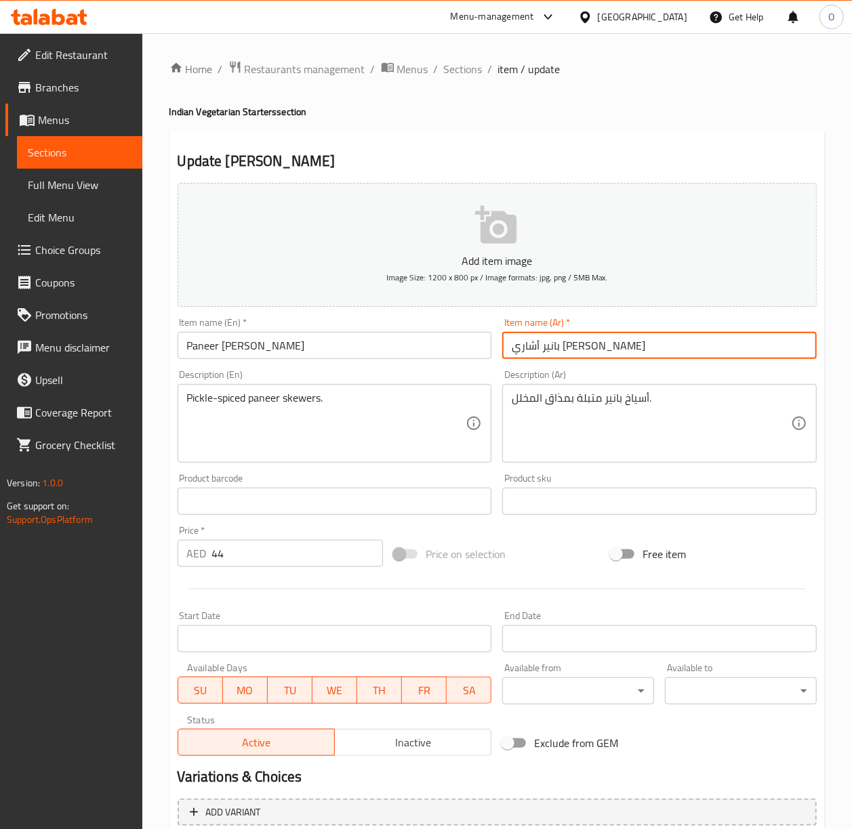
click at [524, 347] on input "بانير أشاري [PERSON_NAME]" at bounding box center [659, 345] width 314 height 27
click at [521, 350] on input "بانير أشاري [PERSON_NAME]" at bounding box center [659, 345] width 314 height 27
type input "بانير أشاري تكا"
click at [241, 356] on input "Paneer [PERSON_NAME]" at bounding box center [335, 345] width 314 height 27
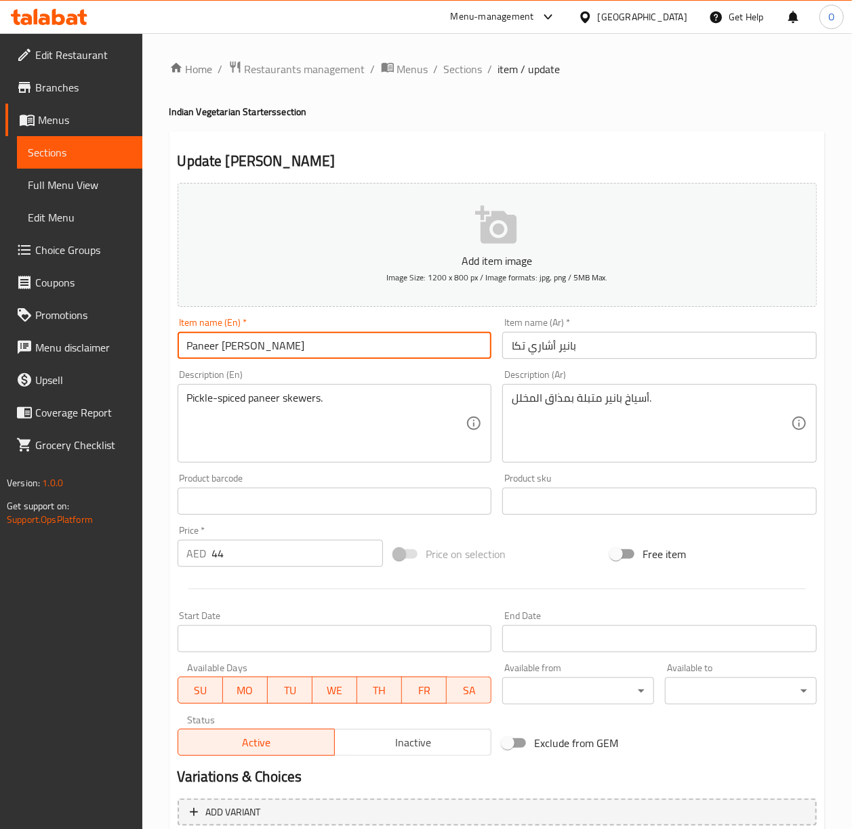
click at [241, 356] on input "Paneer [PERSON_NAME]" at bounding box center [335, 345] width 314 height 27
click at [358, 340] on input "Paneer [PERSON_NAME]" at bounding box center [335, 345] width 314 height 27
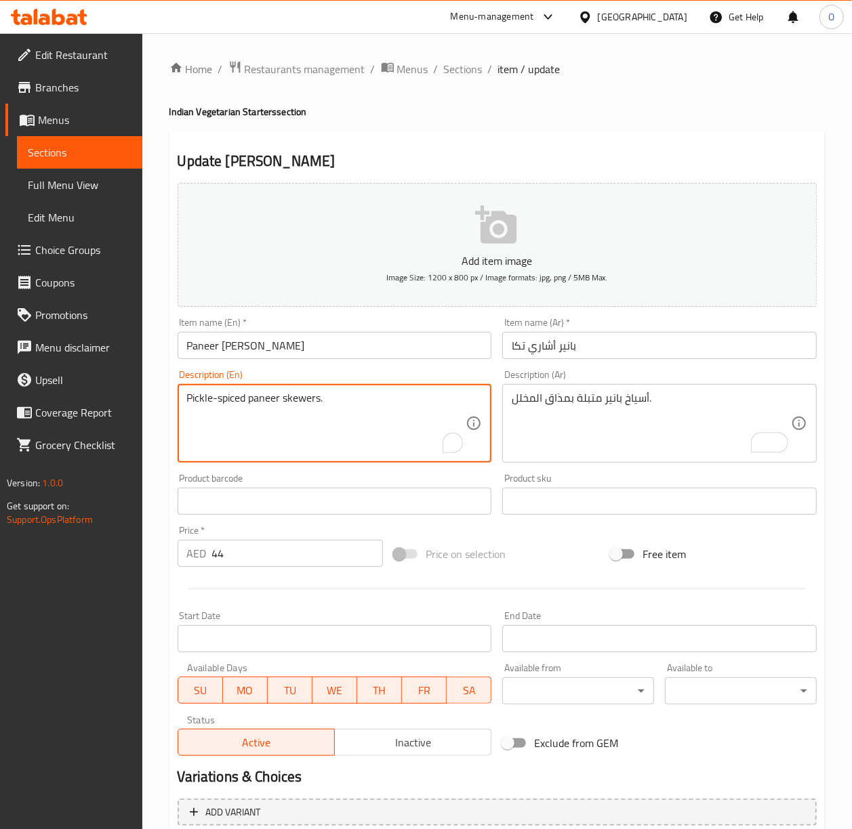
click at [375, 398] on textarea "Pickle-spiced paneer skewers." at bounding box center [326, 424] width 279 height 64
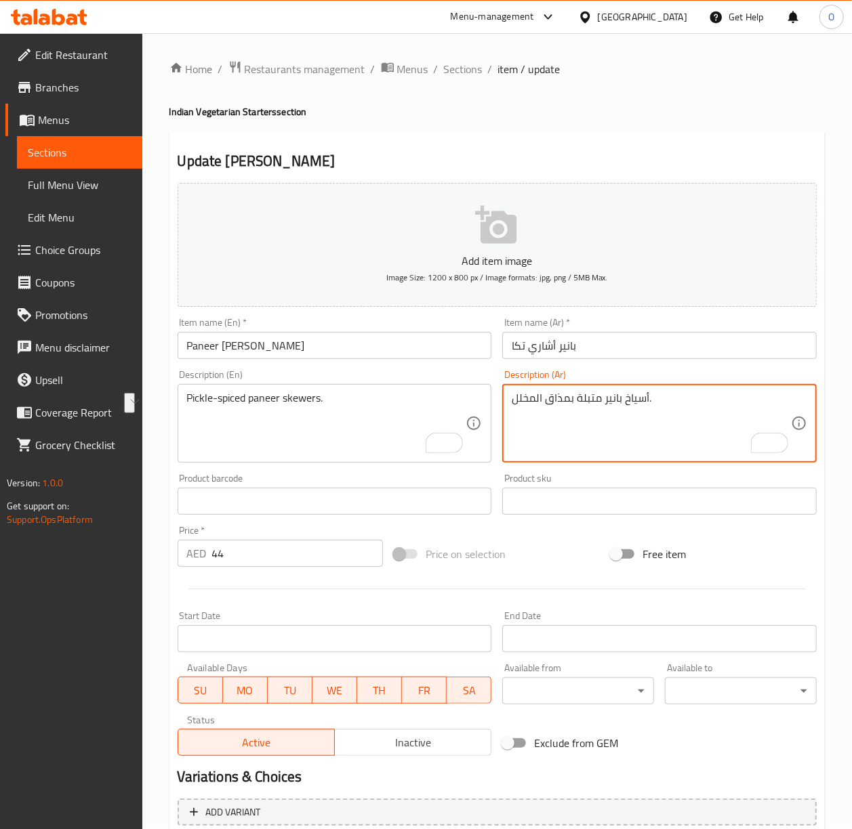
click at [632, 410] on textarea "أسياخ بانير متبلة بمذاق المخلل." at bounding box center [651, 424] width 279 height 64
paste textarea "المخللات"
type textarea "أسياخ بانير متبلة بالمخللات."
click at [456, 345] on input "Paneer Achari Tikka" at bounding box center [335, 345] width 314 height 27
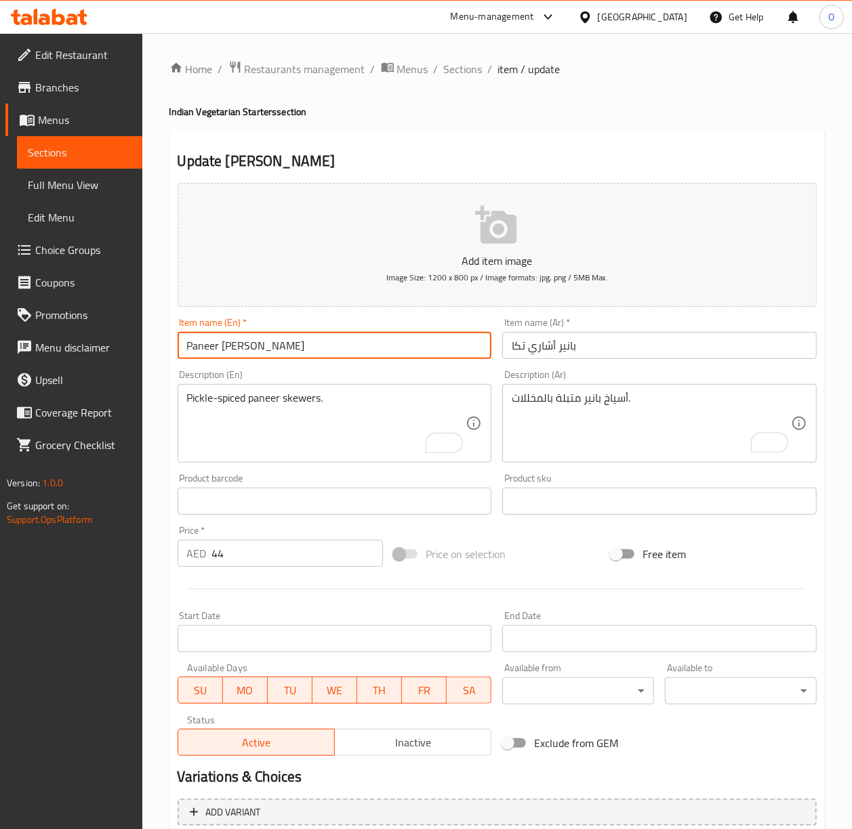
click at [361, 344] on input "Veg Platter" at bounding box center [335, 345] width 314 height 27
click at [521, 353] on input "طبق خضار" at bounding box center [659, 345] width 314 height 27
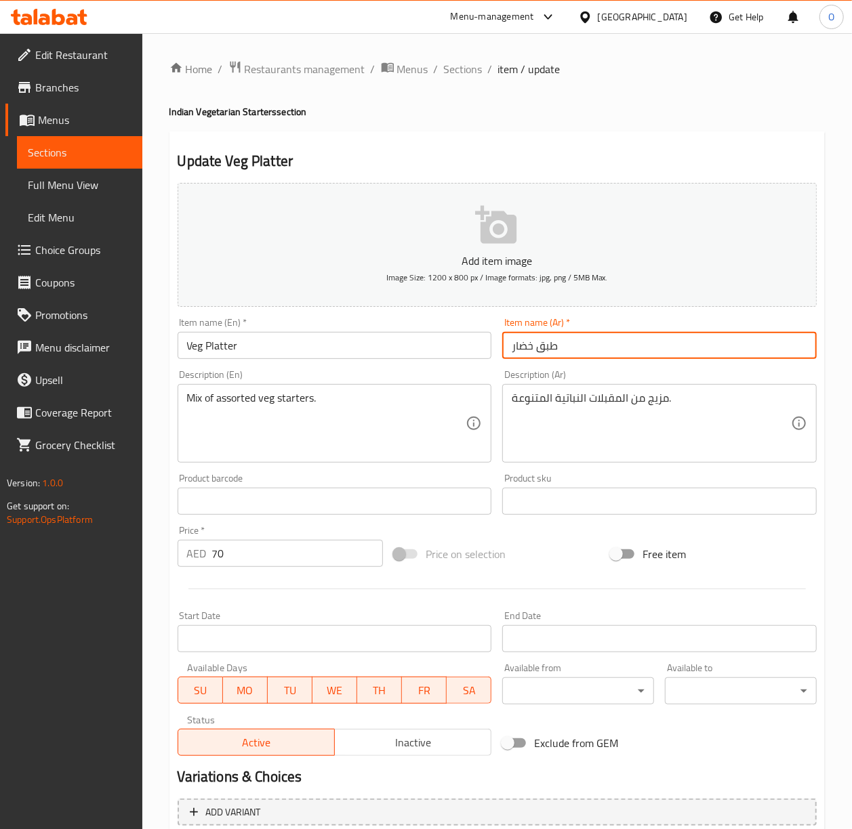
click at [521, 353] on input "طبق خضار" at bounding box center [659, 345] width 314 height 27
type input "طبق نباتي"
click at [459, 71] on span "Sections" at bounding box center [463, 69] width 39 height 16
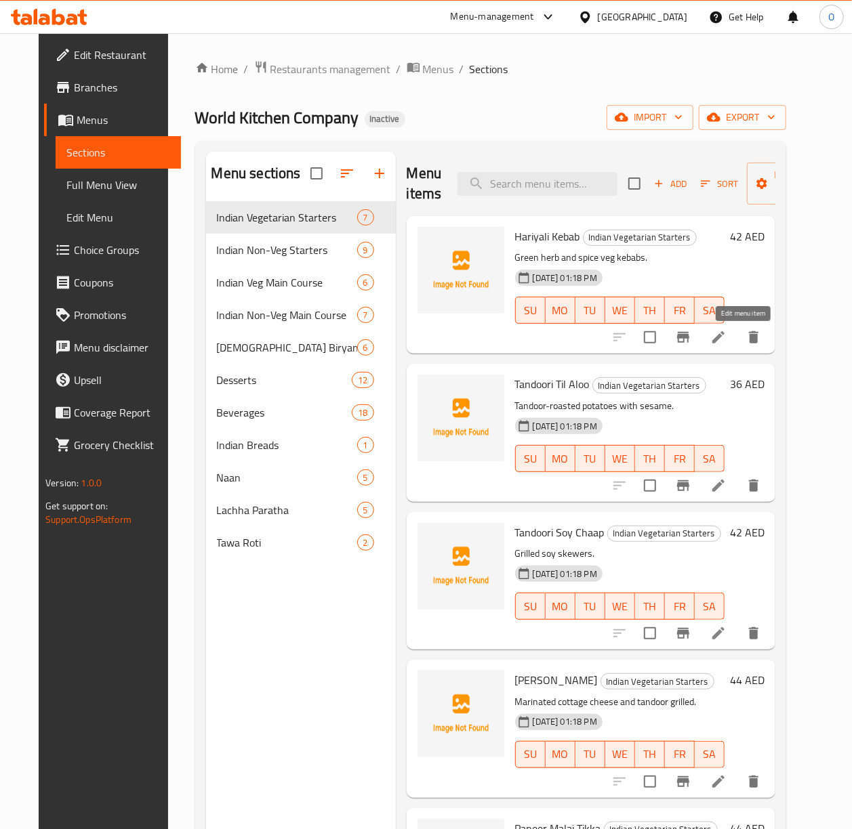
click at [726, 337] on icon at bounding box center [718, 337] width 16 height 16
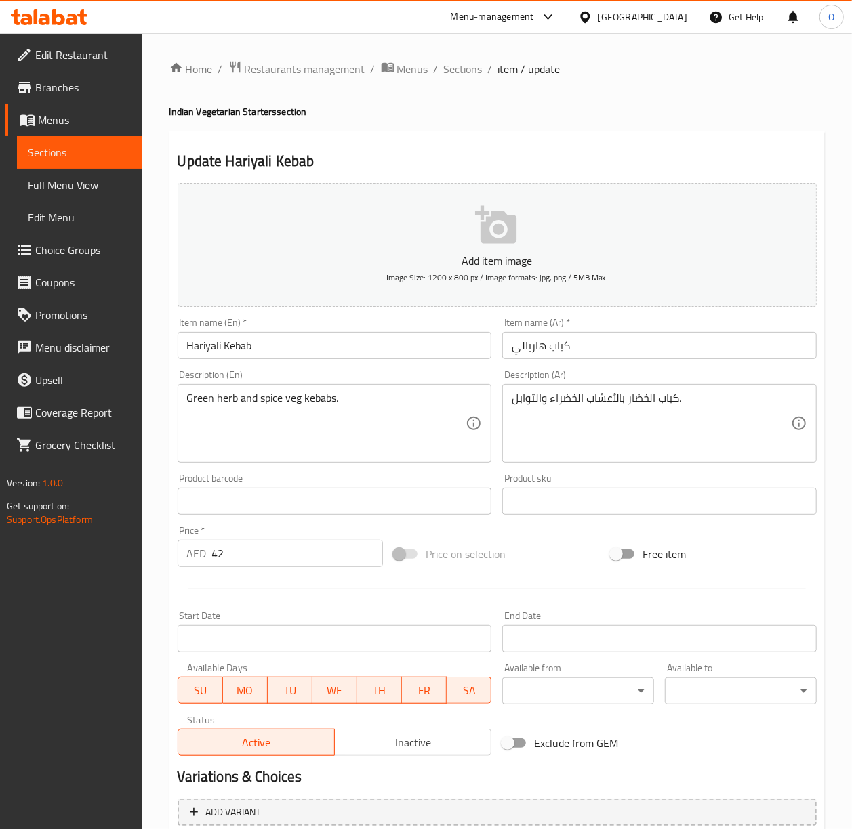
click at [640, 396] on textarea "كباب الخضار بالأعشاب الخضراء والتوابل." at bounding box center [651, 424] width 279 height 64
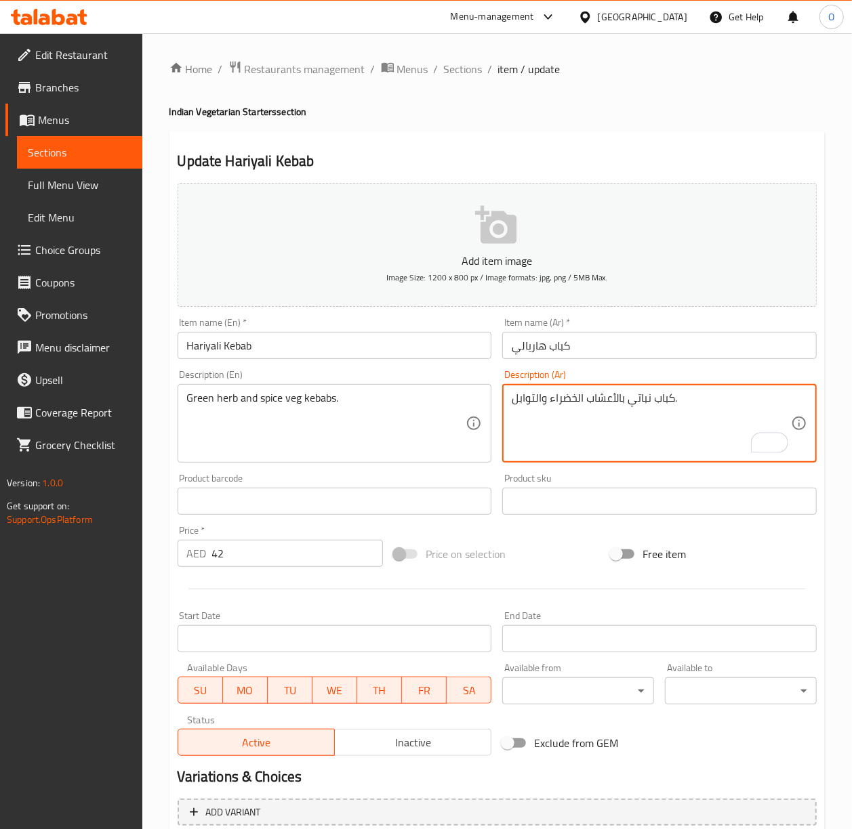
type textarea "كباب نباتي بالأعشاب الخضراء والتوابل."
click at [561, 334] on input "كباب هاريالي" at bounding box center [659, 345] width 314 height 27
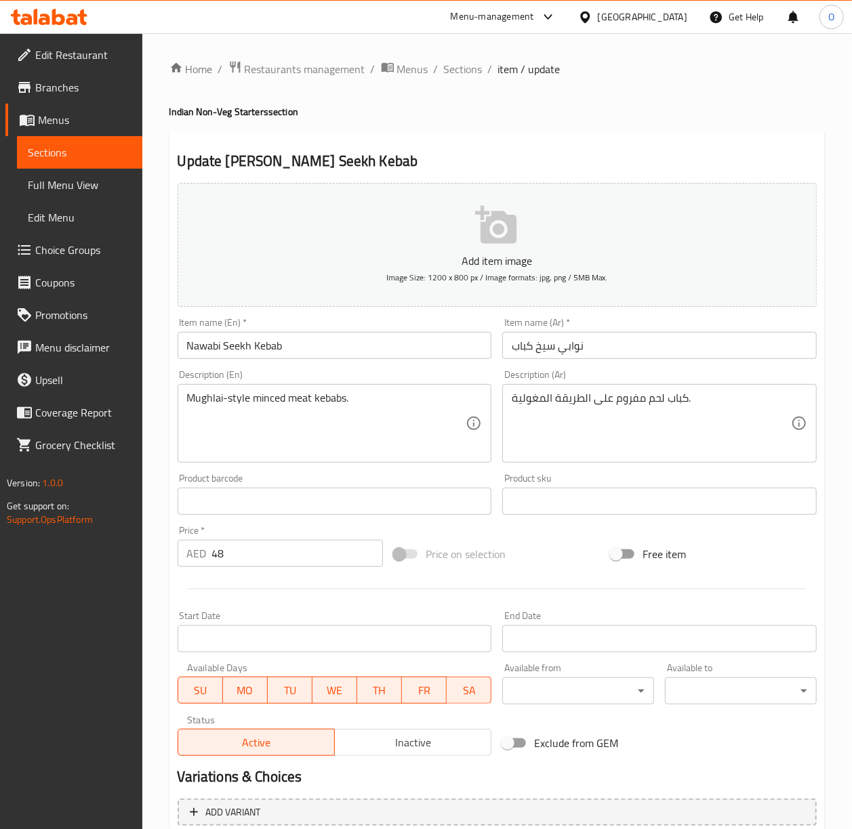
click at [390, 350] on input "Nawabi Seekh Kebab" at bounding box center [335, 345] width 314 height 27
click at [573, 358] on input "نوابي سيخ كباب" at bounding box center [659, 345] width 314 height 27
click at [573, 365] on div "Item name (Ar)   * [PERSON_NAME] Item name (Ar) *" at bounding box center [659, 338] width 325 height 52
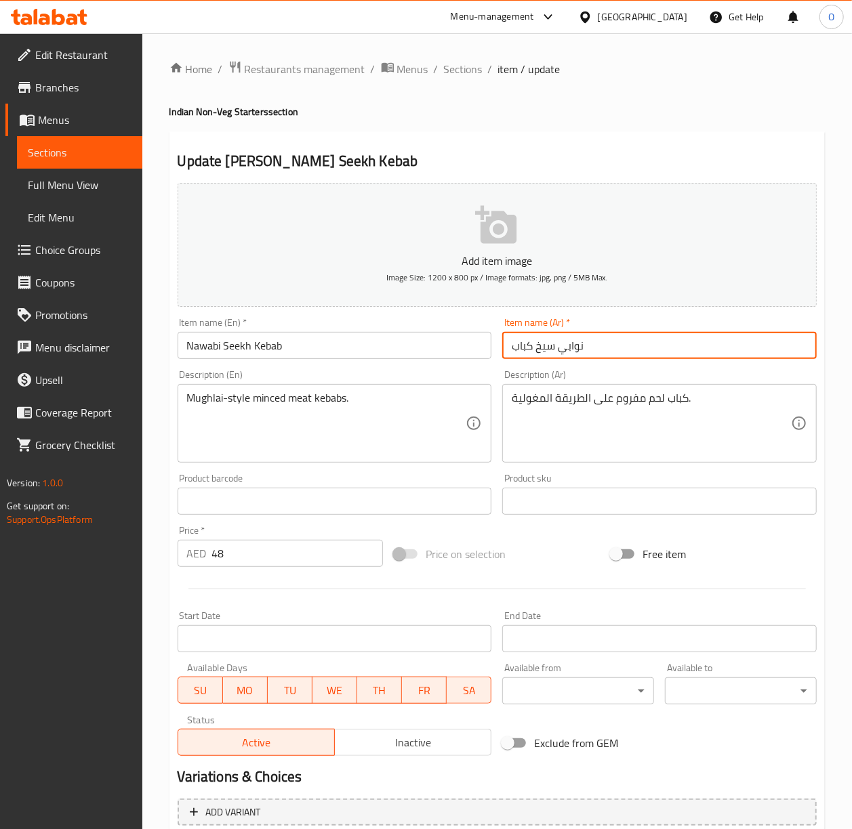
click at [572, 359] on input "نوابي سيخ كباب" at bounding box center [659, 345] width 314 height 27
click at [571, 358] on input "نوابي سيخ كباب" at bounding box center [659, 345] width 314 height 27
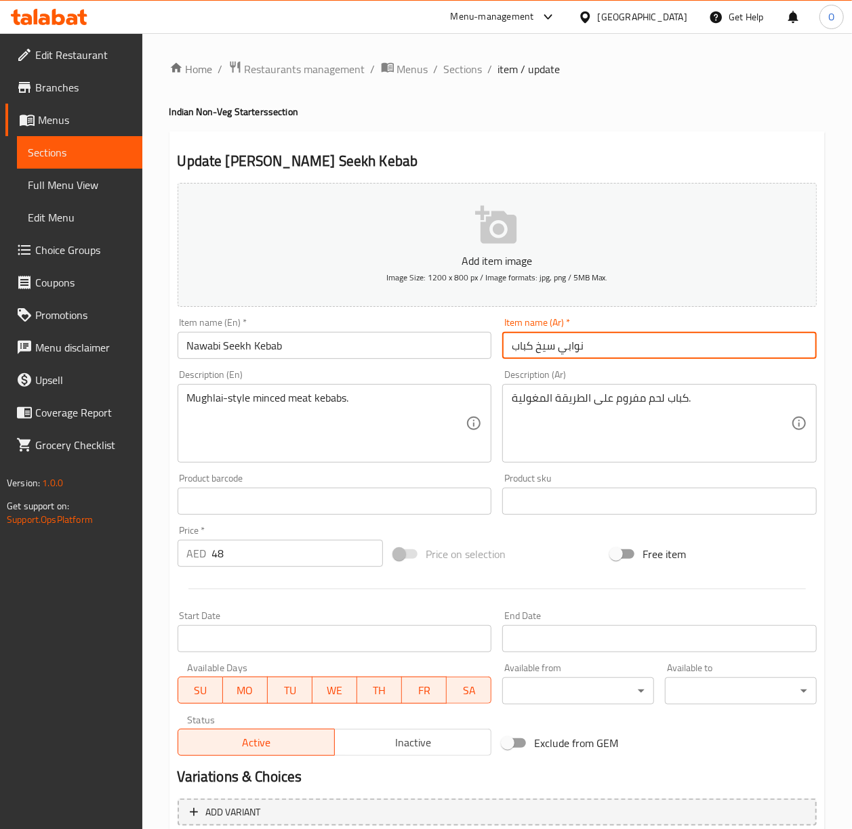
click at [571, 356] on input "نوابي سيخ كباب" at bounding box center [659, 345] width 314 height 27
click at [592, 342] on input "سيخ كباب" at bounding box center [659, 345] width 314 height 27
paste input "نوابي"
type input "سيخ كباب نوابي"
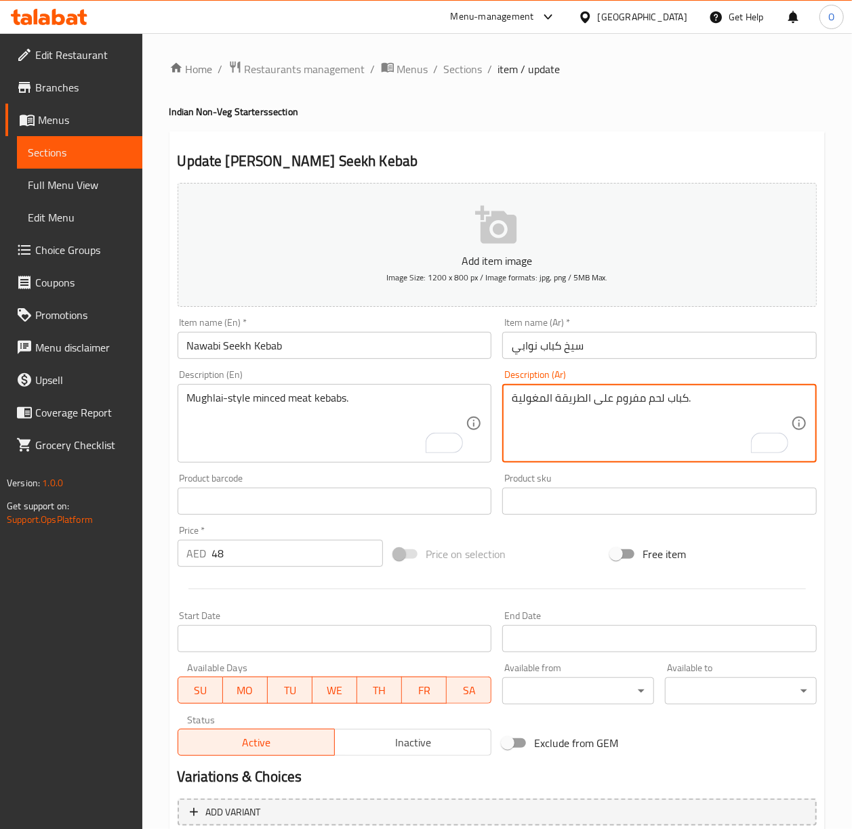
click at [672, 424] on textarea "كباب لحم مفروم على الطريقة المغولية." at bounding box center [651, 424] width 279 height 64
click at [538, 419] on textarea "كباب لحم مفروم على الطريقة المغولية." at bounding box center [651, 424] width 279 height 64
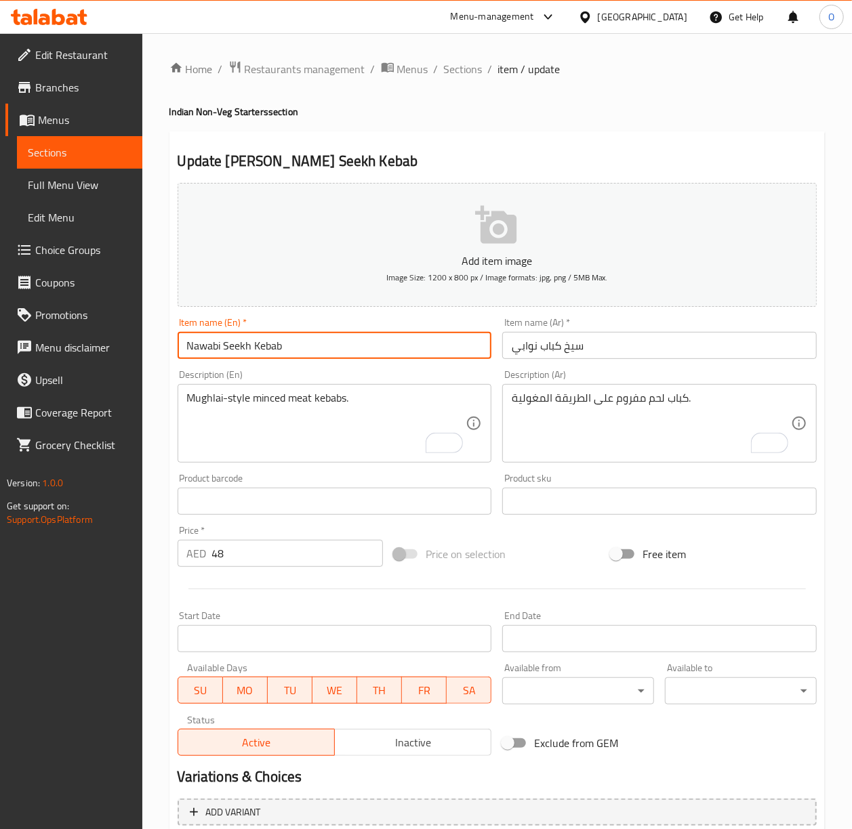
click at [415, 339] on input "Nawabi Seekh Kebab" at bounding box center [335, 345] width 314 height 27
click at [355, 379] on div "Description (En) Mughlai-style minced meat kebabs. Description (En)" at bounding box center [335, 416] width 314 height 93
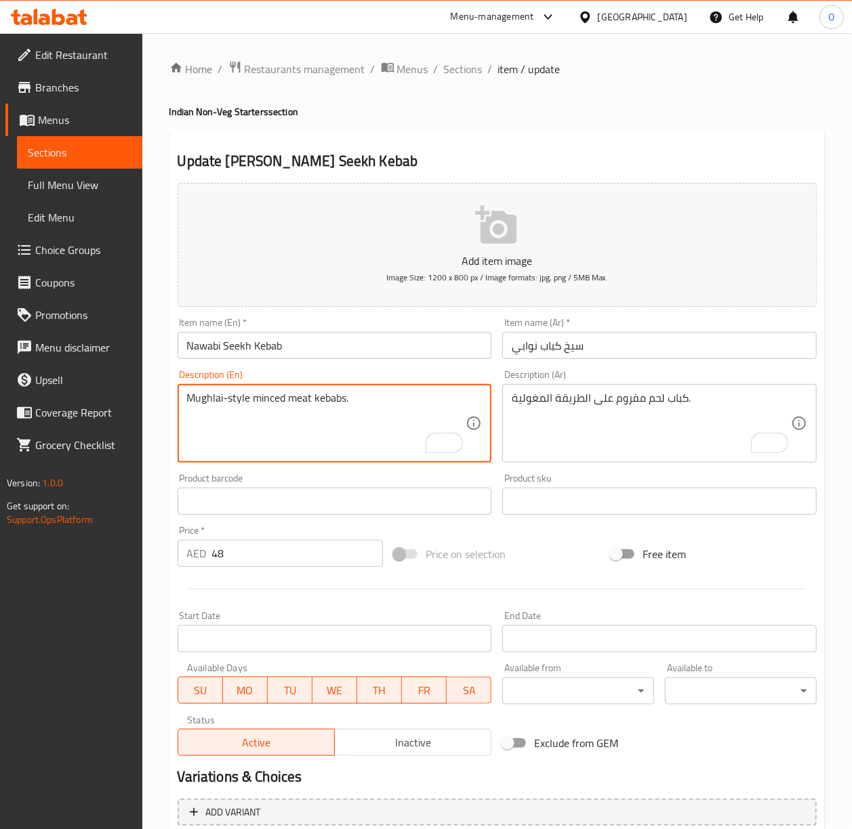
click at [356, 394] on textarea "Mughlai-style minced meat kebabs." at bounding box center [326, 424] width 279 height 64
click at [459, 336] on input "Nawabi Seekh Kebab" at bounding box center [335, 345] width 314 height 27
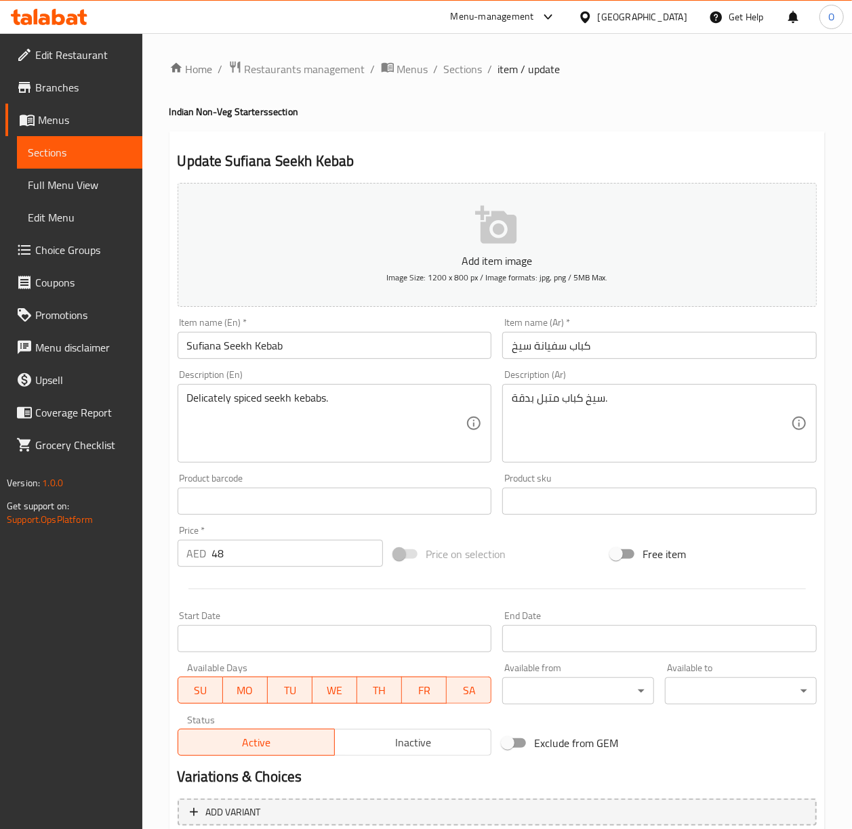
click at [549, 347] on input "كباب سفيانة سيخ" at bounding box center [659, 345] width 314 height 27
click at [551, 350] on input "كباب سفيانة سيخ" at bounding box center [659, 345] width 314 height 27
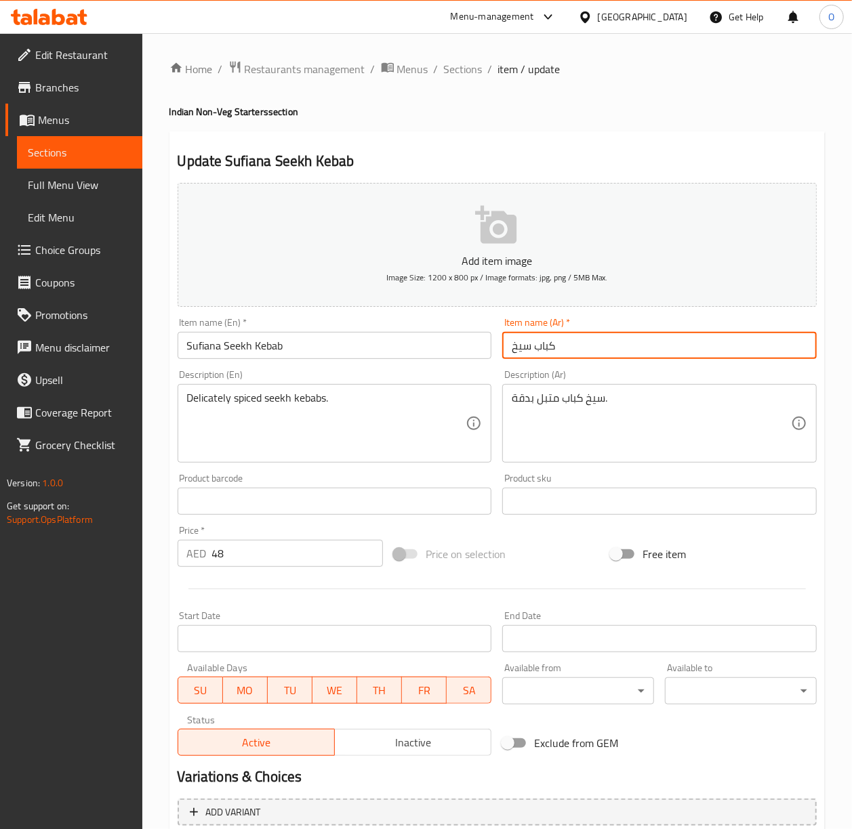
click at [608, 343] on input "كباب سيخ" at bounding box center [659, 345] width 314 height 27
click at [527, 350] on input "كباب سيخ" at bounding box center [659, 345] width 314 height 27
click at [526, 350] on input "كباب سيخ" at bounding box center [659, 345] width 314 height 27
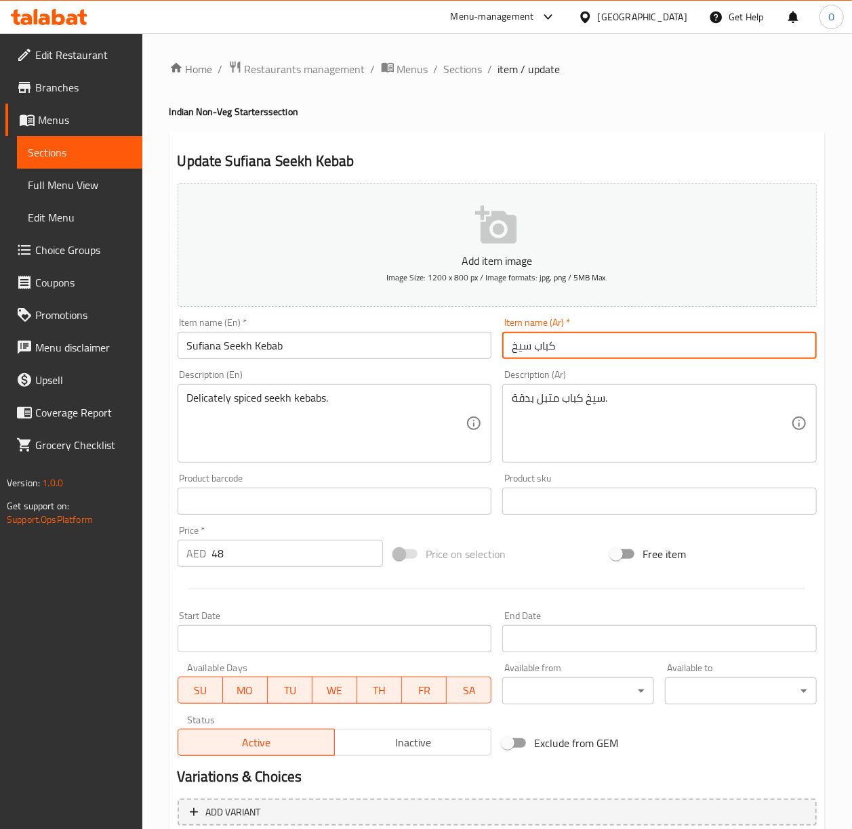
click at [526, 350] on input "كباب سيخ" at bounding box center [659, 345] width 314 height 27
paste input "سفيانة"
type input "سيخ كباب سفيانة"
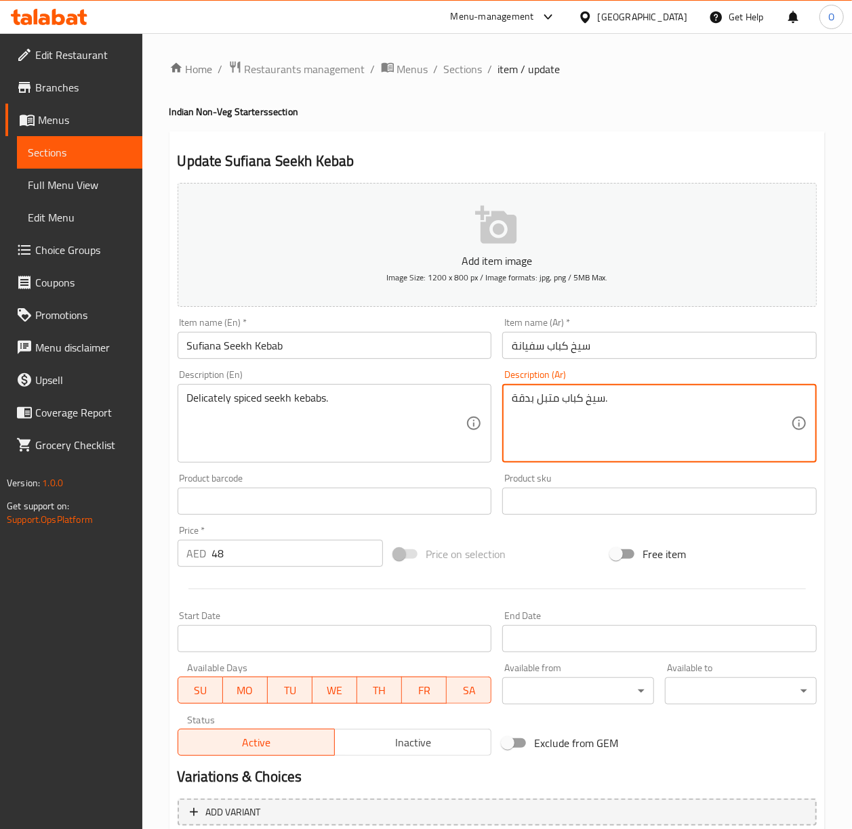
click at [585, 453] on textarea "سيخ كباب متبل بدقة." at bounding box center [651, 424] width 279 height 64
click at [554, 427] on textarea "سيخ كباب متبل بدقة." at bounding box center [651, 424] width 279 height 64
click at [380, 350] on input "Sufiana Seekh Kebab" at bounding box center [335, 345] width 314 height 27
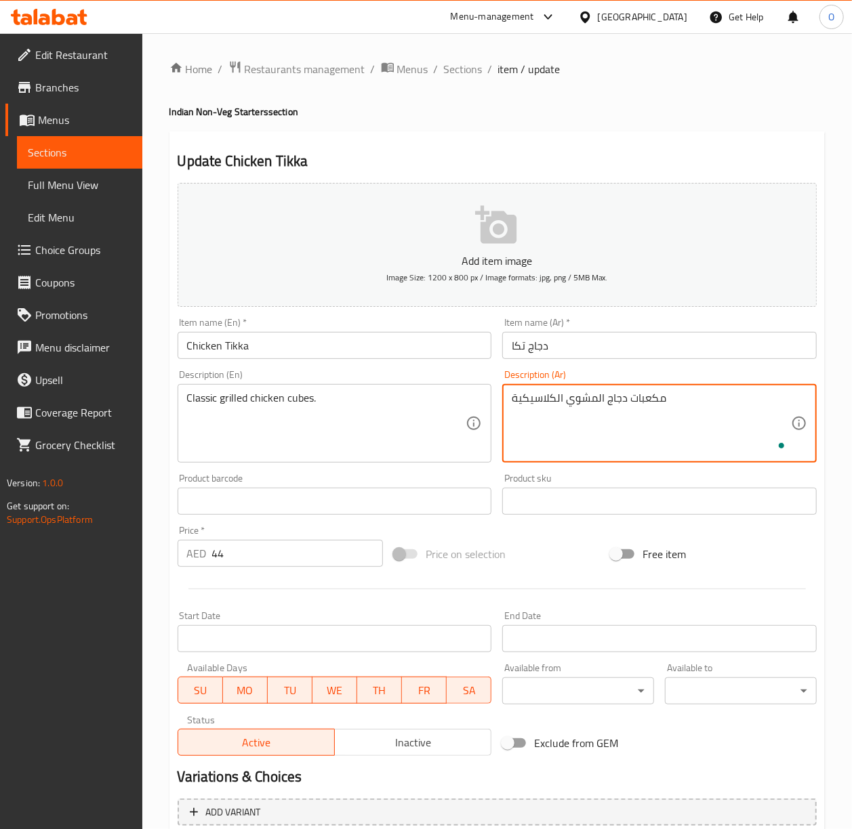
click at [594, 396] on textarea "مكعبات دجاج المشوي الكلاسيكية" at bounding box center [651, 424] width 279 height 64
drag, startPoint x: 554, startPoint y: 394, endPoint x: 606, endPoint y: 464, distance: 87.7
click at [554, 394] on textarea "مكعبات دجاج مشوية الكلاسيكية" at bounding box center [651, 424] width 279 height 64
type textarea "مكعبات دجاج مشوية كلاسيكية"
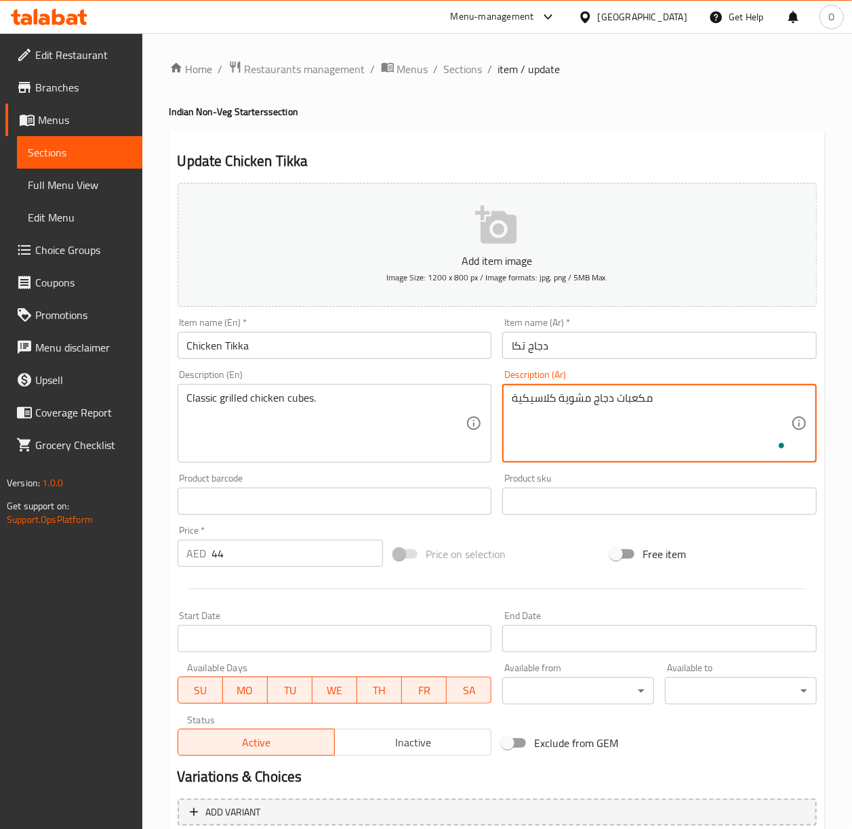
click at [483, 346] on input "Chicken Tikka" at bounding box center [335, 345] width 314 height 27
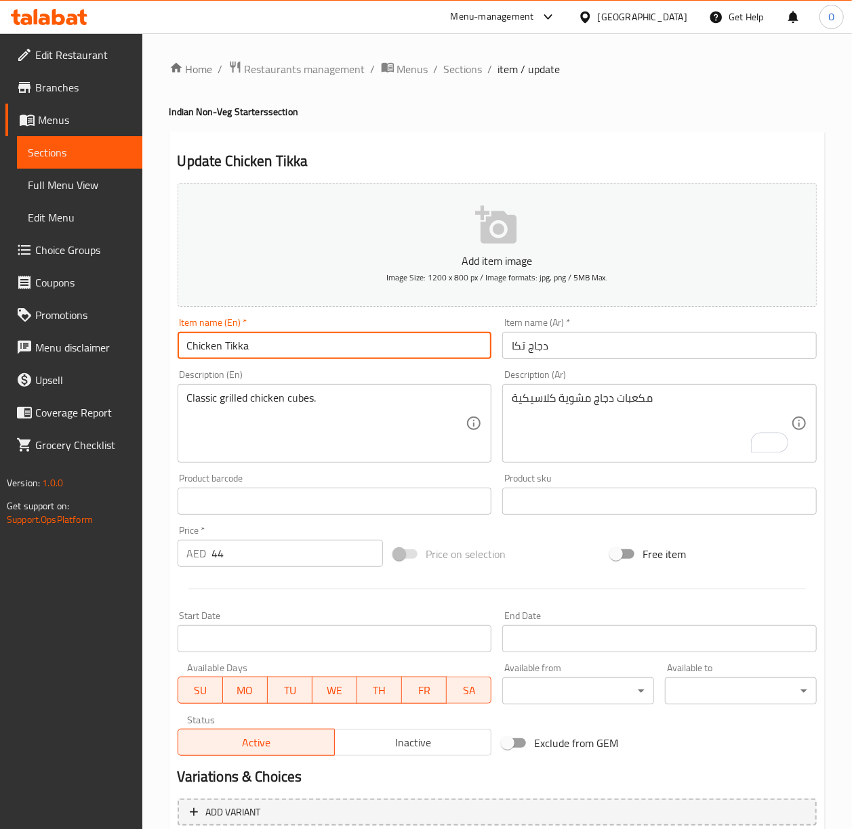
click at [401, 342] on input "Chicken Malai Tikka" at bounding box center [335, 345] width 314 height 27
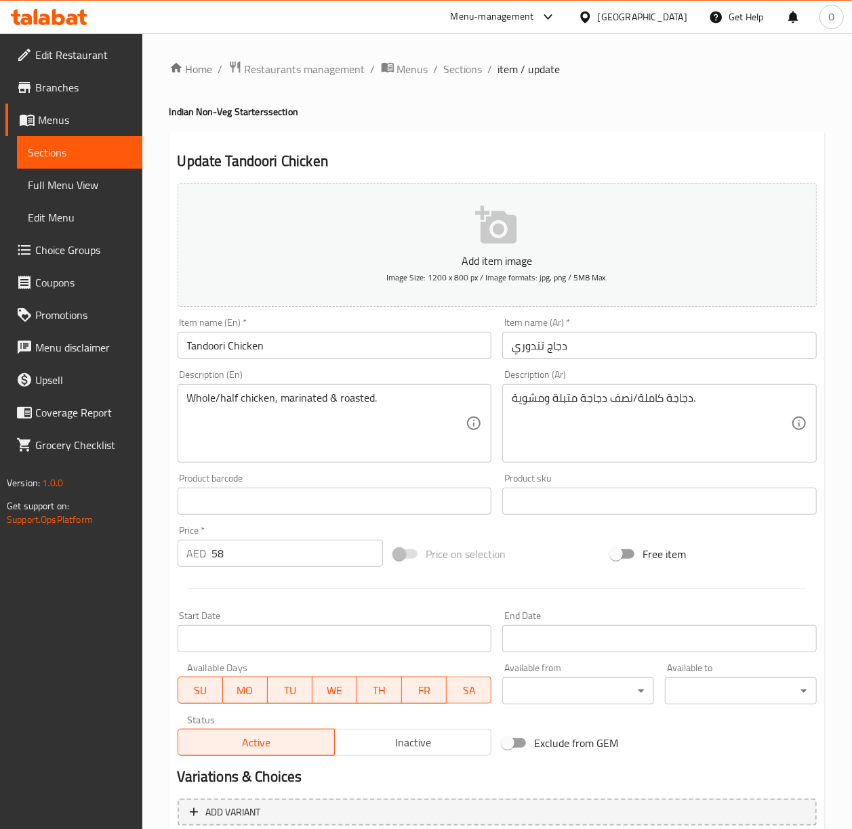
click at [362, 344] on input "Tandoori Chicken" at bounding box center [335, 345] width 314 height 27
click at [529, 345] on input "دجاج تندوري" at bounding box center [659, 345] width 314 height 27
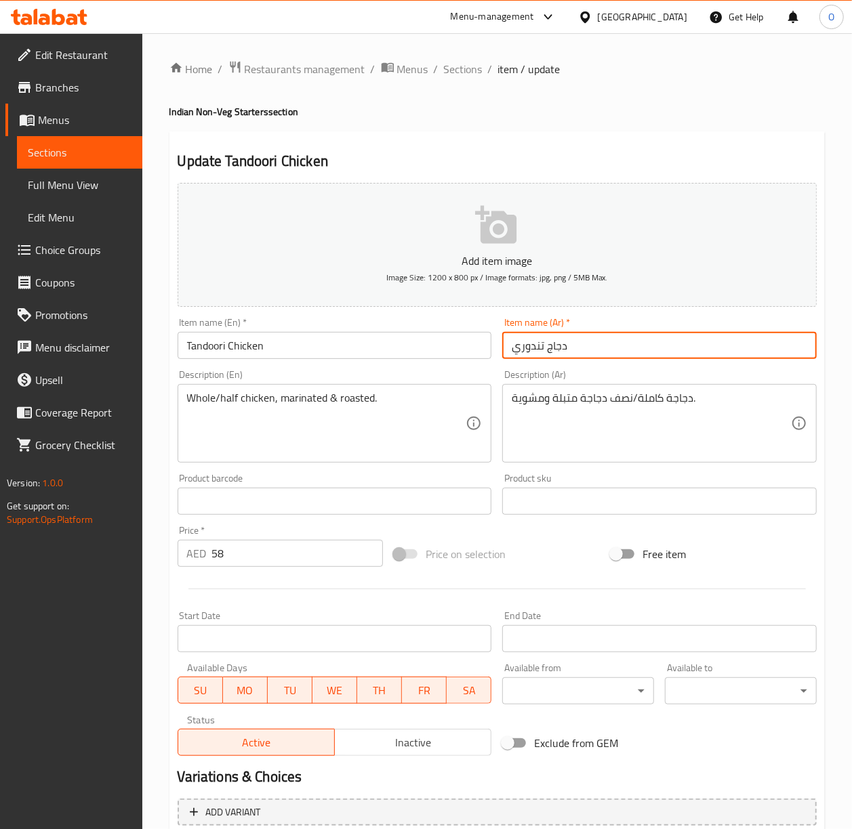
drag, startPoint x: 529, startPoint y: 345, endPoint x: 523, endPoint y: 351, distance: 8.6
click at [523, 351] on input "دجاج تندوري" at bounding box center [659, 345] width 314 height 27
drag, startPoint x: 523, startPoint y: 351, endPoint x: 512, endPoint y: 342, distance: 14.0
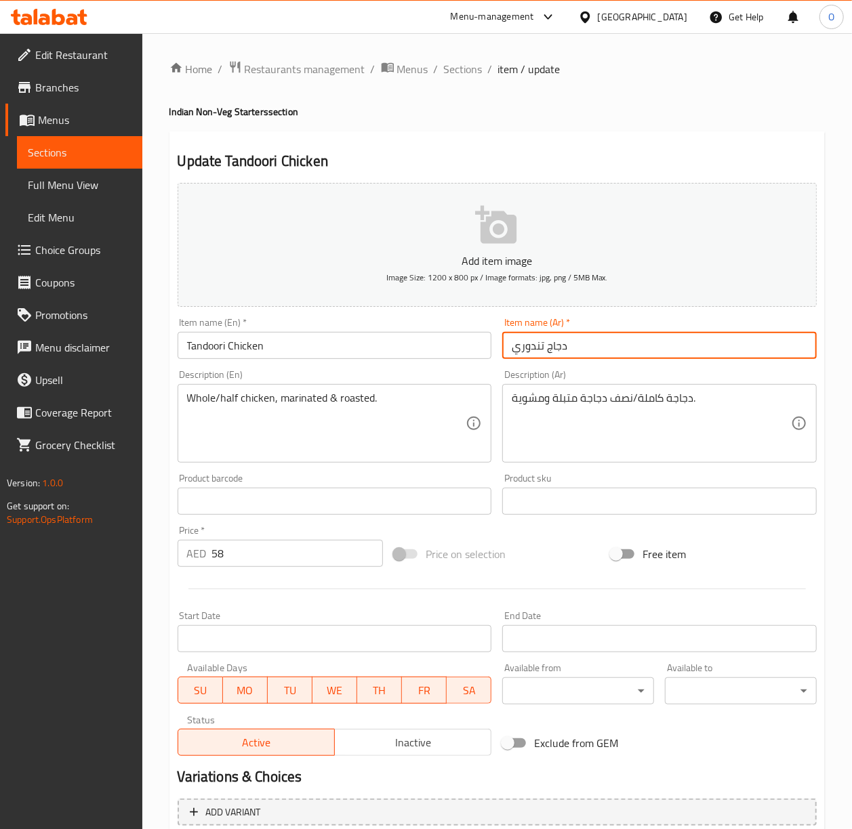
click at [512, 342] on input "دجاج تندوري" at bounding box center [659, 345] width 314 height 27
click at [523, 348] on input "دجاج تندوري" at bounding box center [659, 345] width 314 height 27
click at [518, 346] on input "دجاج تندوري" at bounding box center [659, 345] width 314 height 27
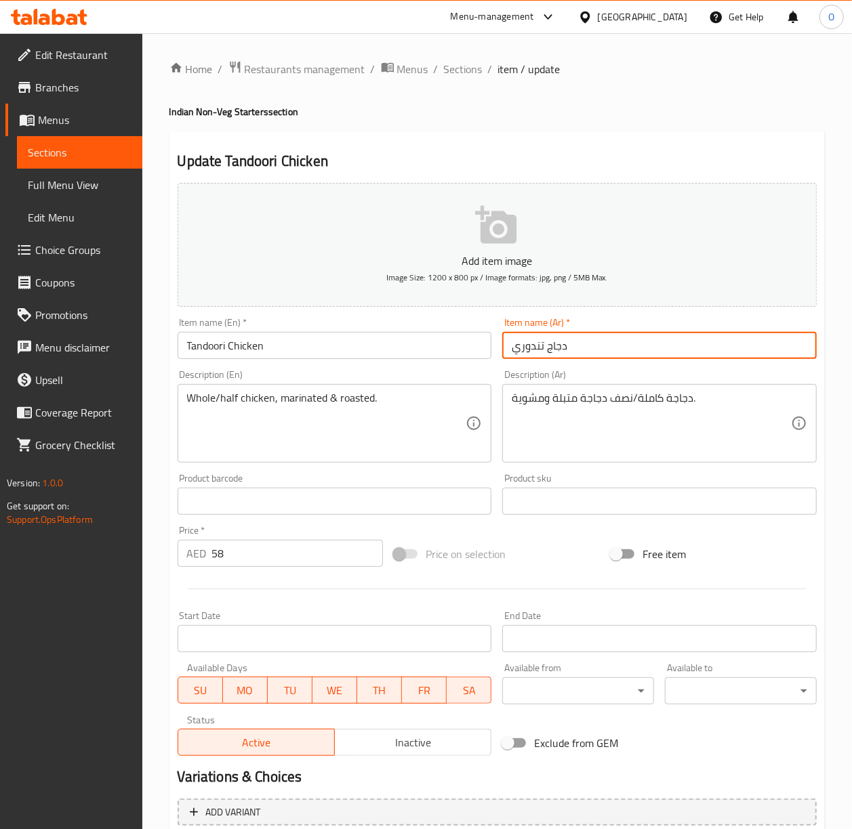
click at [521, 346] on input "دجاج تندوري" at bounding box center [659, 345] width 314 height 27
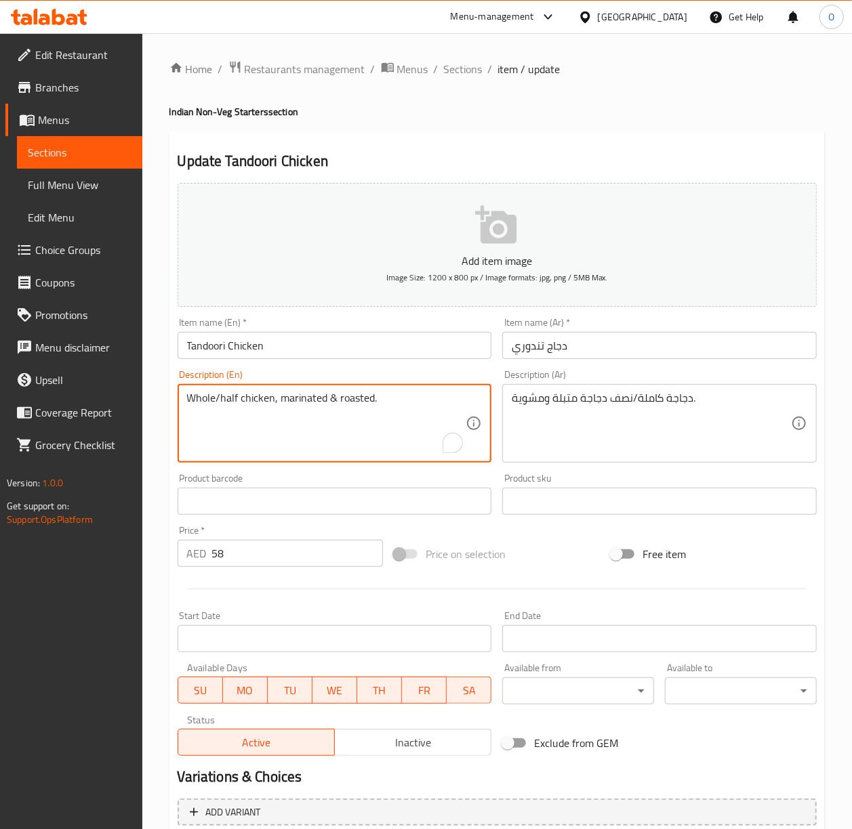
click at [215, 402] on textarea "Whole/half chicken, marinated & roasted." at bounding box center [326, 424] width 279 height 64
click at [218, 401] on textarea "Whole/half chicken, marinated & roasted." at bounding box center [326, 424] width 279 height 64
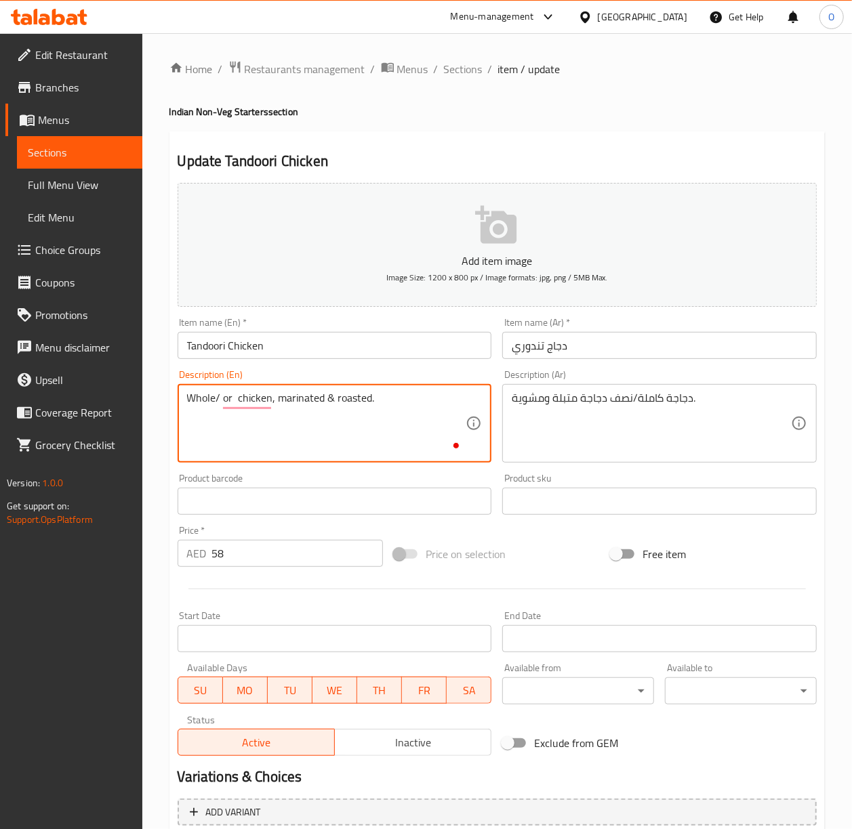
click at [220, 400] on textarea "Whole/ or chicken, marinated & roasted." at bounding box center [326, 424] width 279 height 64
click at [323, 394] on textarea "Whole or chicken, marinated & roasted." at bounding box center [326, 424] width 279 height 64
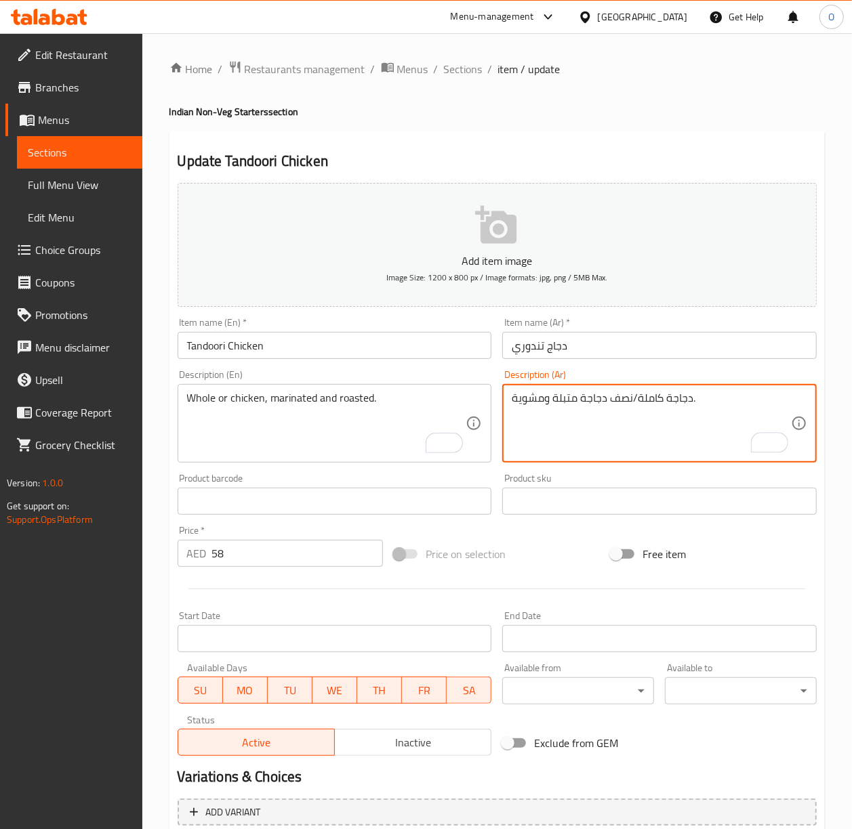
drag, startPoint x: 632, startPoint y: 396, endPoint x: 640, endPoint y: 399, distance: 8.6
click at [640, 399] on textarea "دجاجة كاملة/نصف دجاجة متبلة ومشوية." at bounding box center [651, 424] width 279 height 64
click at [637, 400] on textarea "دجاجة كاملة/نصف دجاجة متبلة ومشوية." at bounding box center [651, 424] width 279 height 64
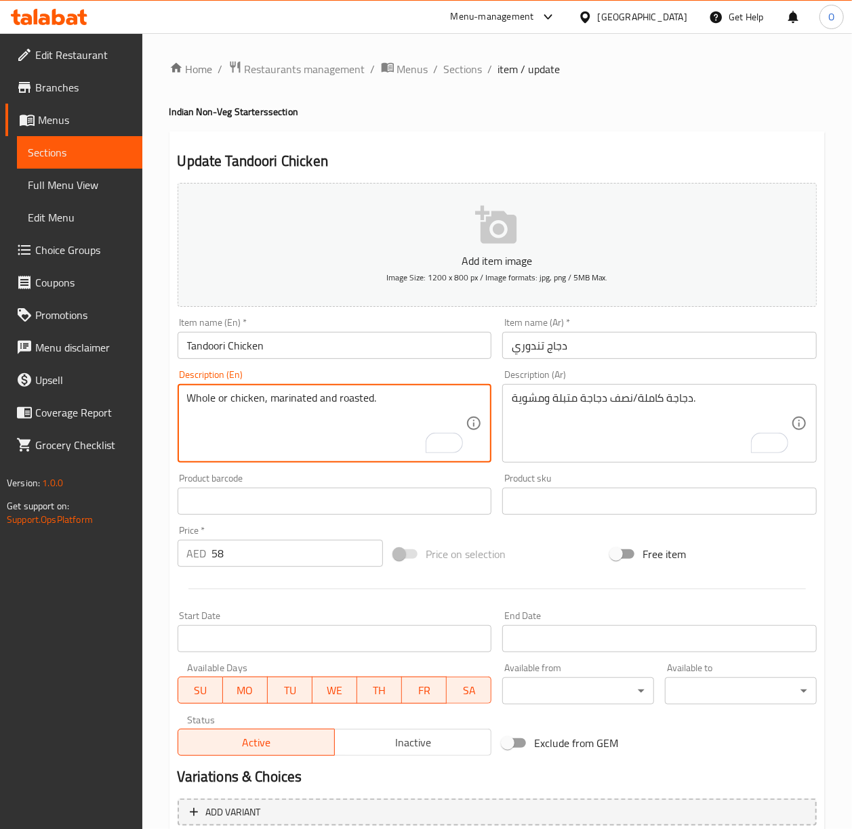
click at [231, 401] on textarea "Whole or chicken, marinated and roasted." at bounding box center [326, 424] width 279 height 64
type textarea "Whole or half chicken, marinated and roasted."
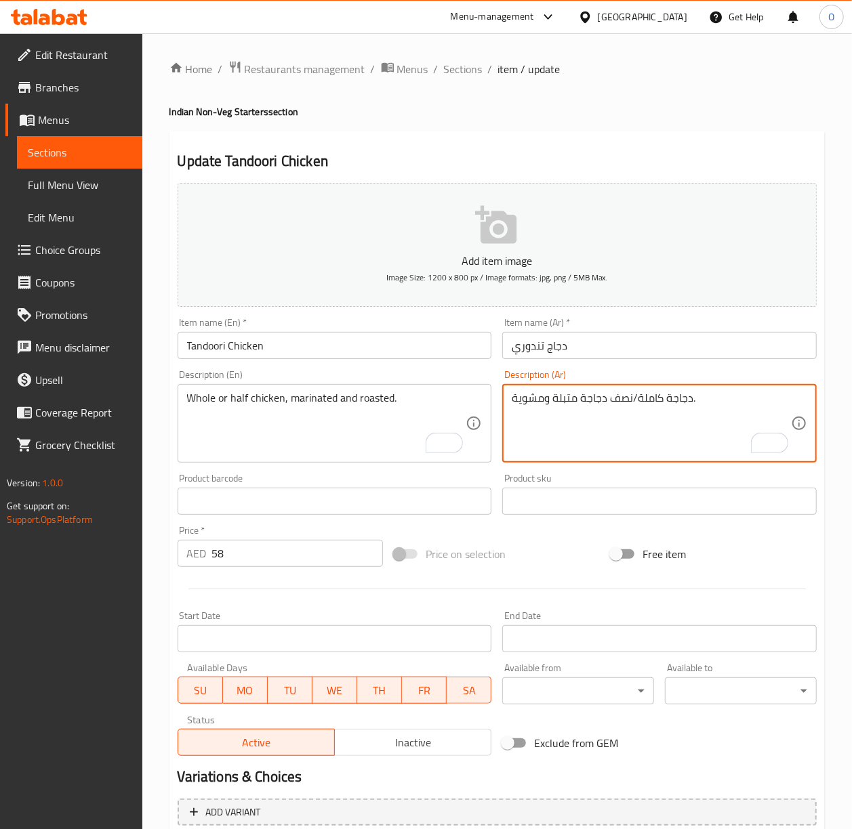
click at [632, 402] on textarea "دجاجة كاملة/نصف دجاجة متبلة ومشوية." at bounding box center [651, 424] width 279 height 64
type textarea "دجاجة كاملة أو نصف دجاجة متبلة ومشوية."
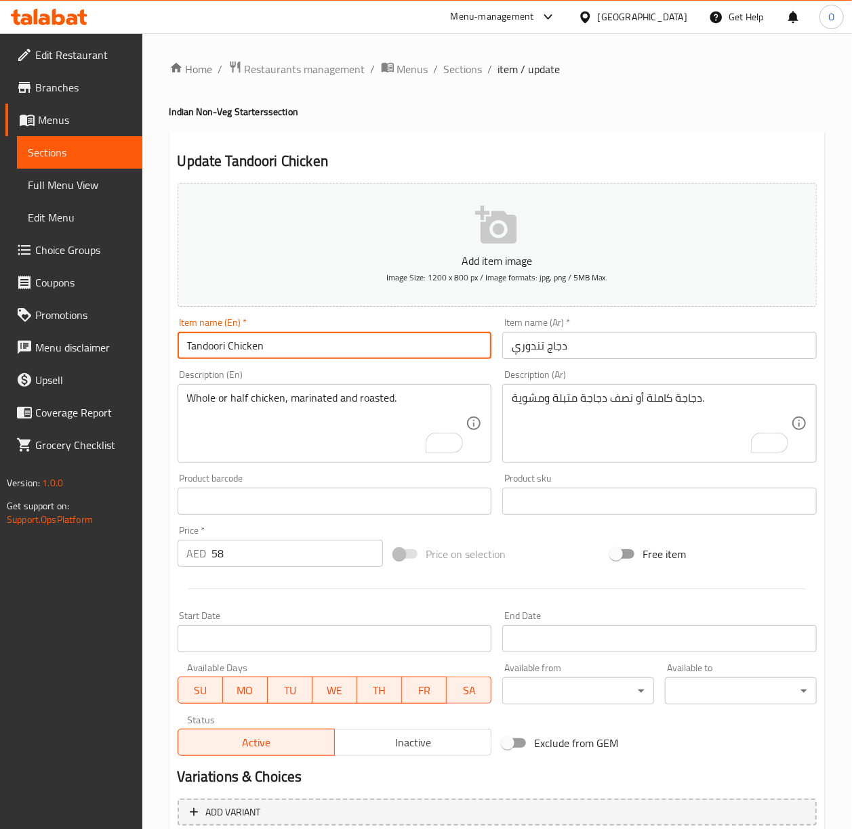
click at [346, 336] on input "Tandoori Chicken" at bounding box center [335, 345] width 314 height 27
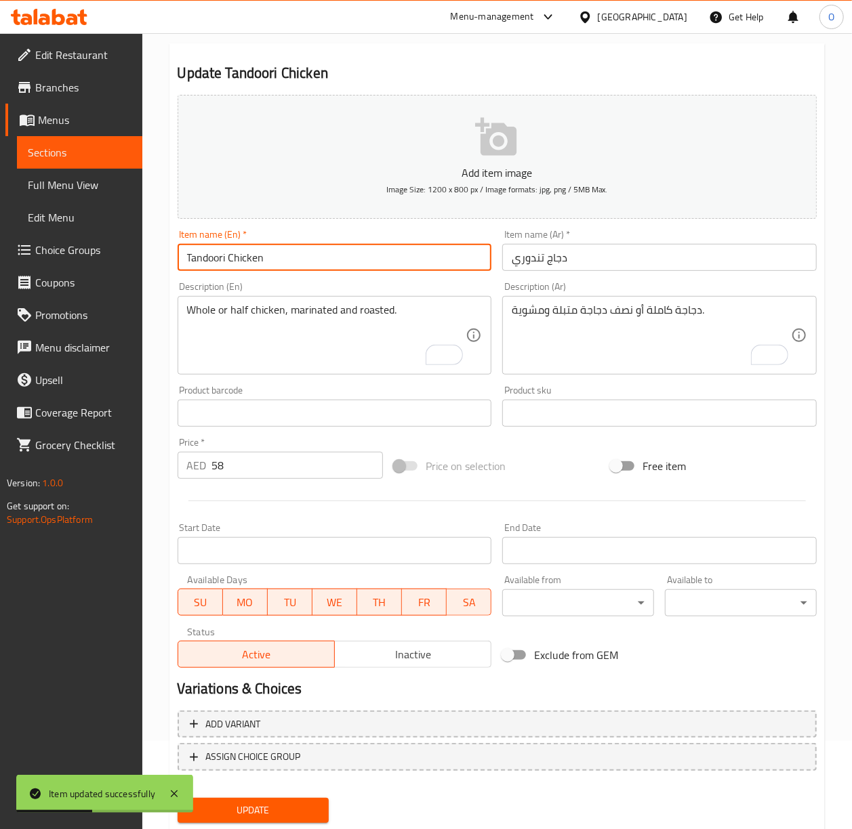
scroll to position [127, 0]
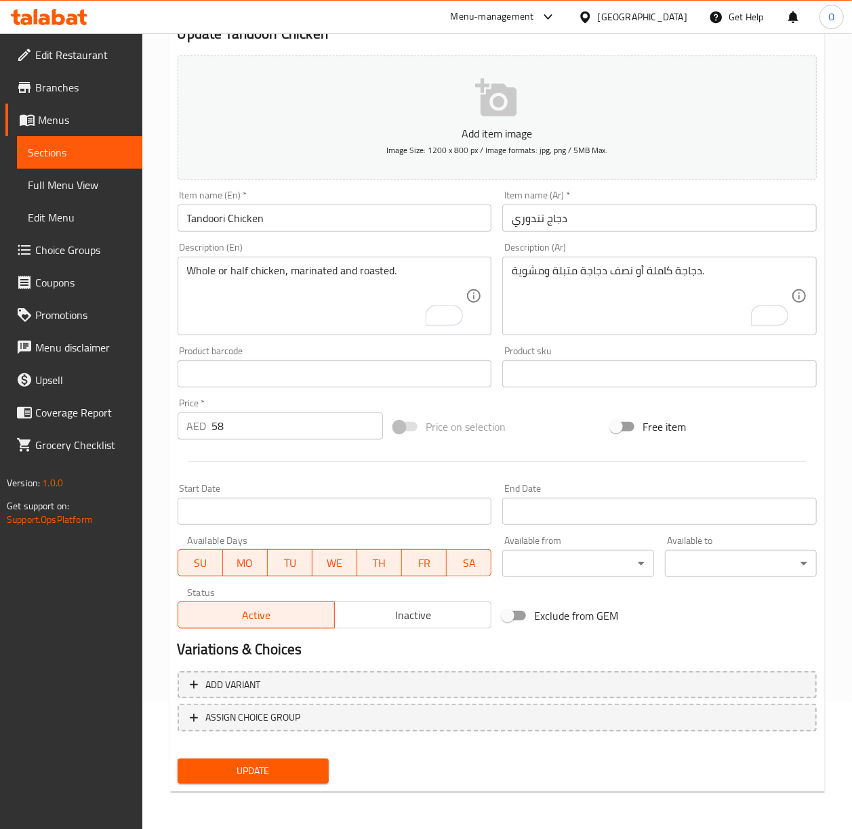
click at [217, 217] on input "Tandoori Chicken" at bounding box center [335, 218] width 314 height 27
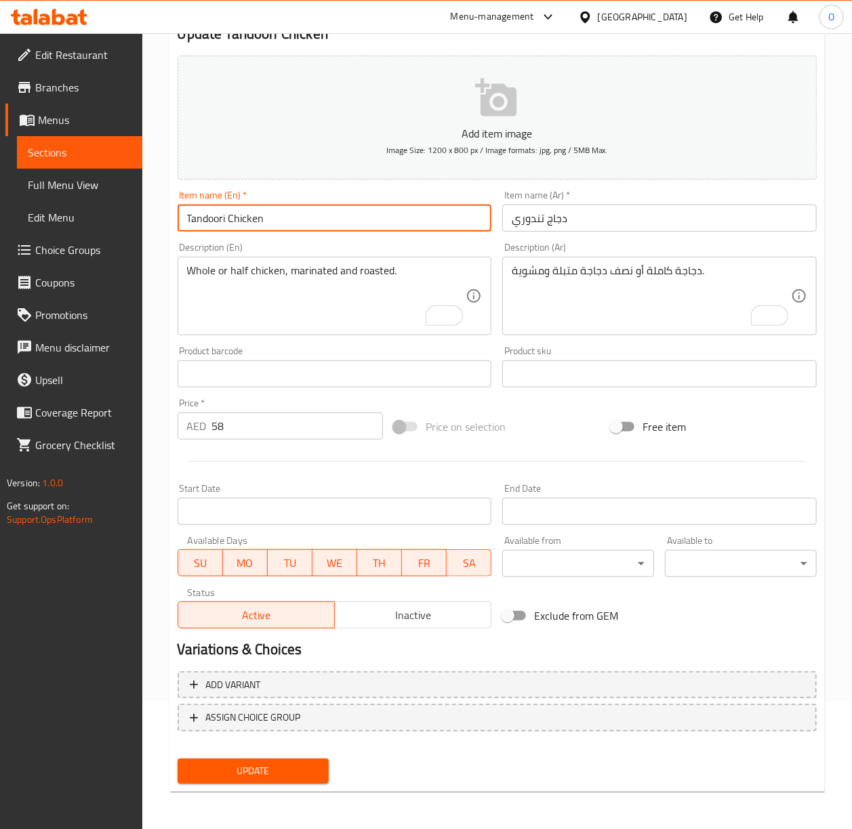
click at [217, 217] on input "Tandoori Chicken" at bounding box center [335, 218] width 314 height 27
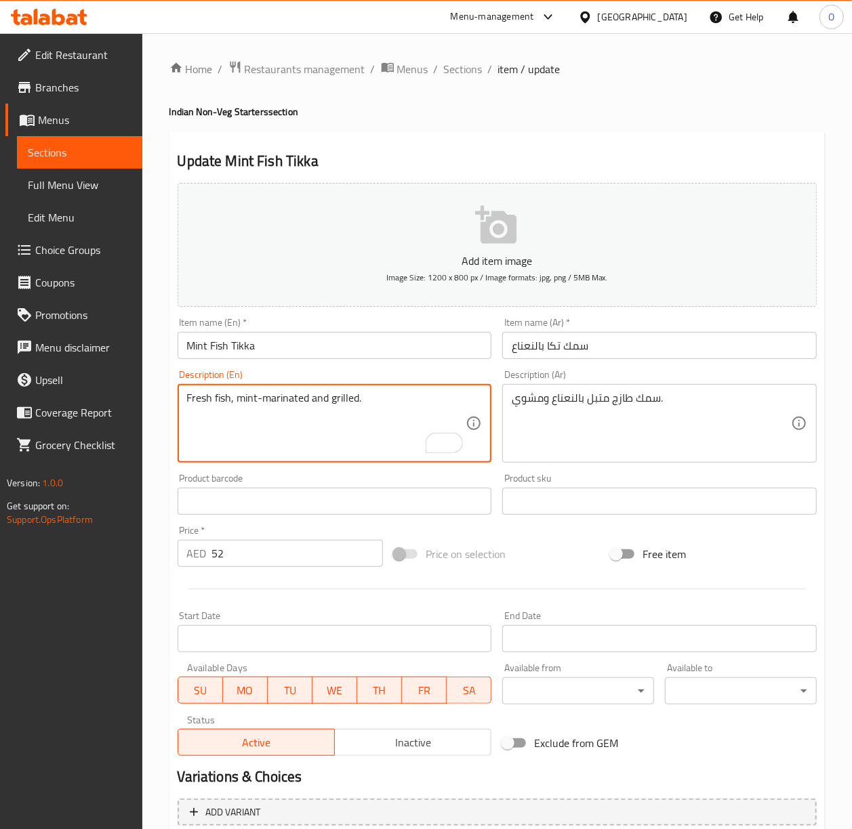
type textarea "Fresh fish, mint-marinated and grilled."
click at [430, 359] on input "Mint Fish Tikka" at bounding box center [335, 345] width 314 height 27
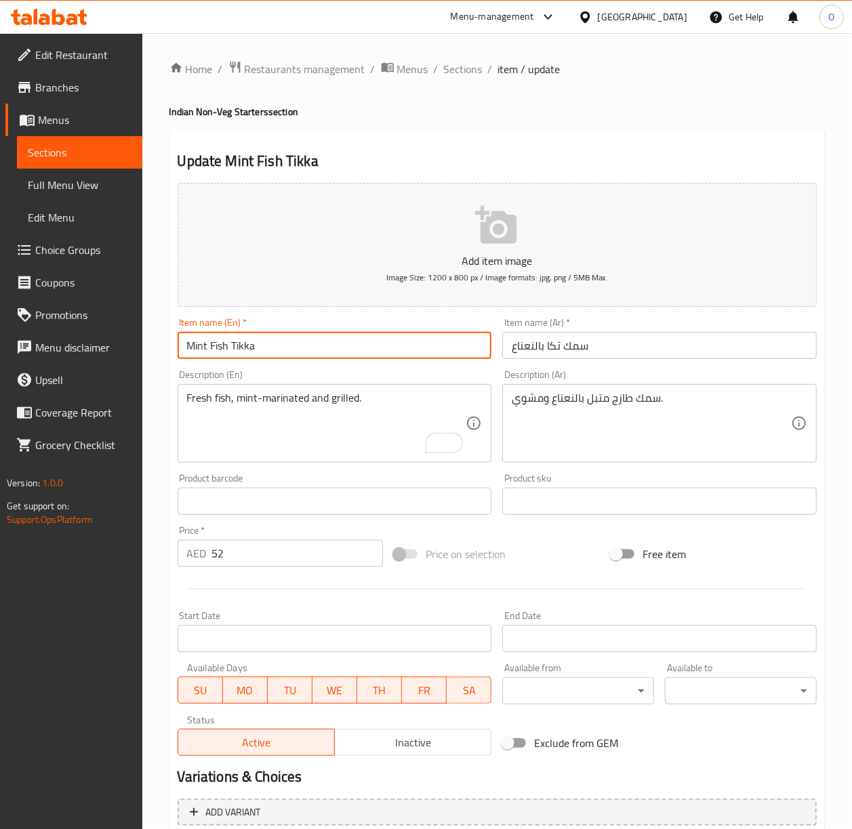
click at [400, 350] on input "Tandoori Prawns" at bounding box center [335, 345] width 314 height 27
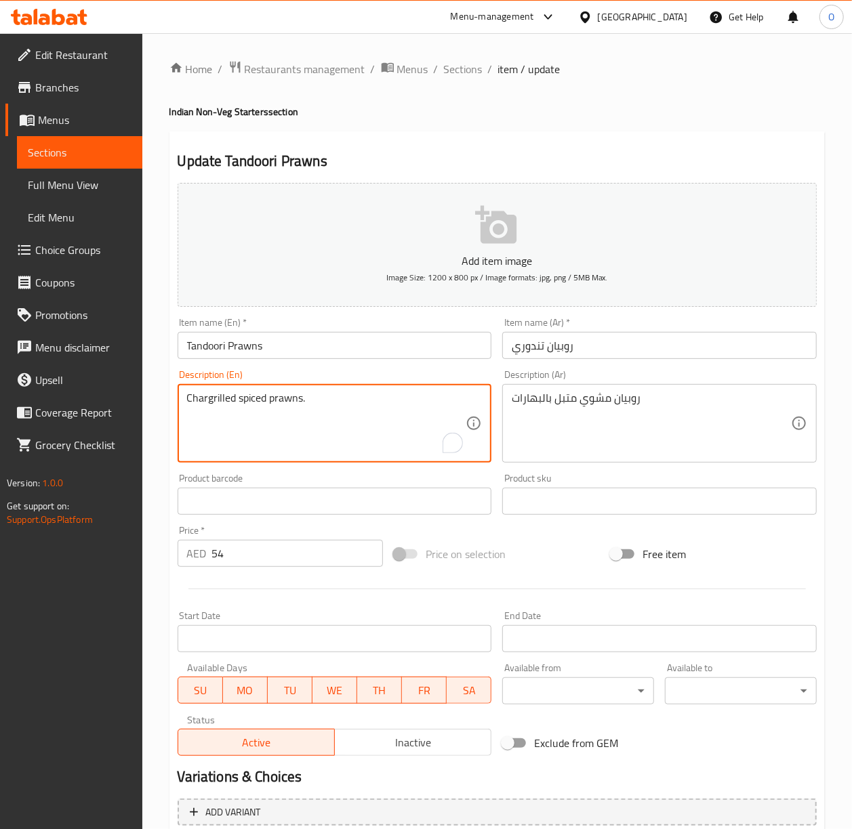
click at [417, 415] on textarea "Chargrilled spiced prawns." at bounding box center [326, 424] width 279 height 64
click at [543, 399] on textarea "روبيان مشوي متبل بالبهارات" at bounding box center [651, 424] width 279 height 64
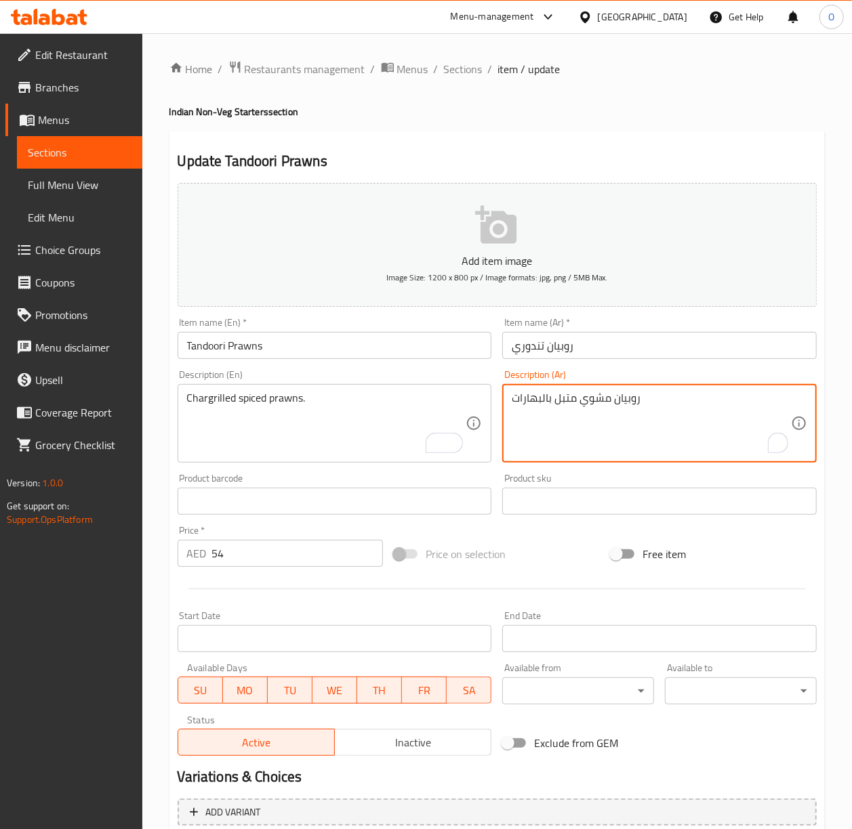
click at [543, 399] on textarea "روبيان مشوي متبل بالبهارات" at bounding box center [651, 424] width 279 height 64
click at [596, 421] on textarea "روبيان مشوي متبل بالبهارات" at bounding box center [651, 424] width 279 height 64
click at [551, 408] on textarea "روبيان مشوي متبل بالبهارات" at bounding box center [651, 424] width 279 height 64
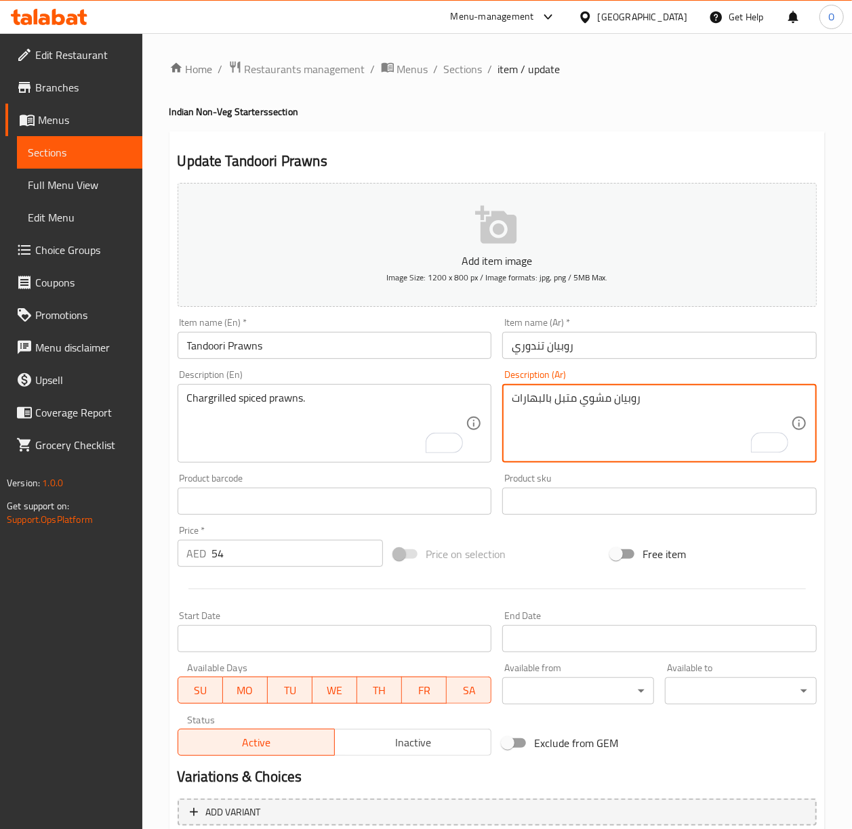
click at [551, 408] on textarea "روبيان مشوي متبل بالبهارات" at bounding box center [651, 424] width 279 height 64
click at [549, 405] on textarea "روبيان مشوي متبل بالبهارات" at bounding box center [651, 424] width 279 height 64
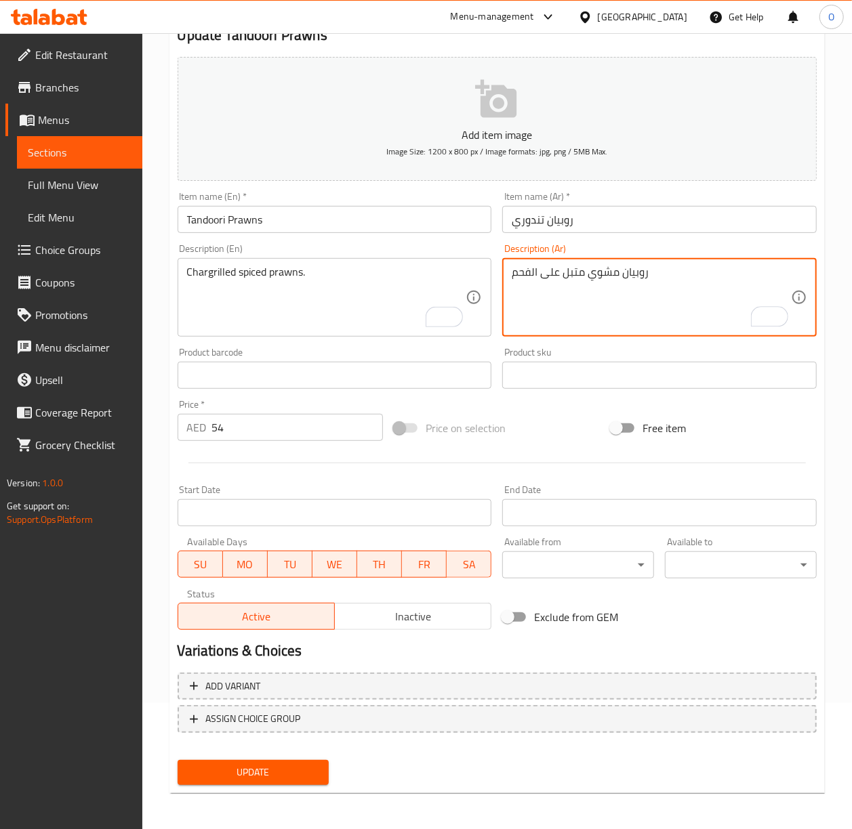
scroll to position [127, 0]
type textarea "روبيان مشوي متبل على الفحم"
click at [261, 770] on span "Update" at bounding box center [253, 771] width 130 height 17
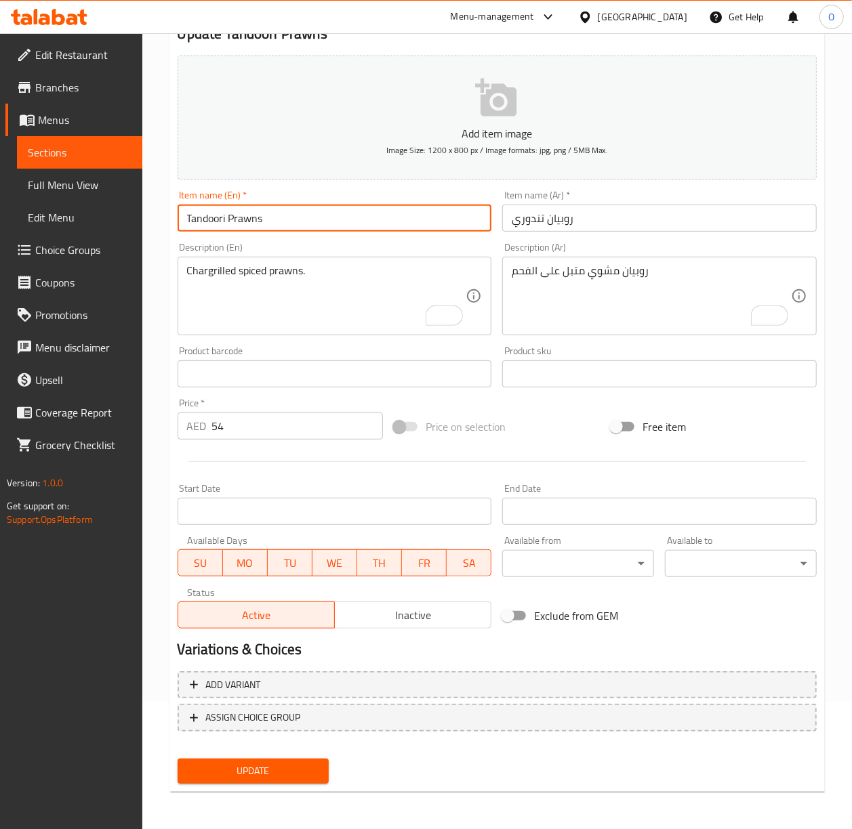
click at [308, 215] on input "Tandoori Prawns" at bounding box center [335, 218] width 314 height 27
click at [178, 759] on button "Update" at bounding box center [254, 771] width 152 height 25
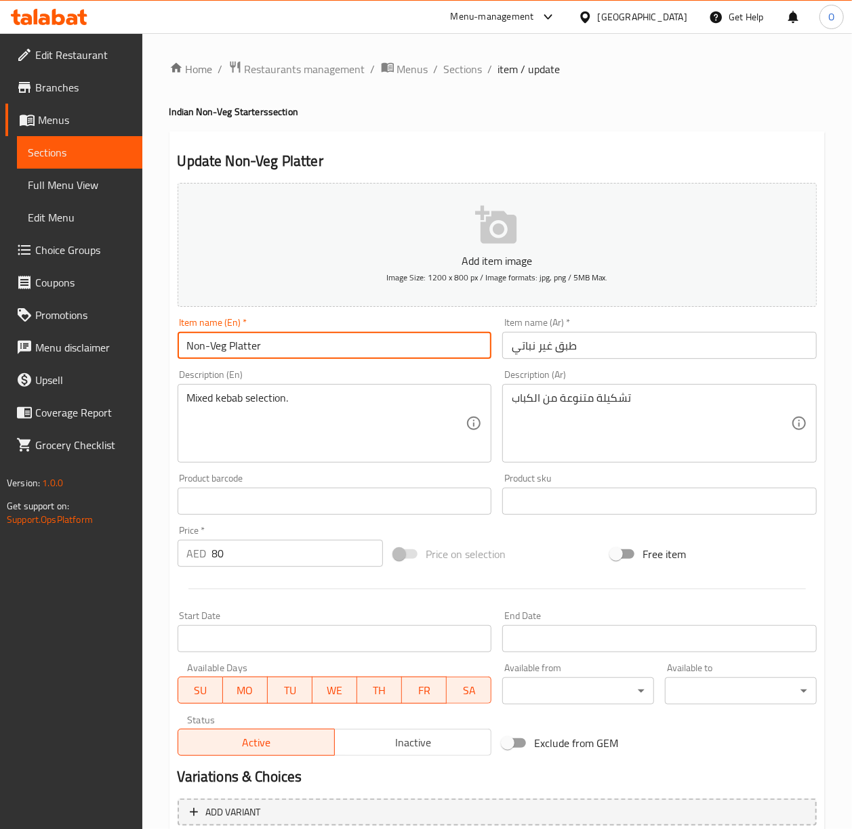
click at [291, 353] on input "Non-Veg Platter" at bounding box center [335, 345] width 314 height 27
click at [396, 327] on div "Item name (En)   * Non-Veg Platter Item name (En) *" at bounding box center [335, 338] width 314 height 41
click at [375, 353] on input "Non-Veg Platter" at bounding box center [335, 345] width 314 height 27
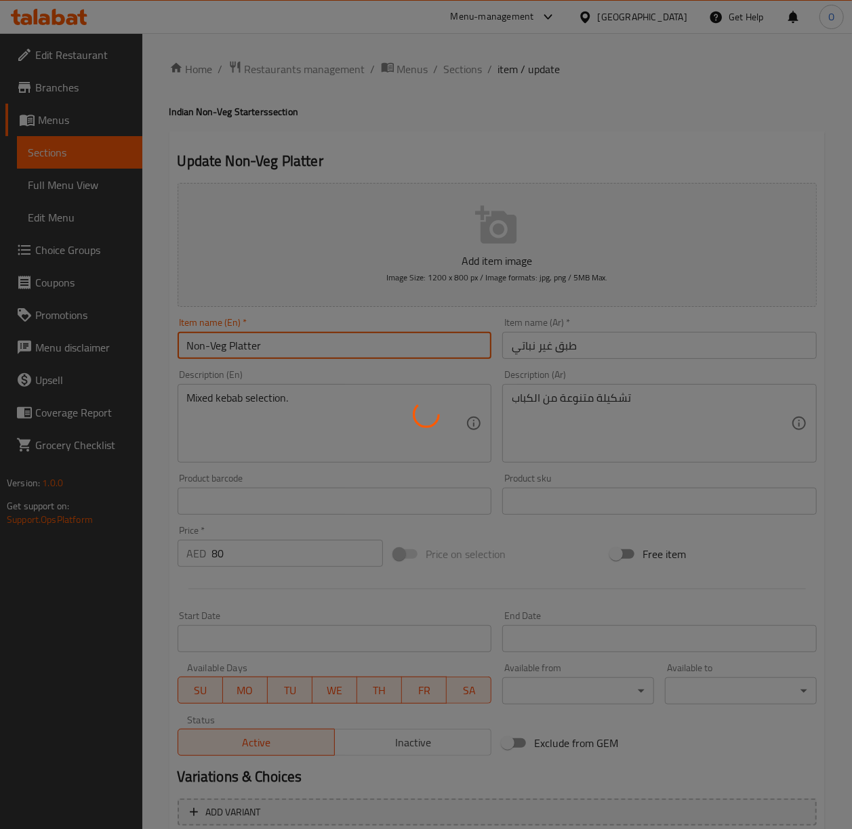
scroll to position [127, 0]
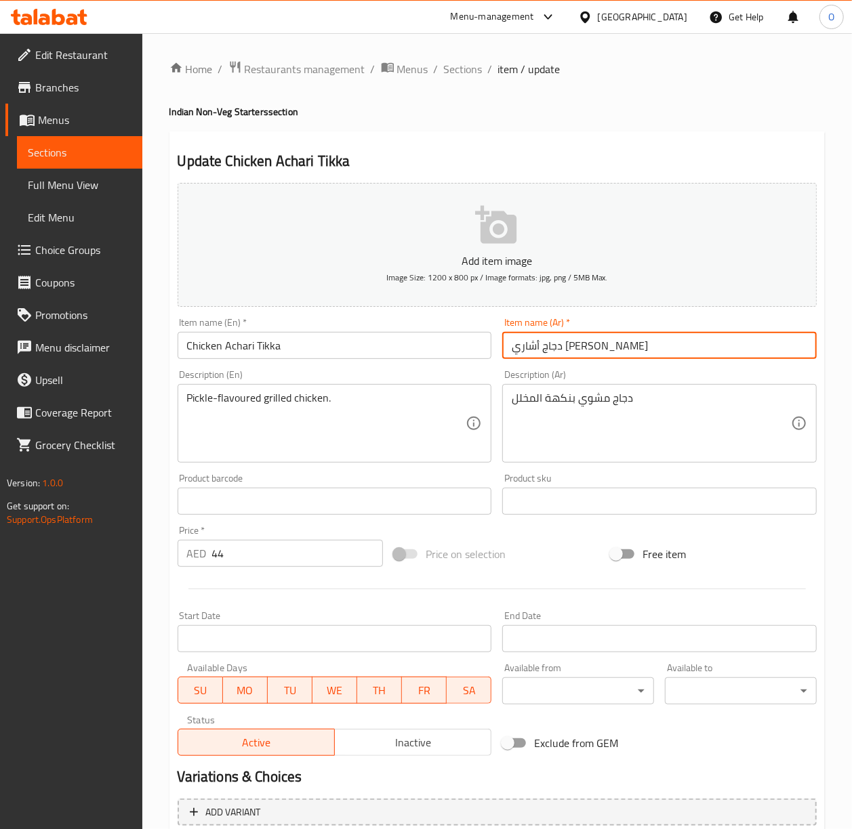
click at [521, 354] on input "دجاج أشاري [PERSON_NAME]" at bounding box center [659, 345] width 314 height 27
type input "دجاج أشاري تكا"
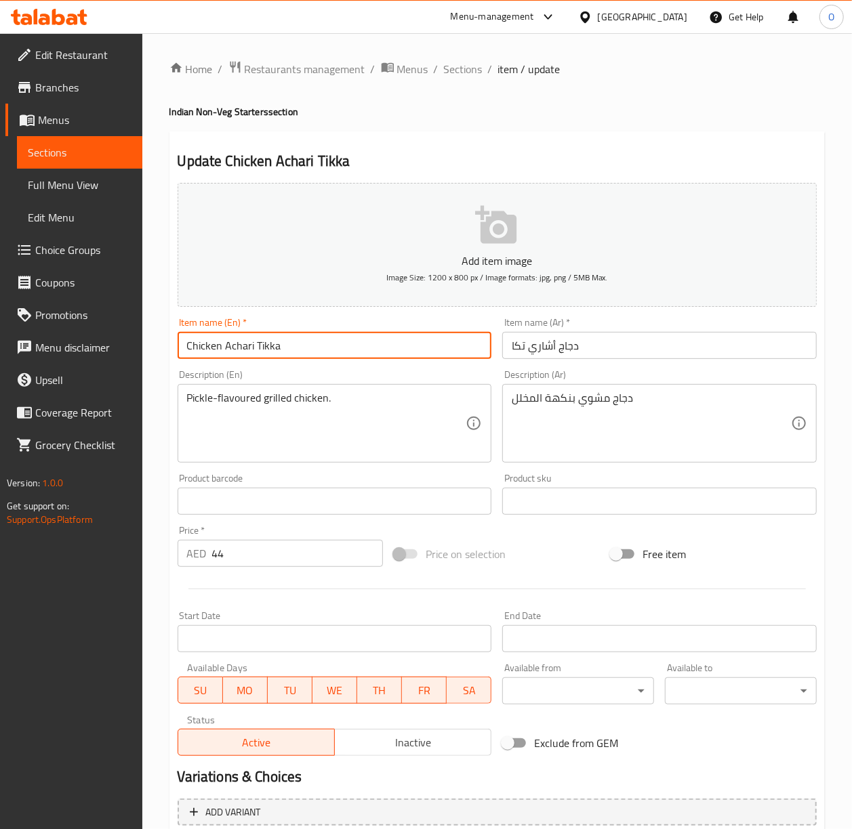
click at [418, 344] on input "Chicken Achari Tikka" at bounding box center [335, 345] width 314 height 27
